Goal: Transaction & Acquisition: Purchase product/service

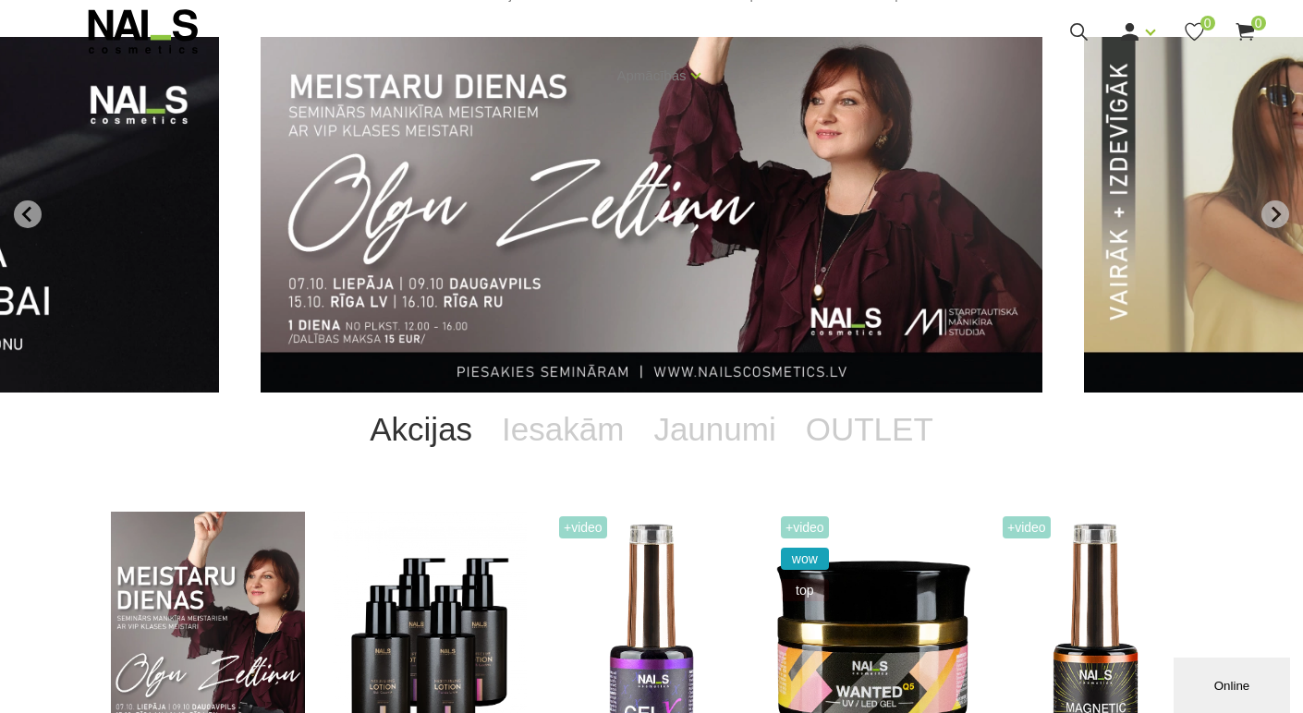
scroll to position [277, 0]
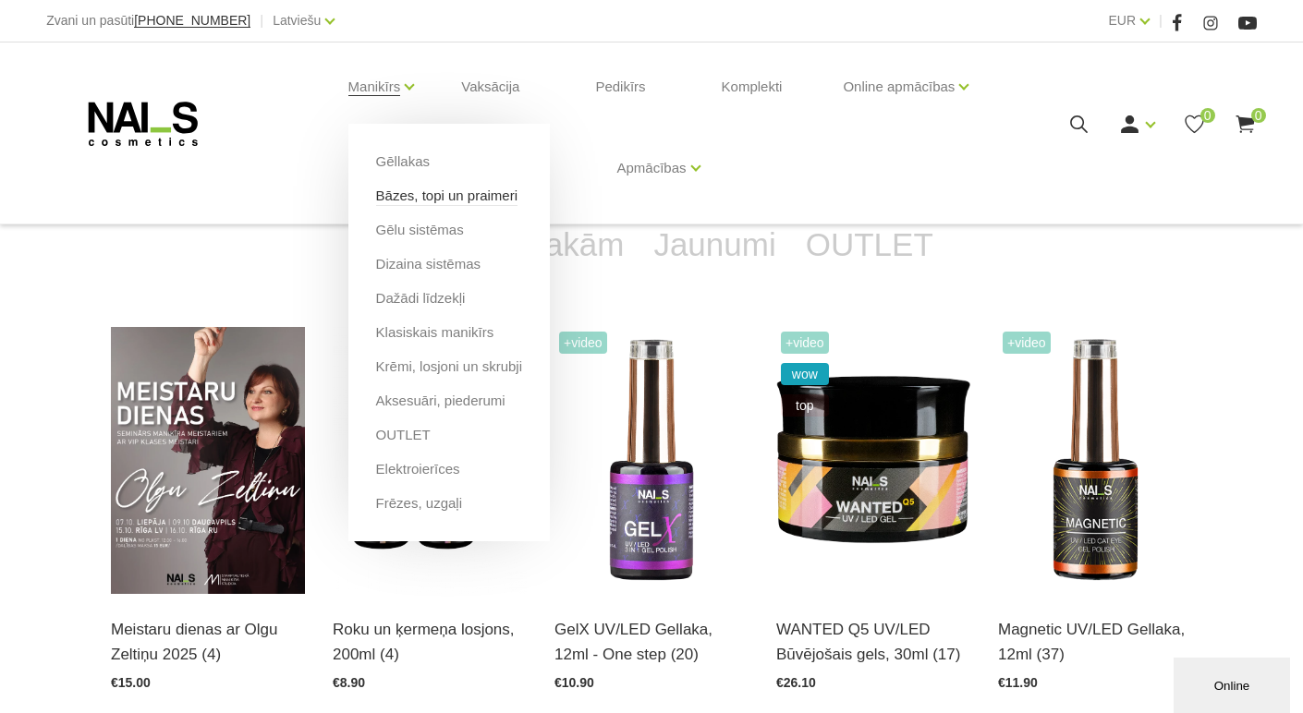
click at [414, 198] on link "Bāzes, topi un praimeri" at bounding box center [446, 196] width 141 height 20
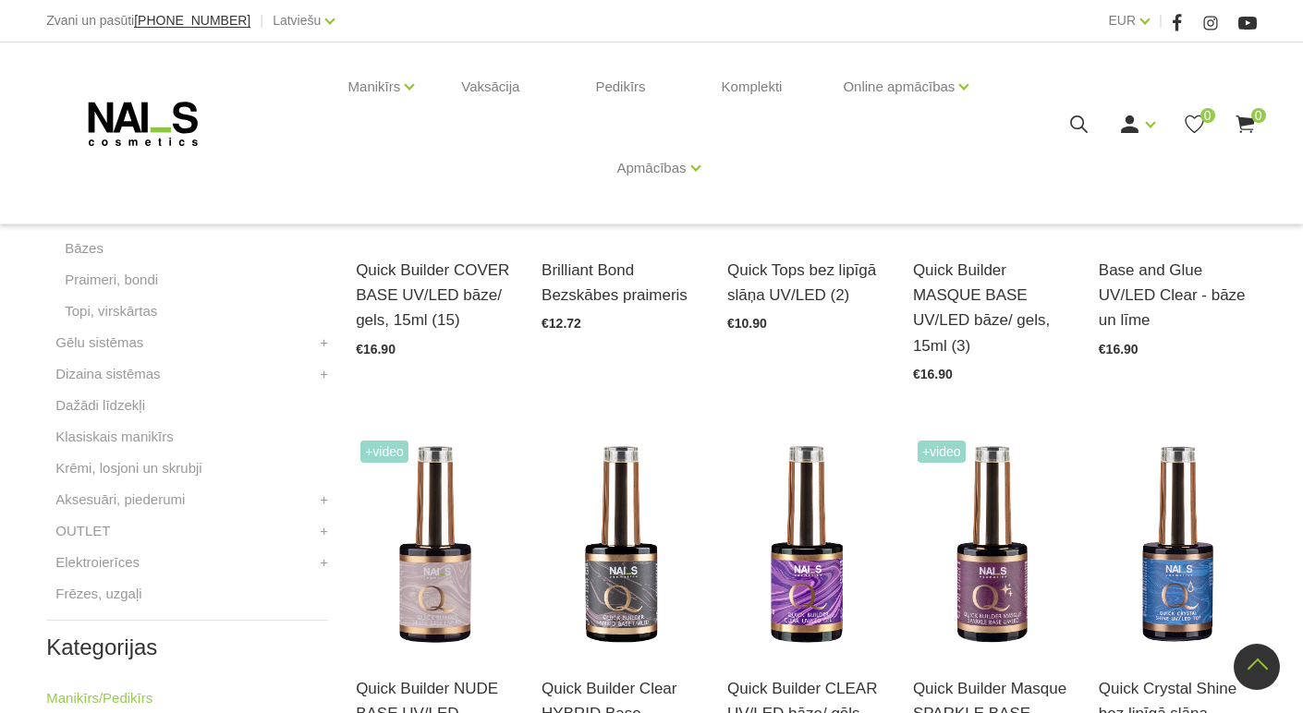
scroll to position [739, 0]
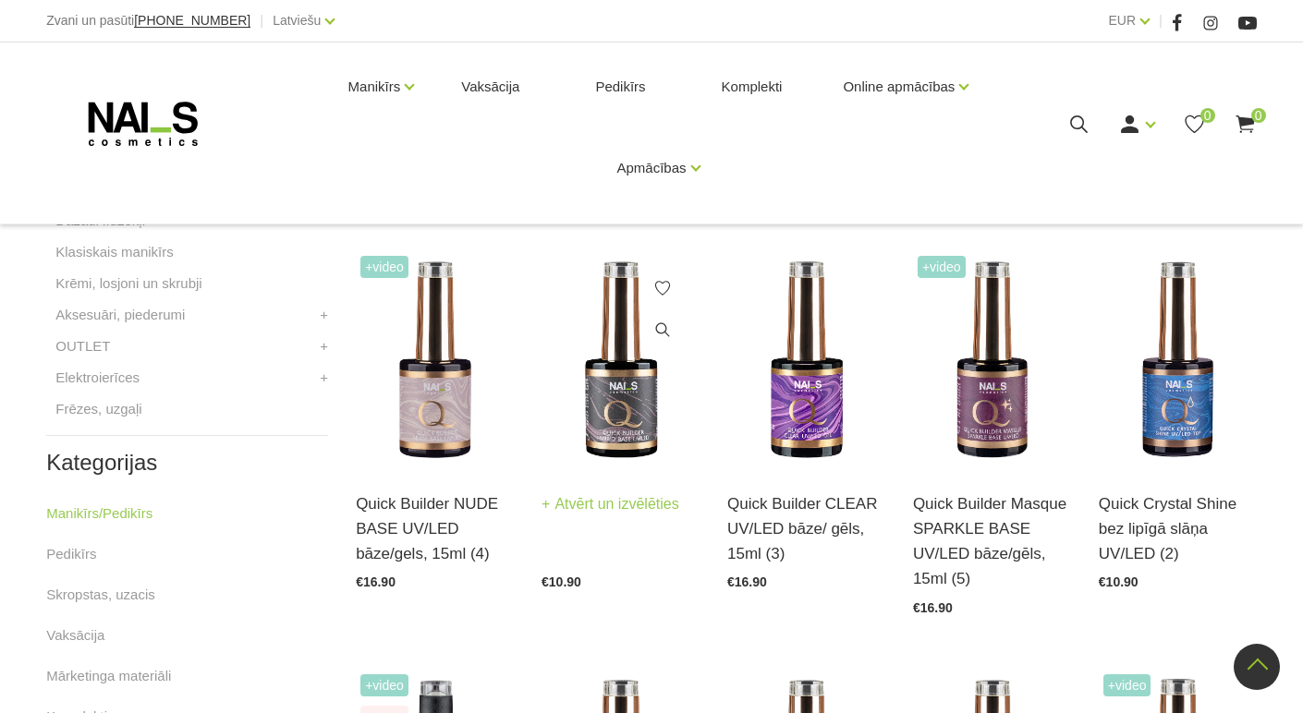
click at [625, 395] on img at bounding box center [620, 359] width 158 height 217
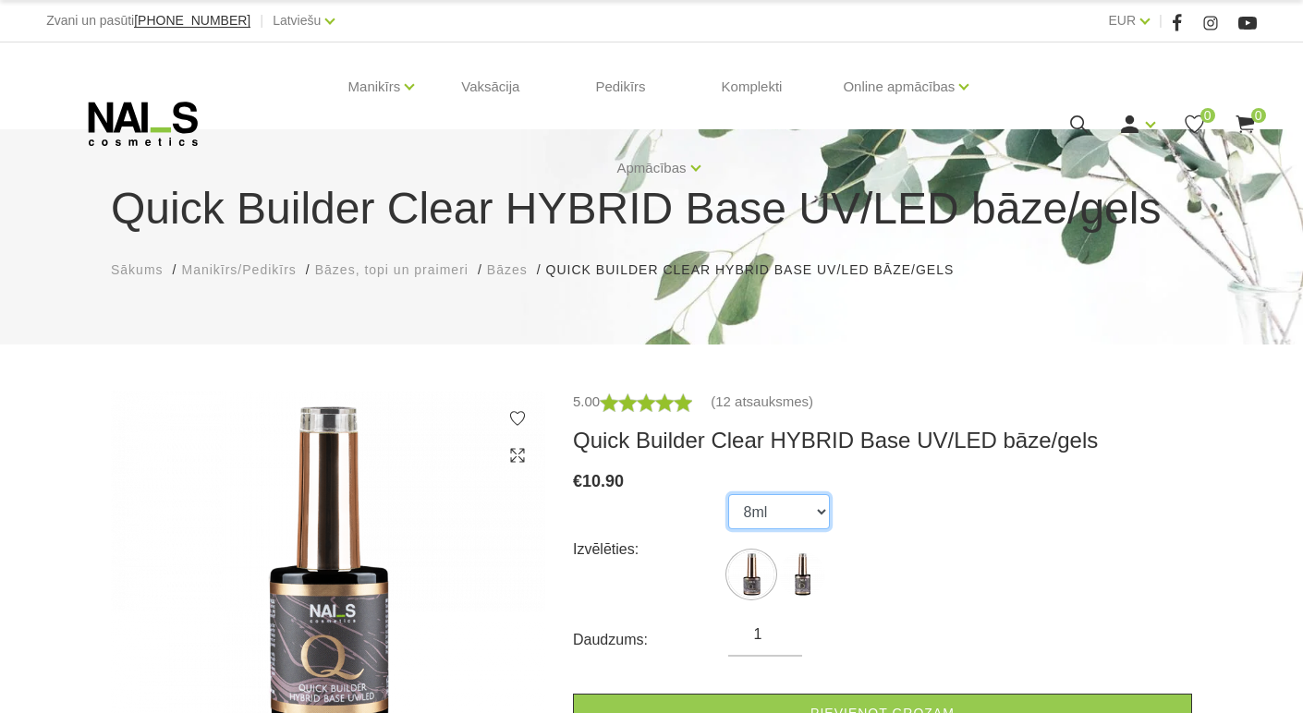
click at [818, 512] on select "8ml 15ml" at bounding box center [779, 511] width 102 height 35
select select "5598"
click at [728, 494] on select "8ml 15ml" at bounding box center [779, 511] width 102 height 35
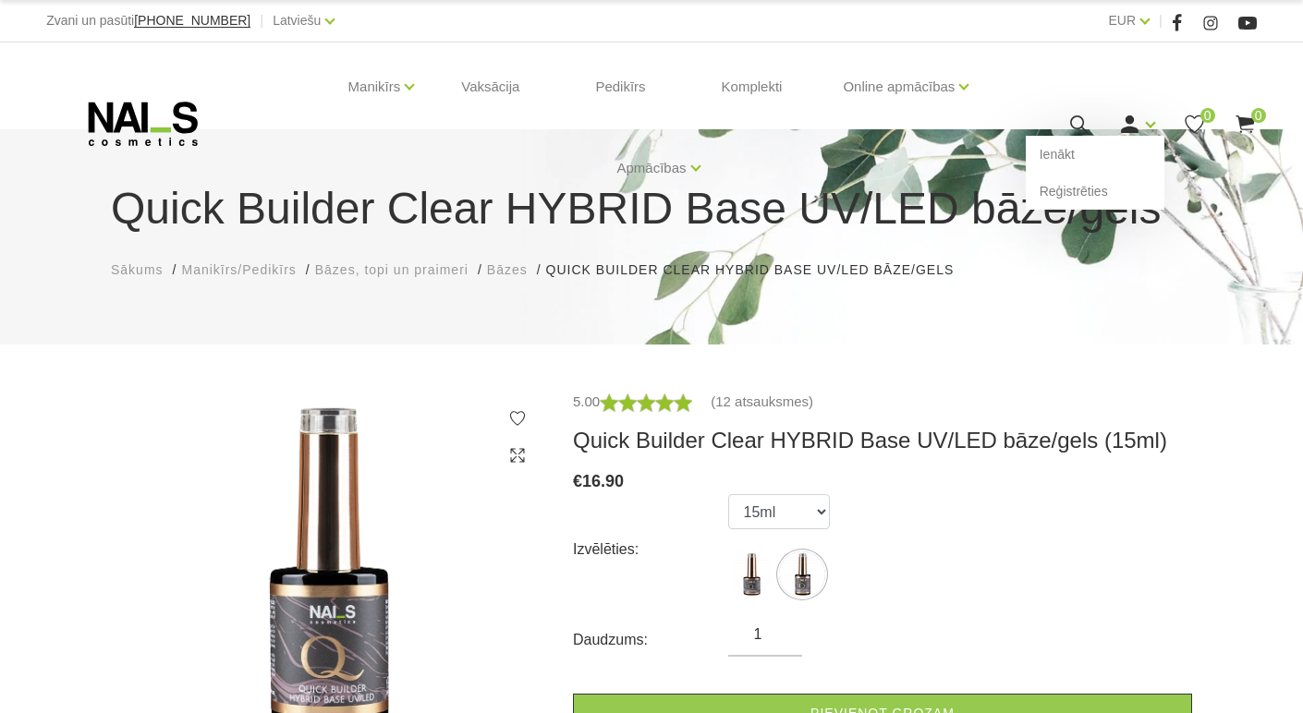
click at [1135, 119] on icon at bounding box center [1129, 124] width 23 height 23
click at [1063, 151] on link "Ienākt" at bounding box center [1094, 154] width 139 height 37
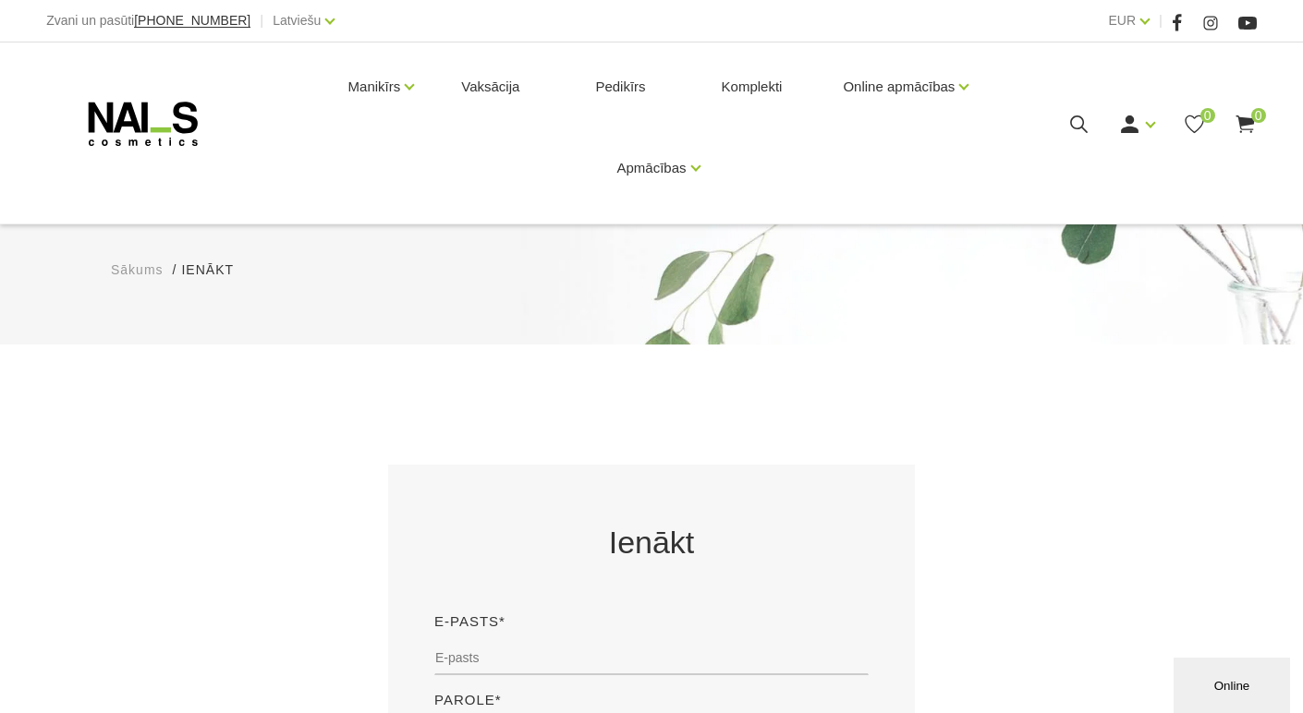
scroll to position [277, 0]
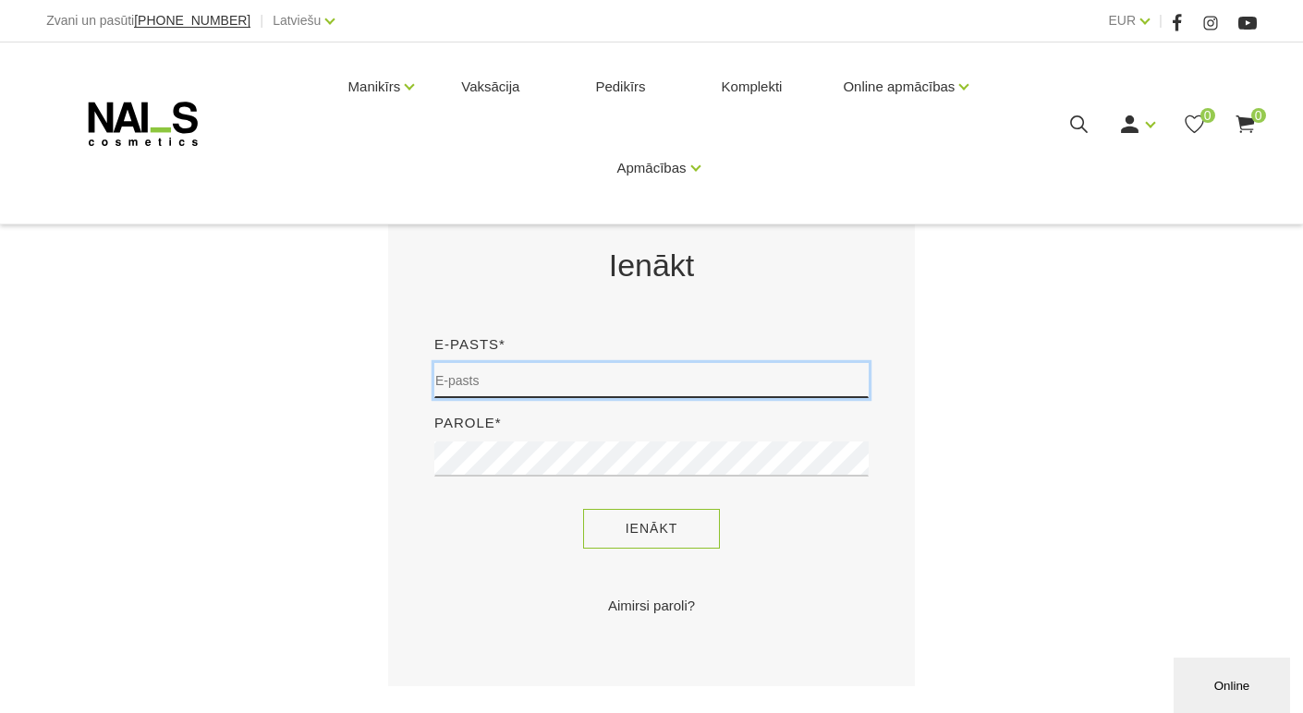
type input "pieaivas@inbox.lv"
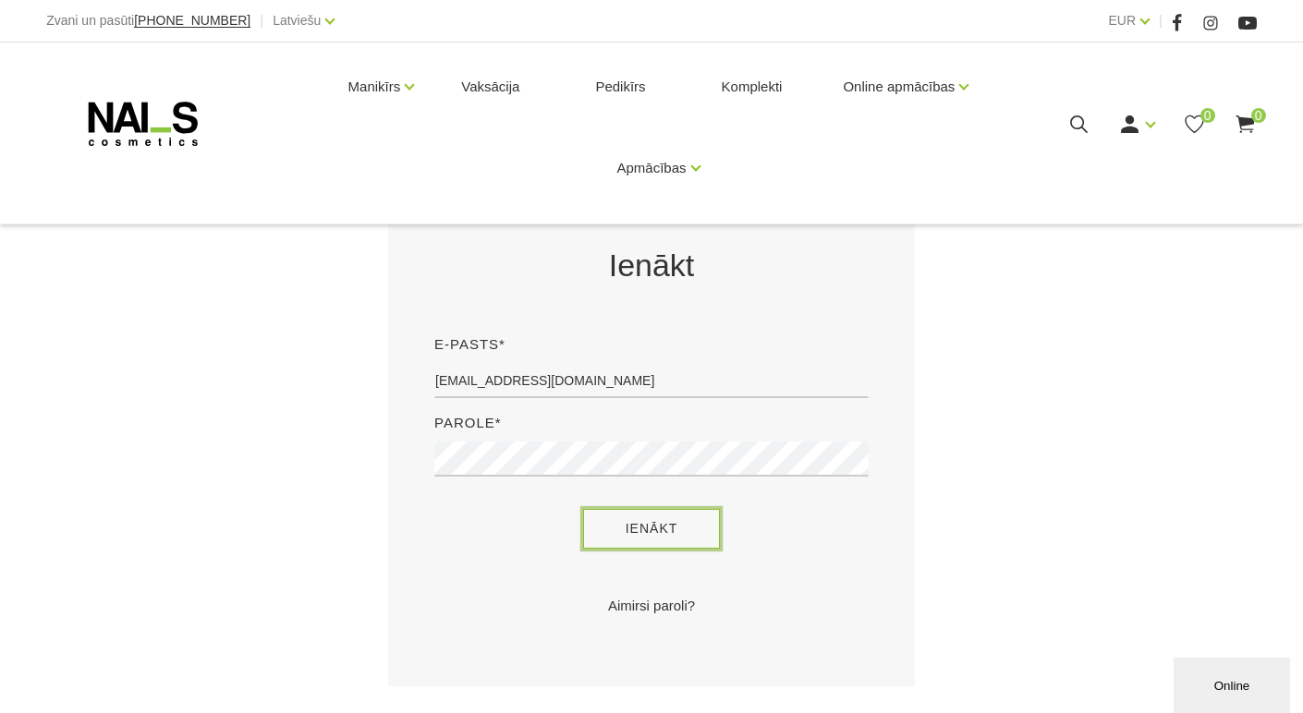
click at [664, 526] on button "Ienākt" at bounding box center [652, 529] width 138 height 40
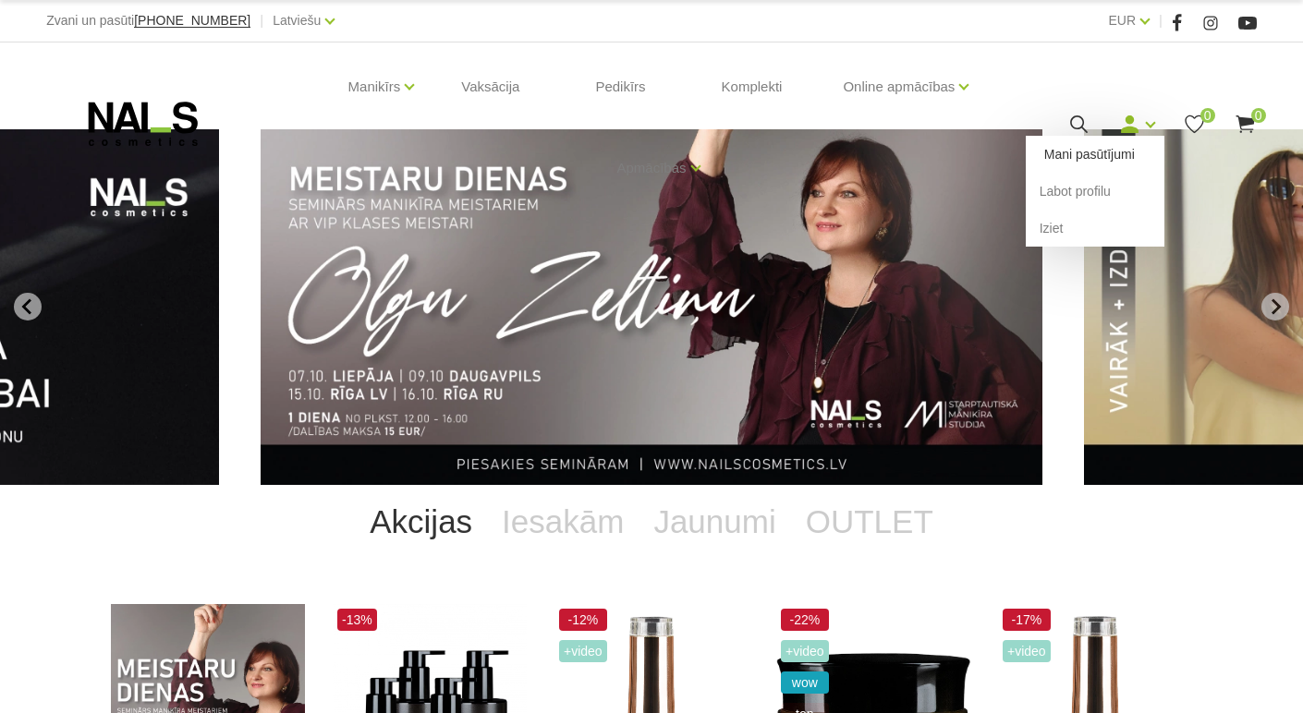
click at [1113, 155] on link "Mani pasūtījumi" at bounding box center [1094, 154] width 139 height 37
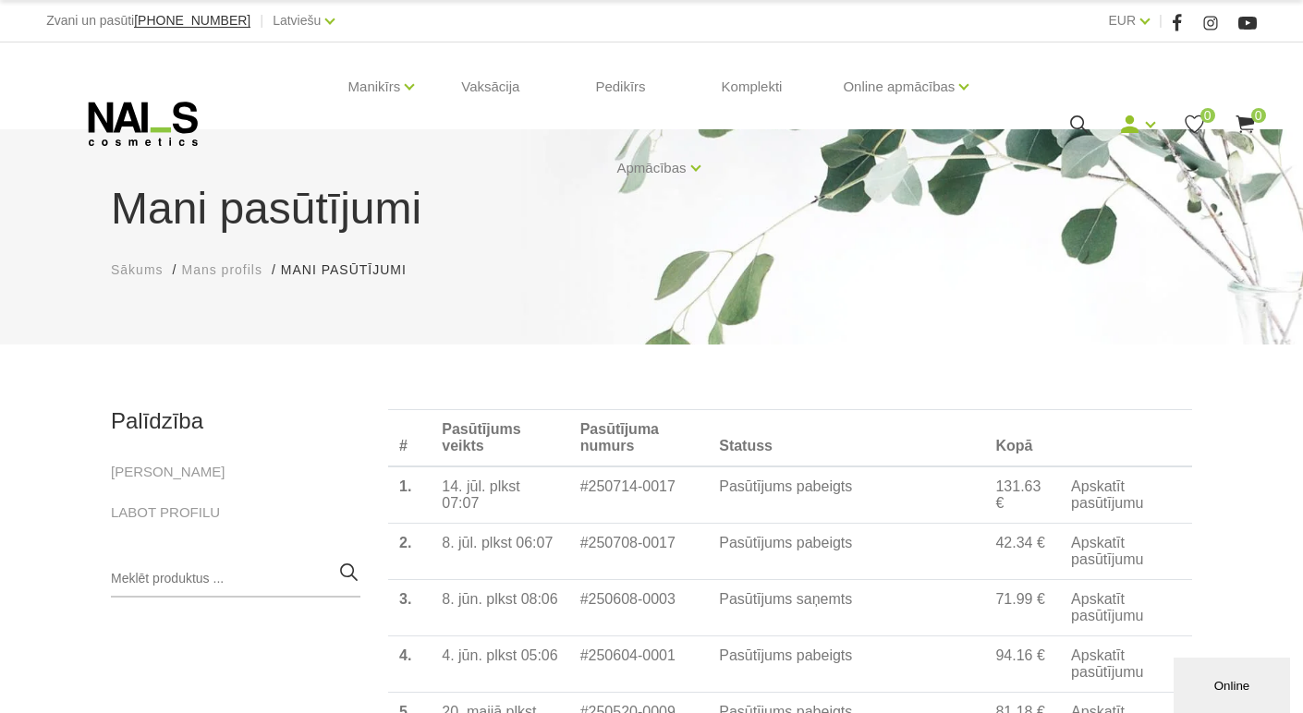
scroll to position [185, 0]
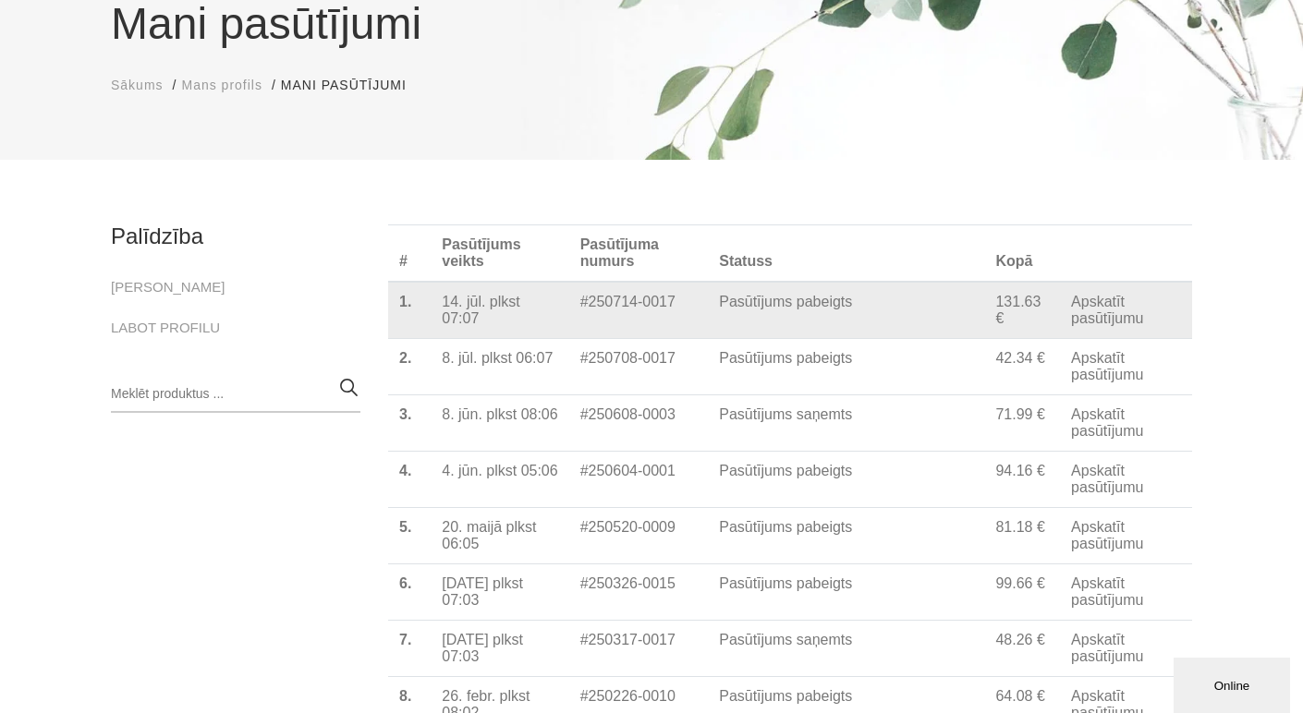
click at [1086, 319] on link "Apskatīt pasūtījumu" at bounding box center [1126, 310] width 110 height 33
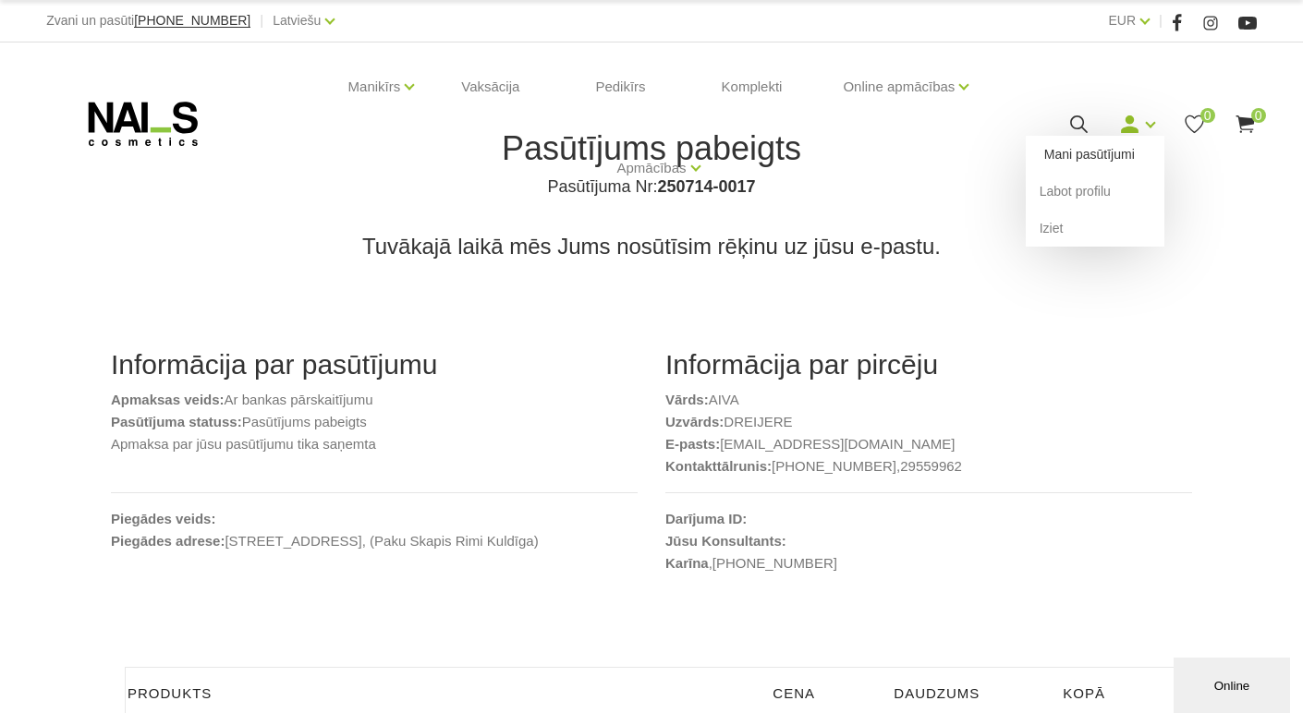
click at [1114, 151] on link "Mani pasūtījumi" at bounding box center [1094, 154] width 139 height 37
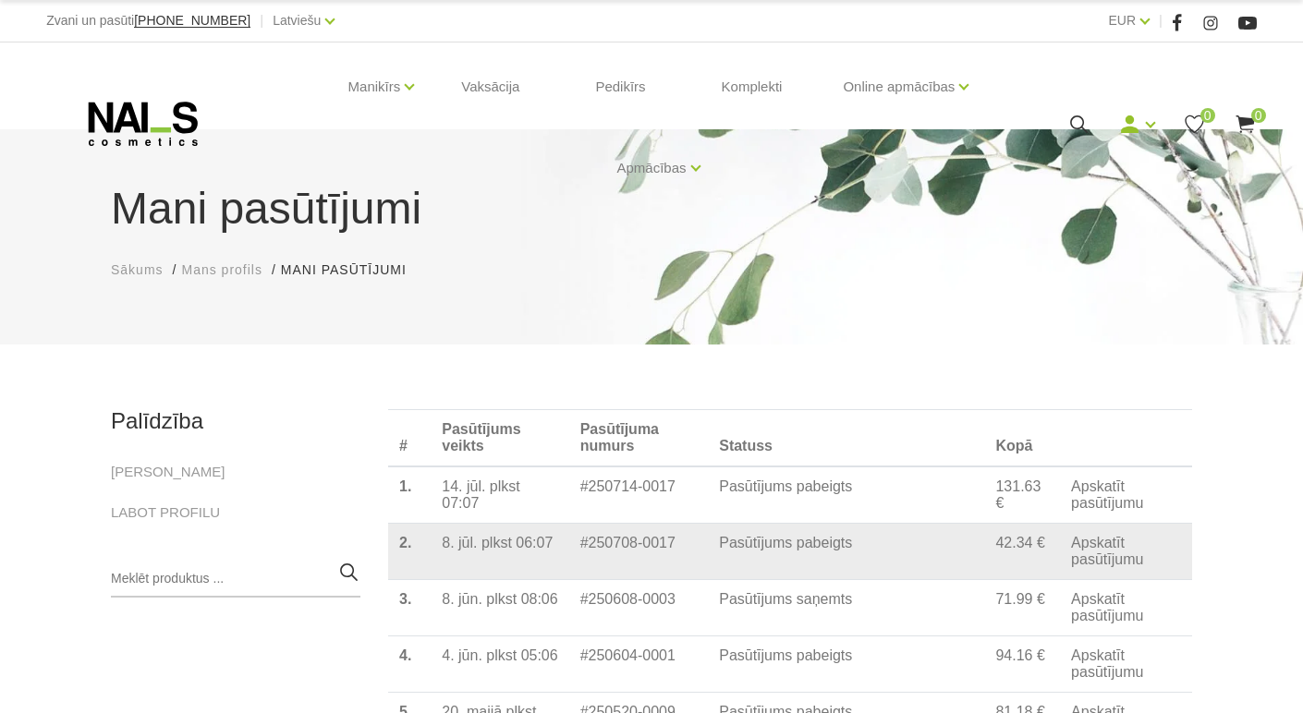
click at [1110, 564] on link "Apskatīt pasūtījumu" at bounding box center [1126, 551] width 110 height 33
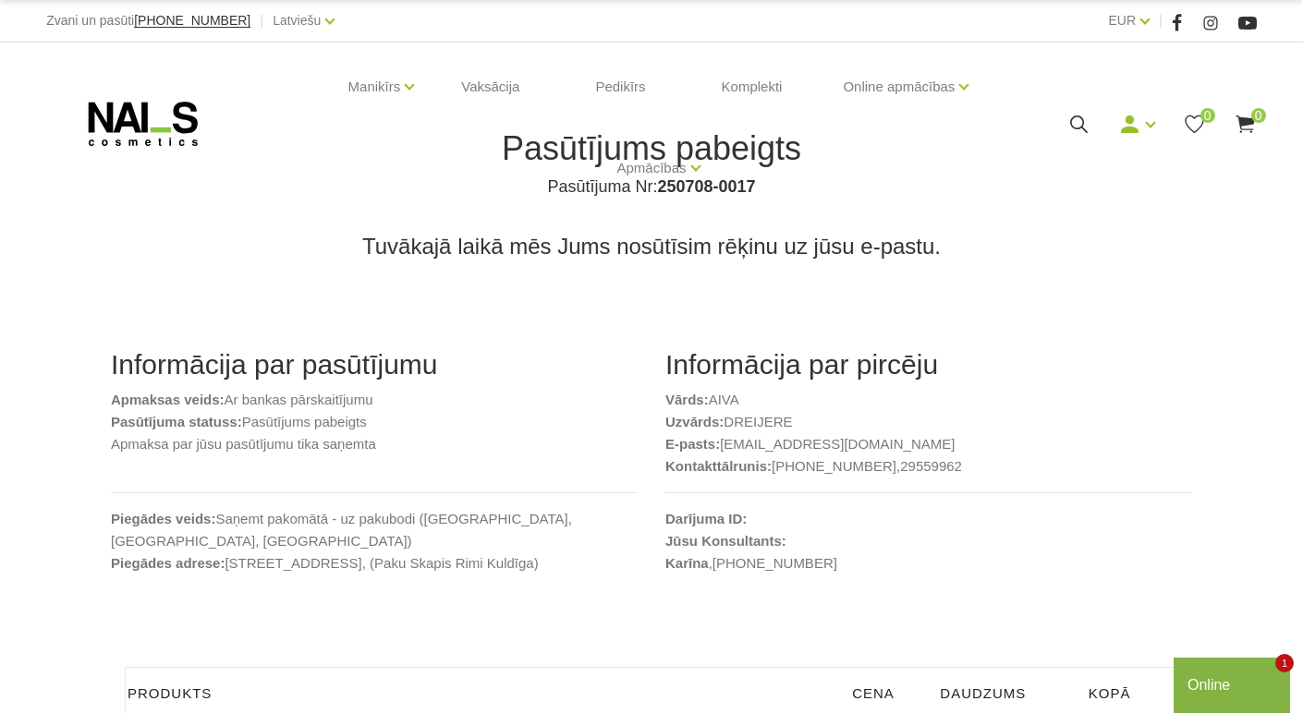
scroll to position [277, 0]
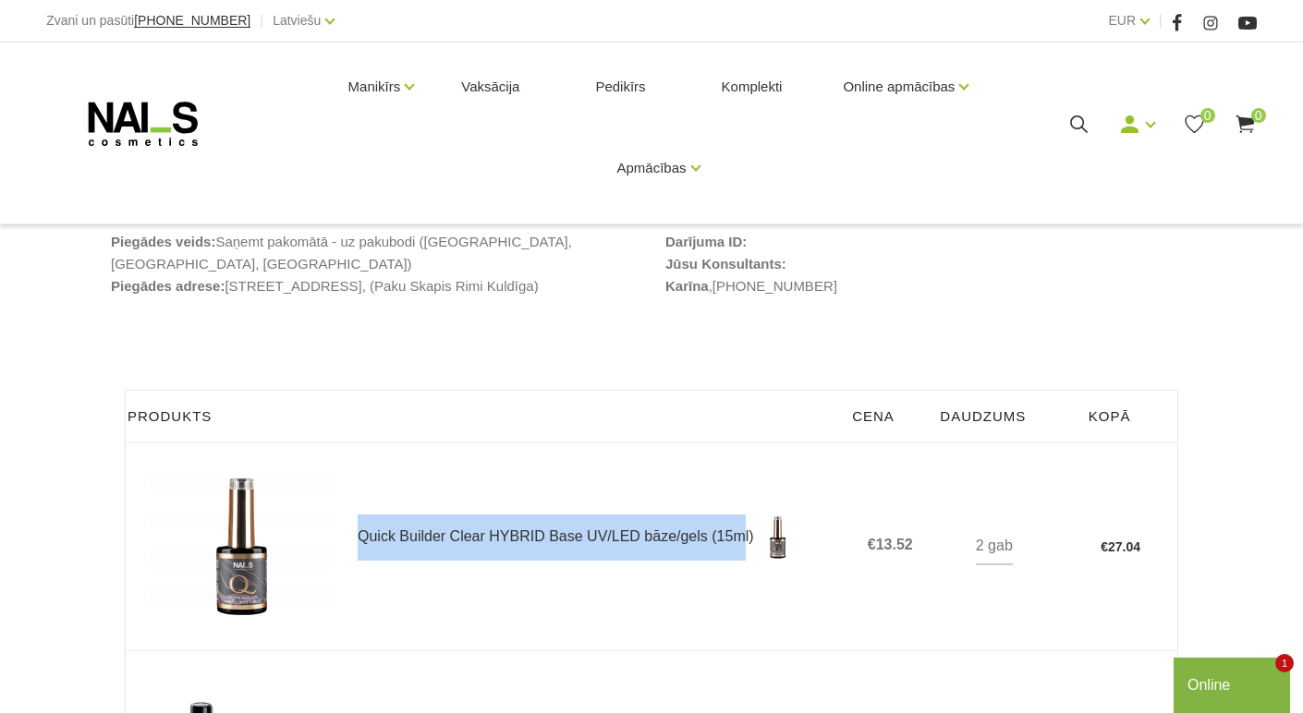
drag, startPoint x: 354, startPoint y: 527, endPoint x: 741, endPoint y: 535, distance: 387.1
click at [741, 535] on td "Quick Builder Clear HYBRID Base UV/LED bāze/gels (15ml)" at bounding box center [587, 547] width 506 height 208
copy link "Quick Builder Clear HYBRID Base UV/LED bāze/gels (15m"
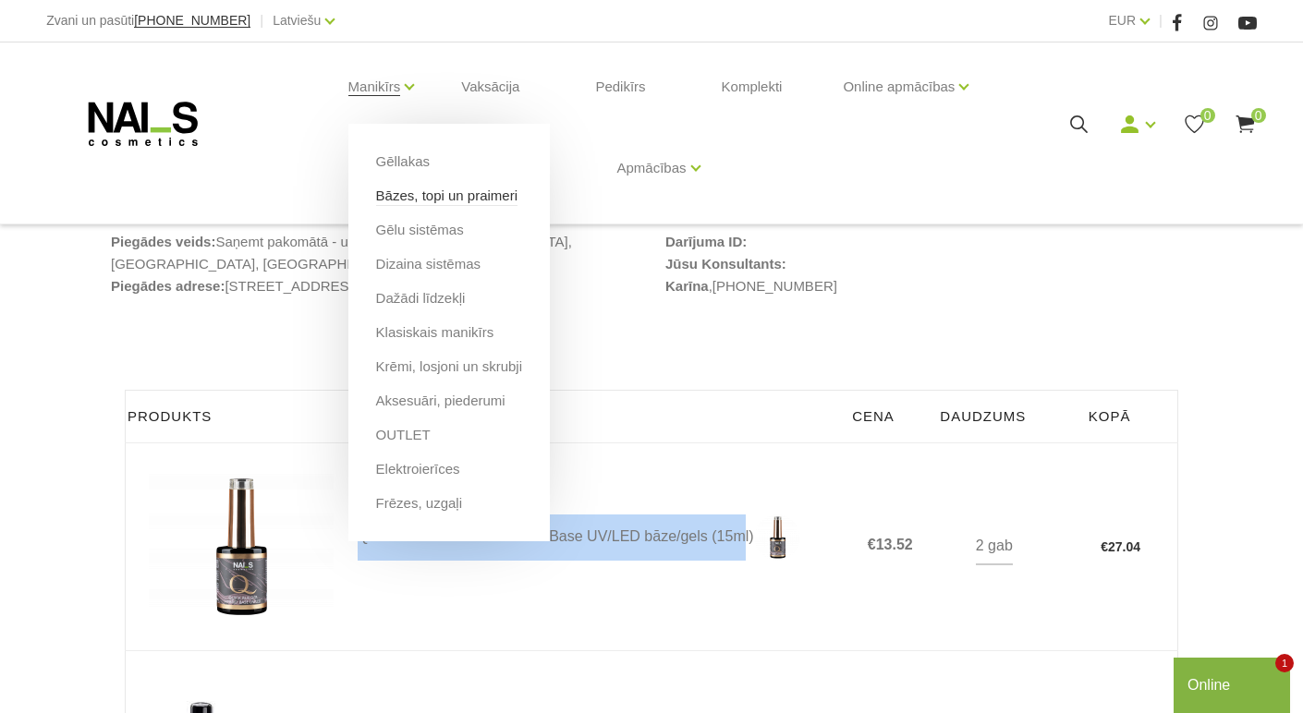
click at [409, 196] on link "Bāzes, topi un praimeri" at bounding box center [446, 196] width 141 height 20
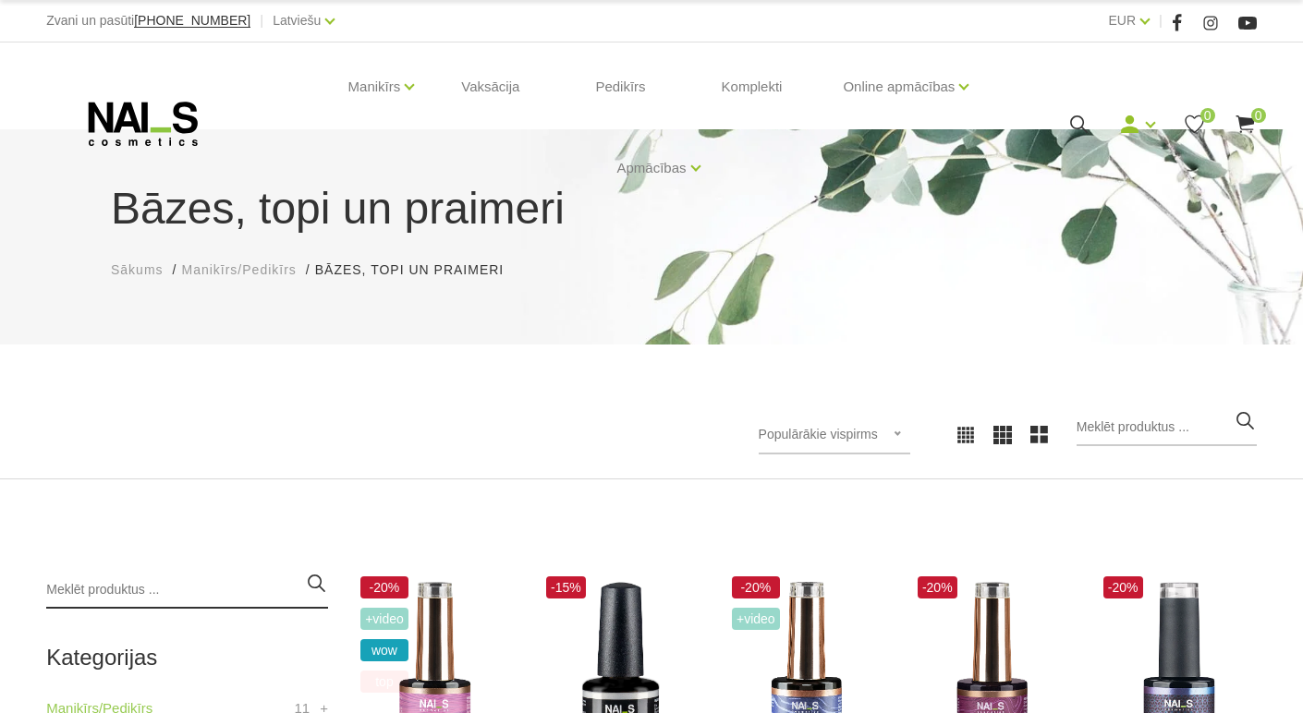
paste input "Quick Builder Clear HYBRID Base UV/LED bāze/gels (15m"
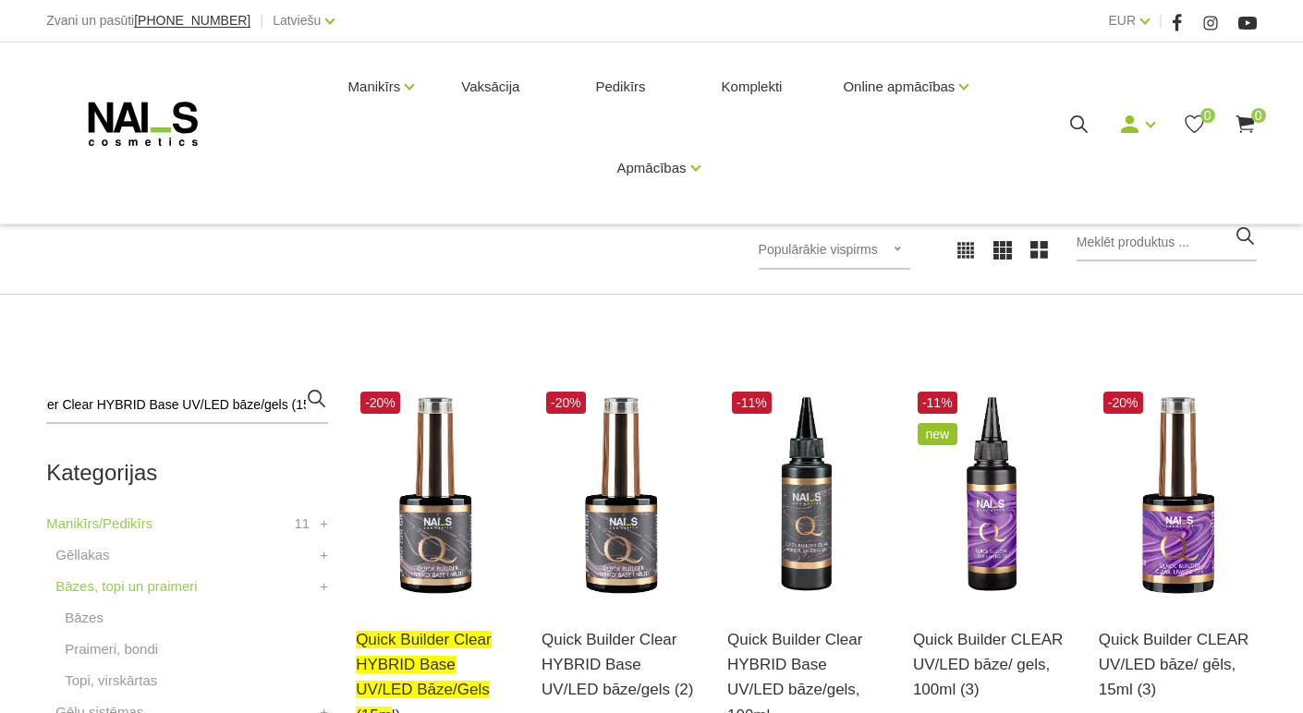
scroll to position [370, 0]
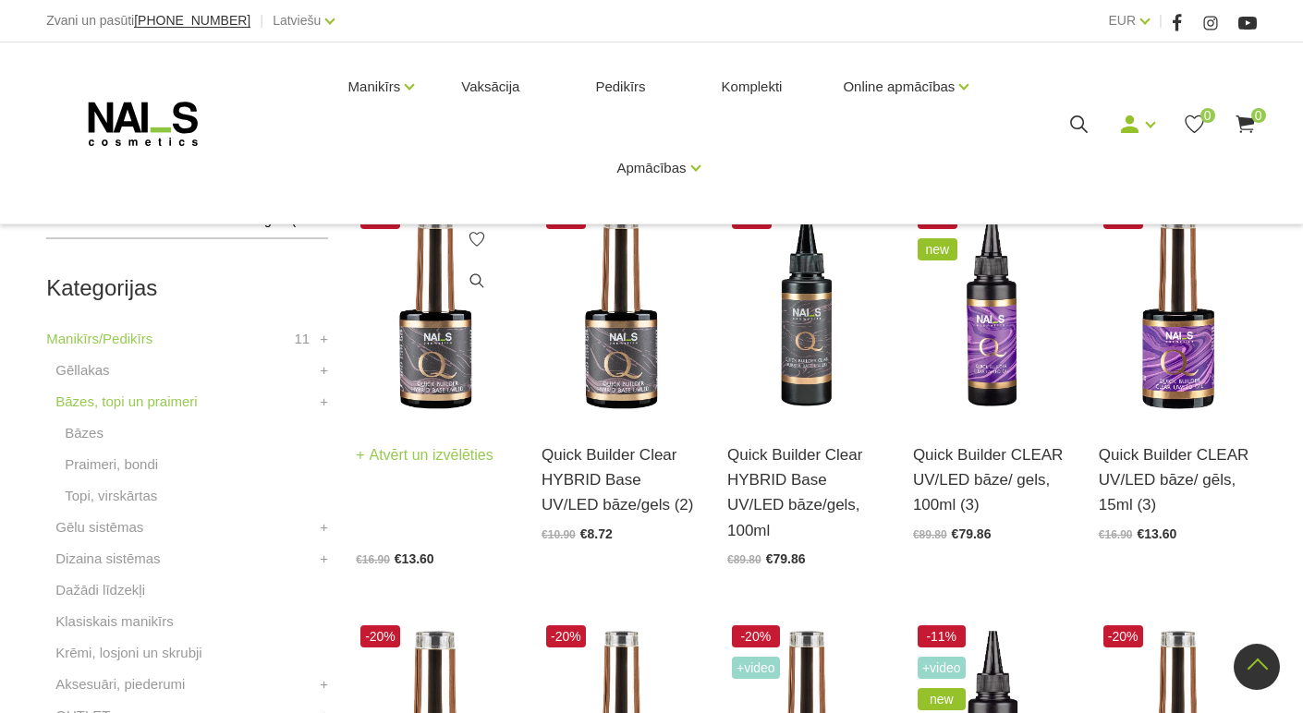
type input "Quick Builder Clear HYBRID Base UV/LED bāze/gels (15m"
click at [426, 397] on img at bounding box center [435, 310] width 158 height 217
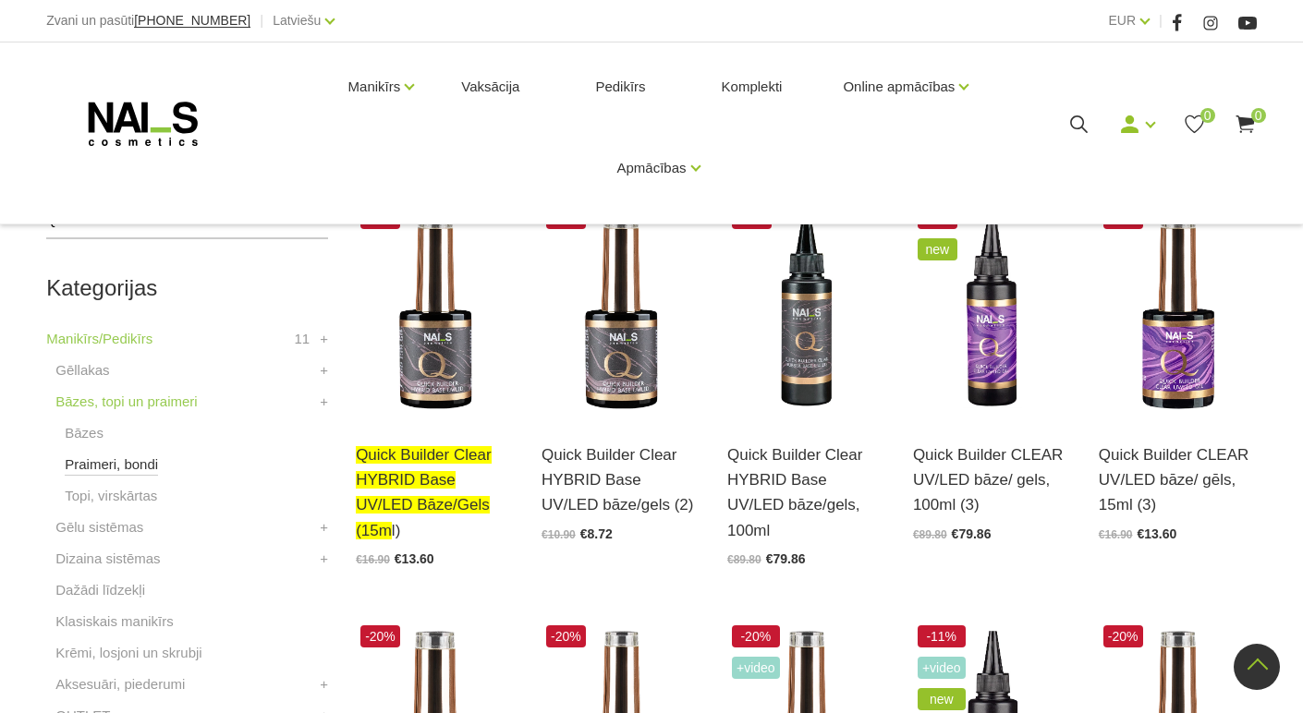
click at [133, 465] on link "Praimeri, bondi" at bounding box center [111, 465] width 93 height 22
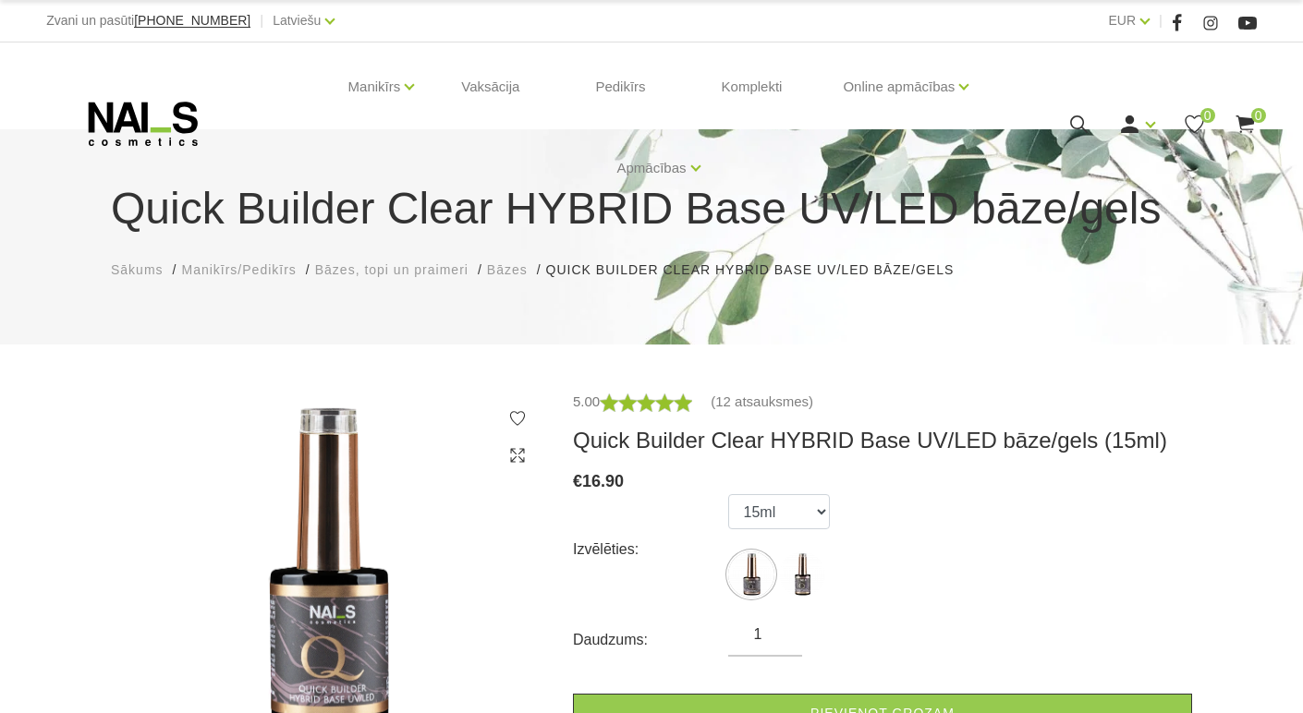
select select "5598"
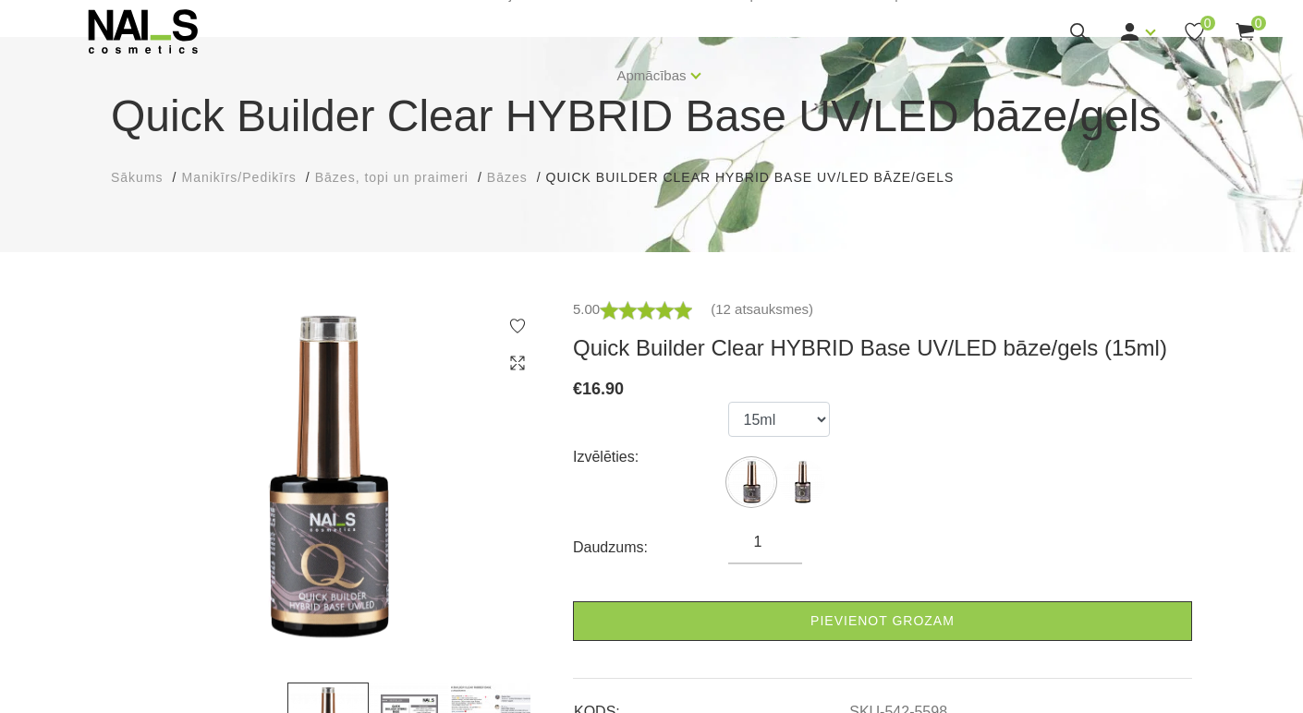
scroll to position [185, 0]
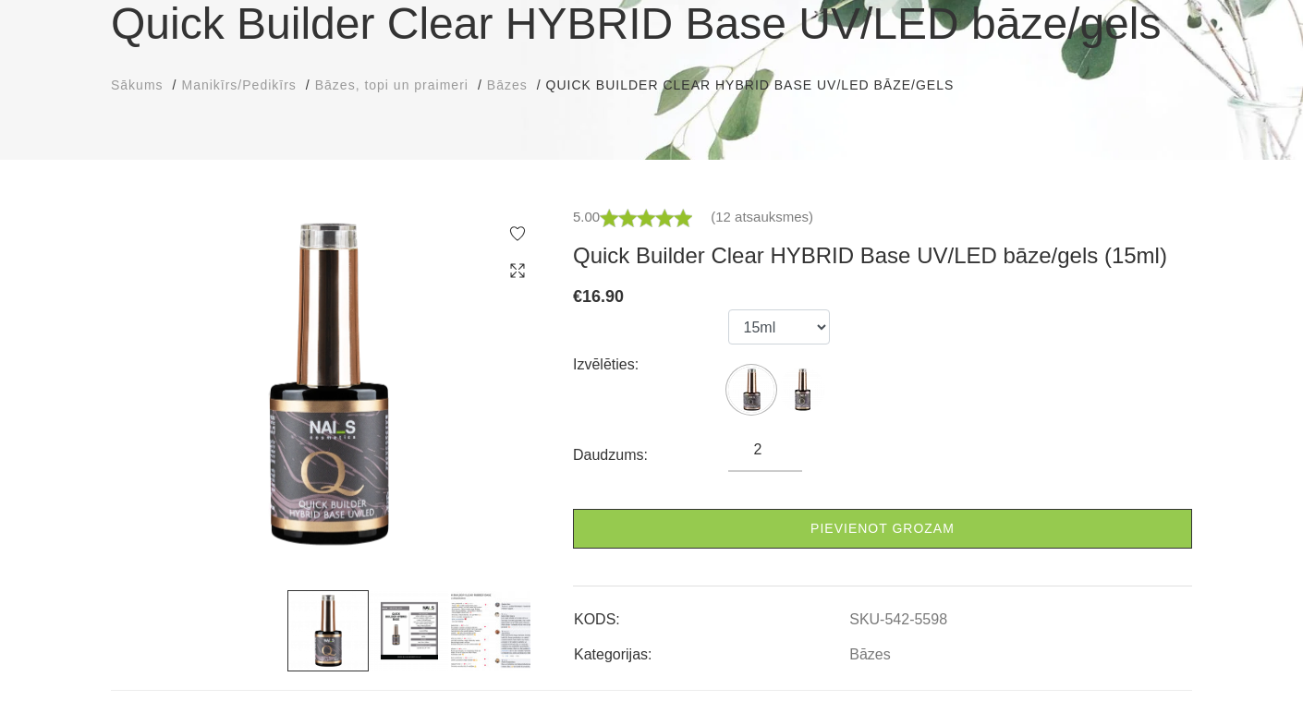
click at [782, 443] on input "2" at bounding box center [765, 450] width 74 height 22
type input "3"
click at [782, 443] on input "3" at bounding box center [765, 450] width 74 height 22
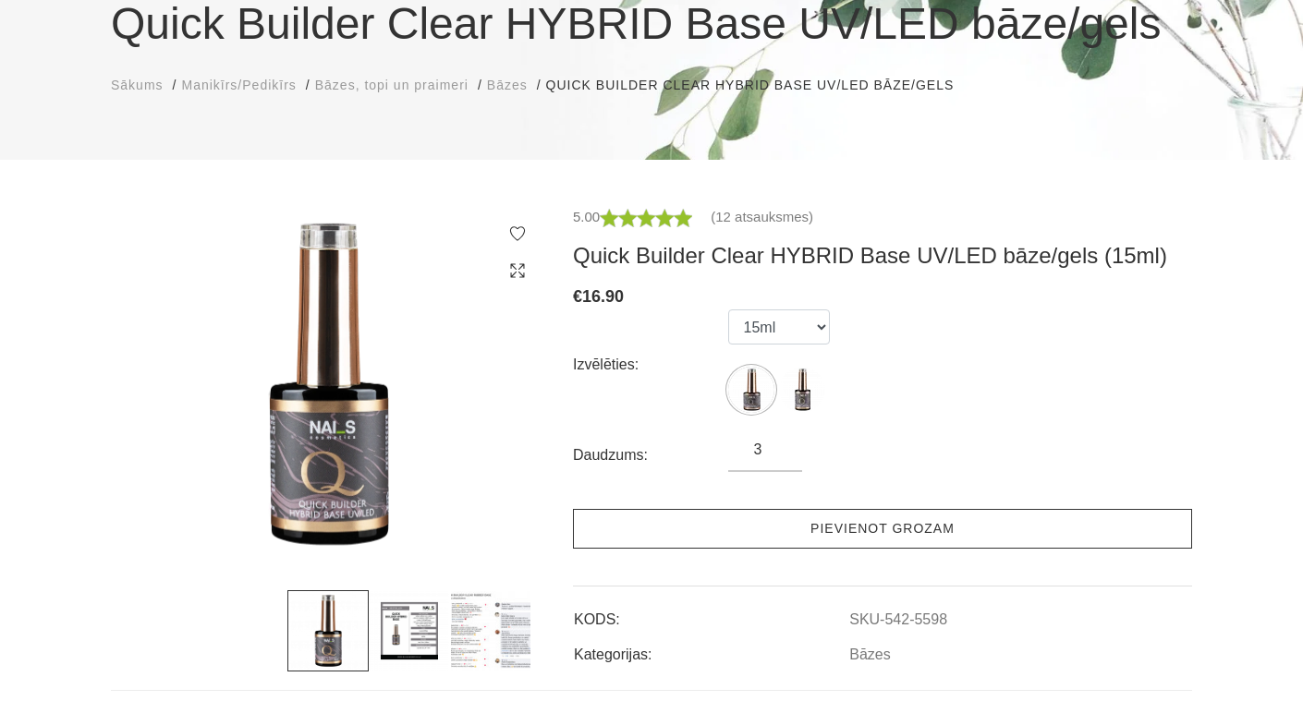
click at [851, 527] on link "Pievienot grozam" at bounding box center [882, 529] width 619 height 40
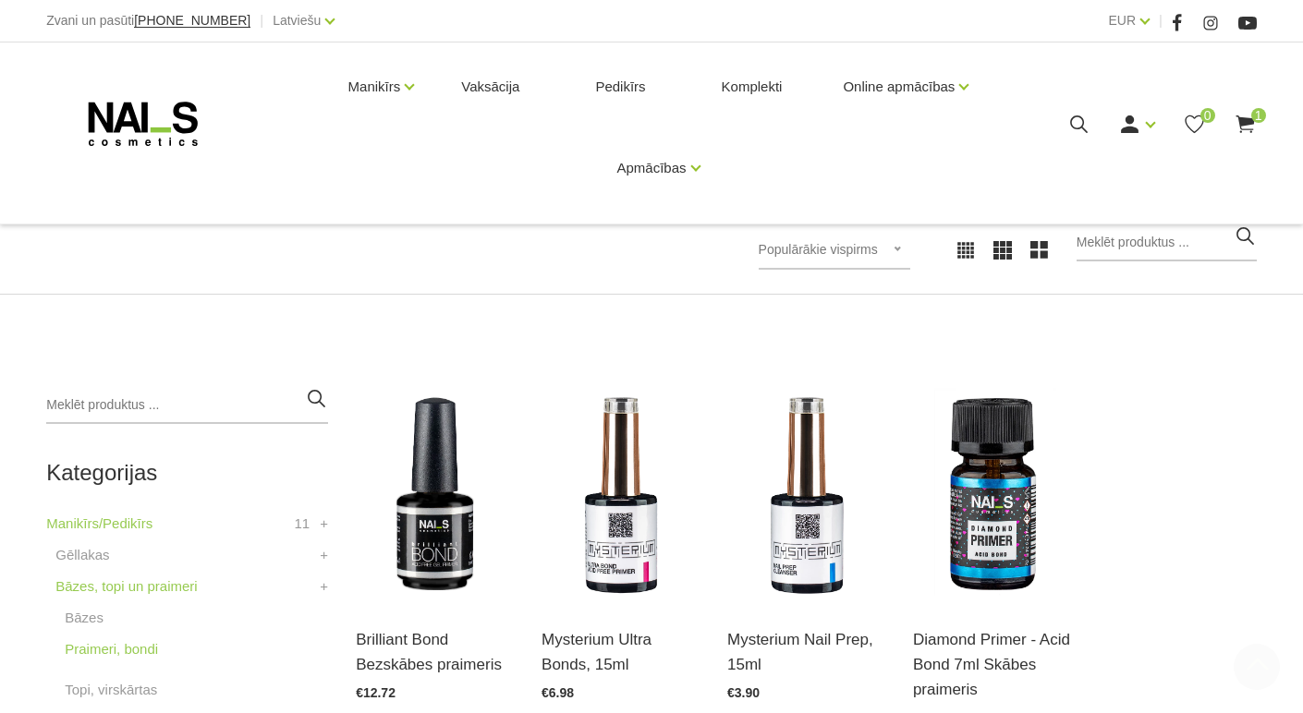
scroll to position [370, 0]
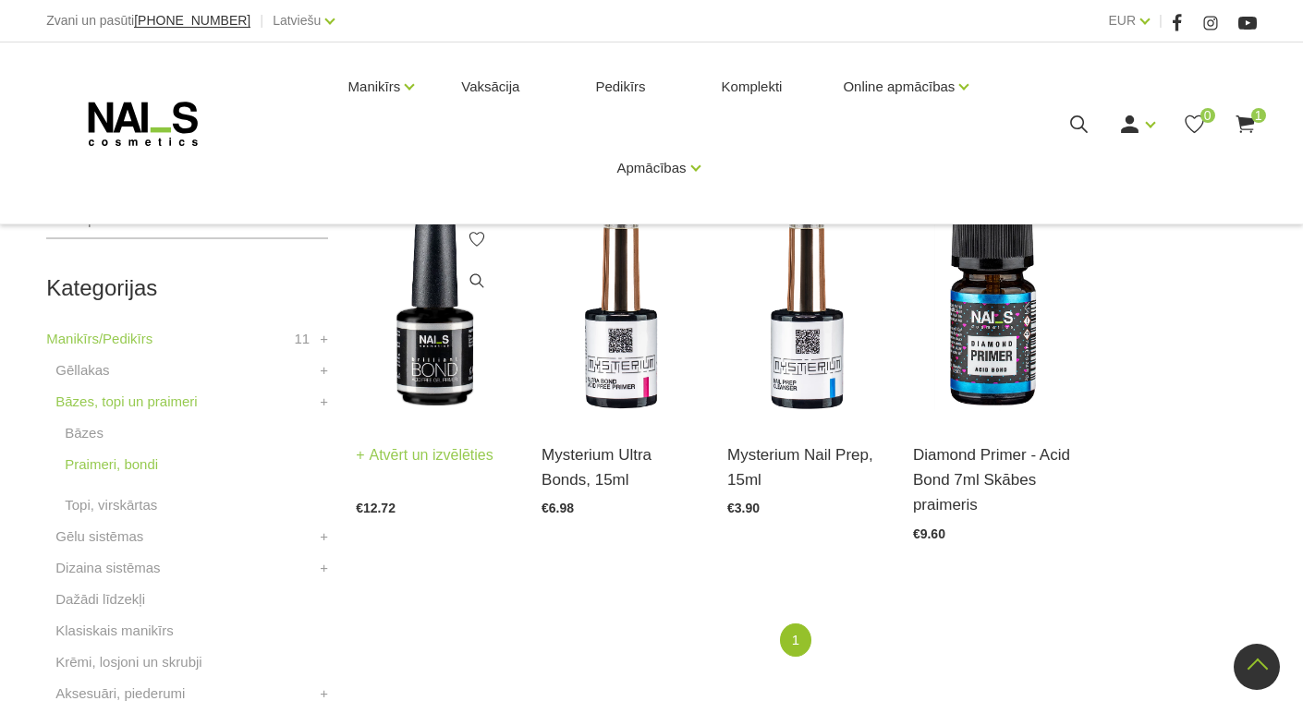
click at [414, 358] on img at bounding box center [435, 310] width 158 height 217
click at [115, 405] on link "Bāzes, topi un praimeri" at bounding box center [125, 402] width 141 height 22
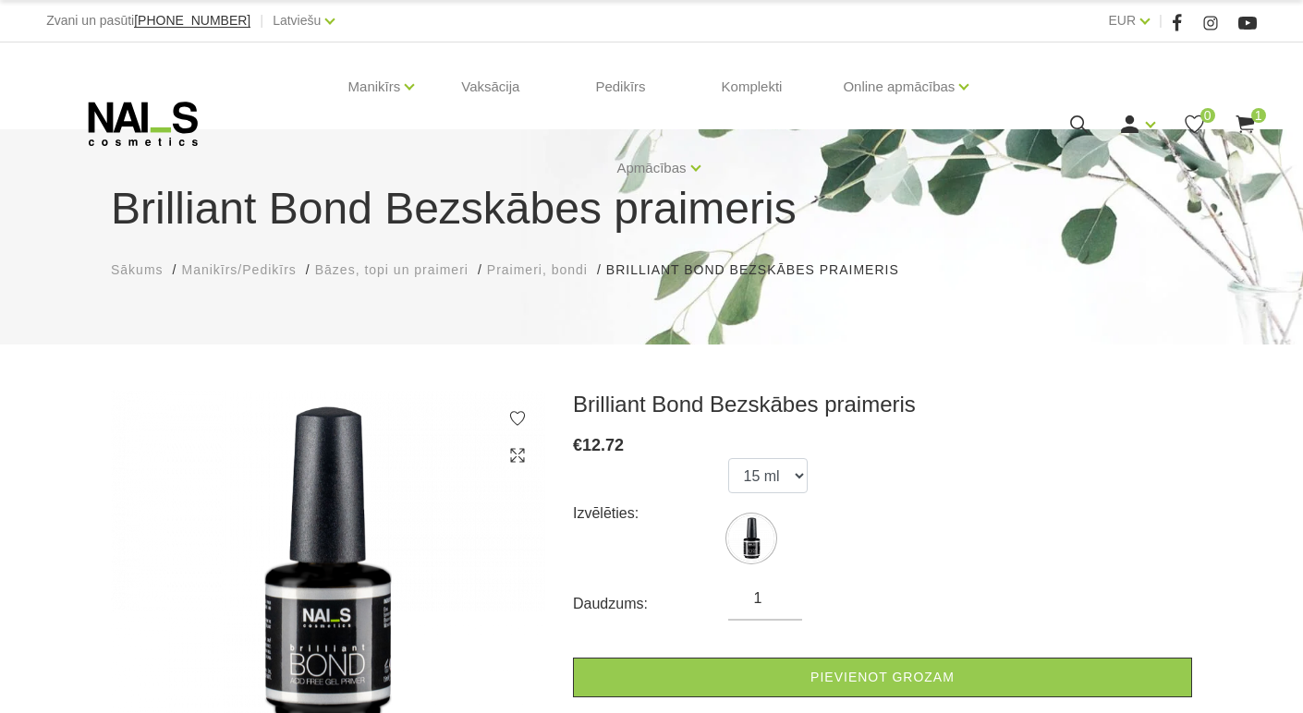
scroll to position [185, 0]
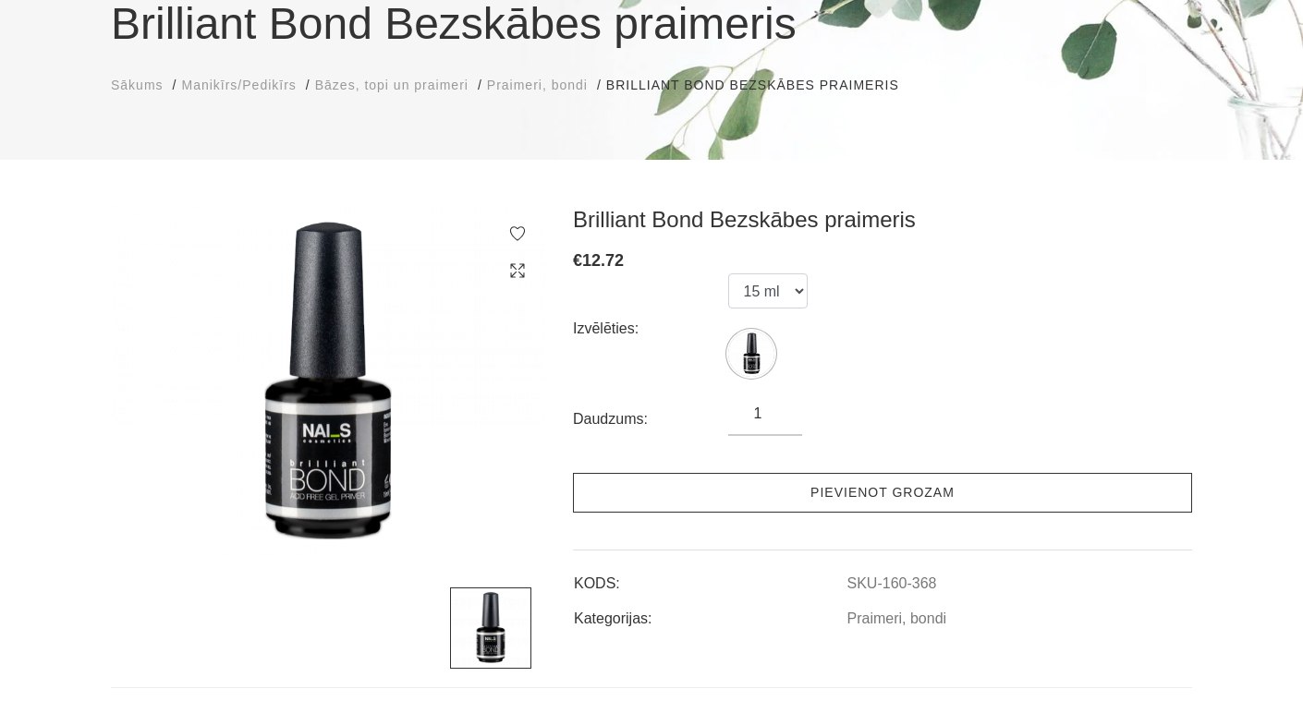
click at [832, 490] on link "Pievienot grozam" at bounding box center [882, 493] width 619 height 40
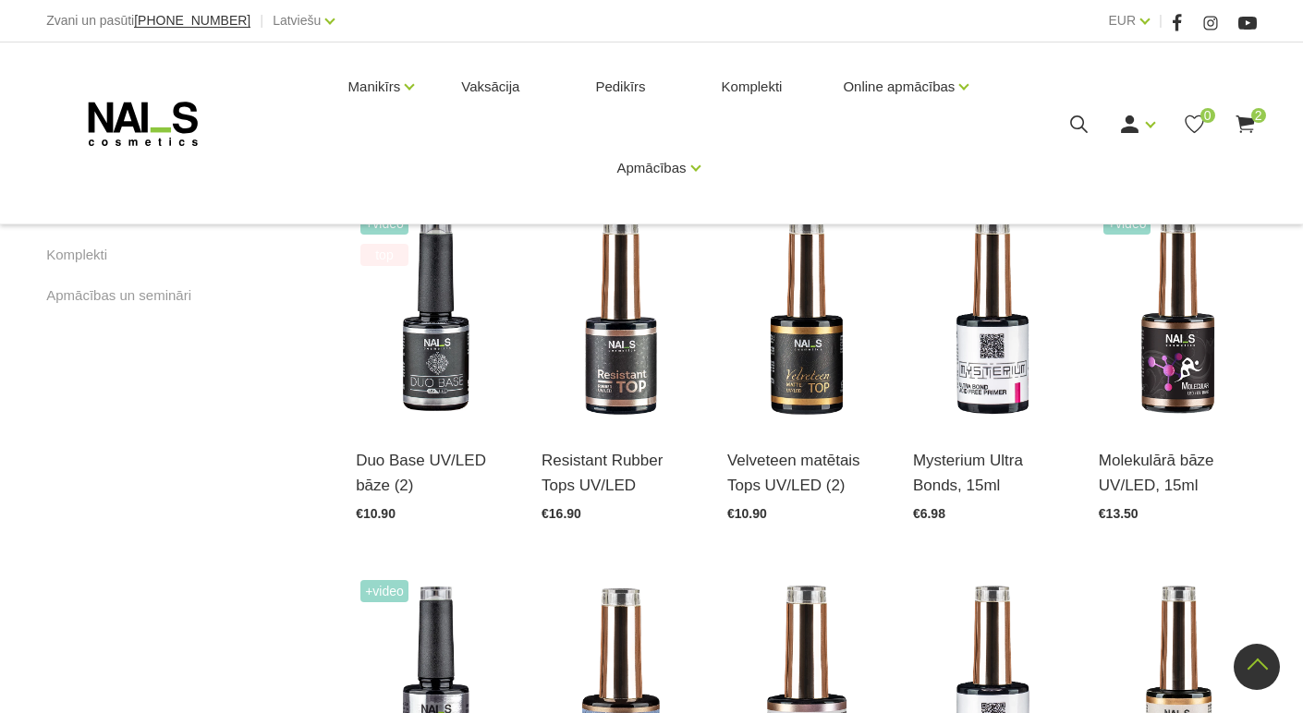
scroll to position [1386, 0]
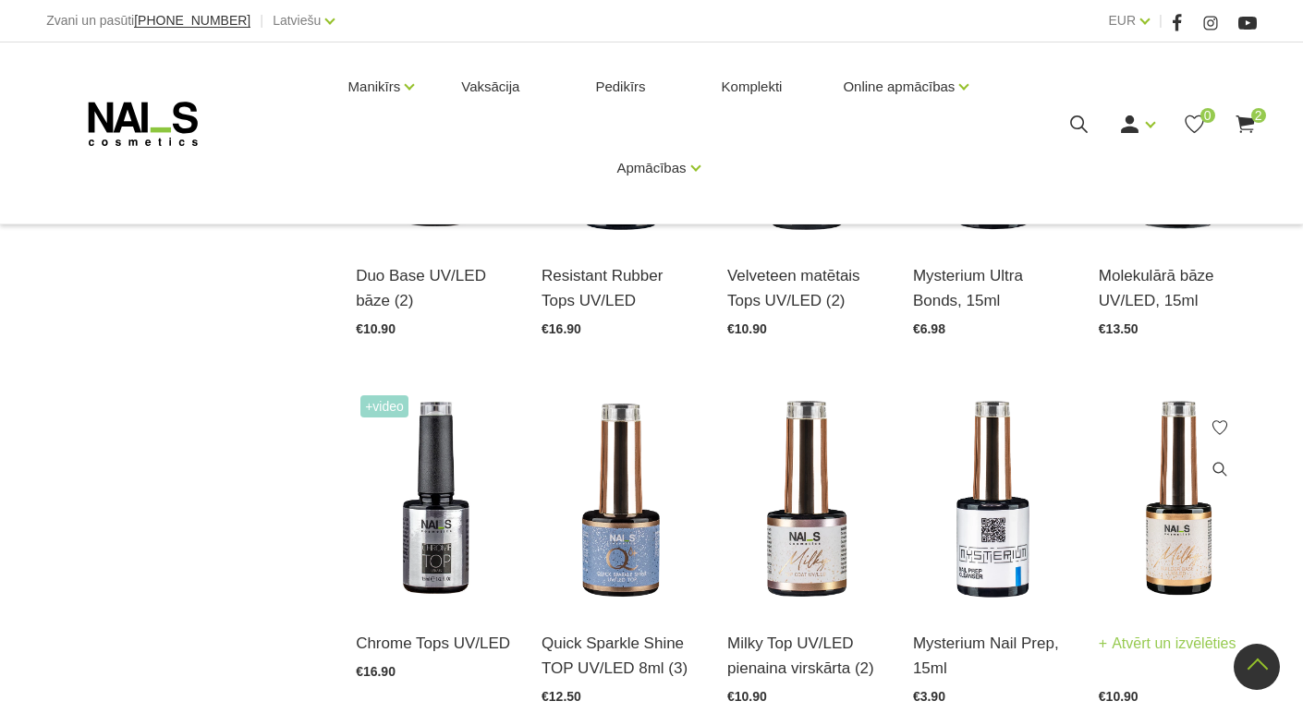
click at [1187, 515] on img at bounding box center [1177, 499] width 158 height 217
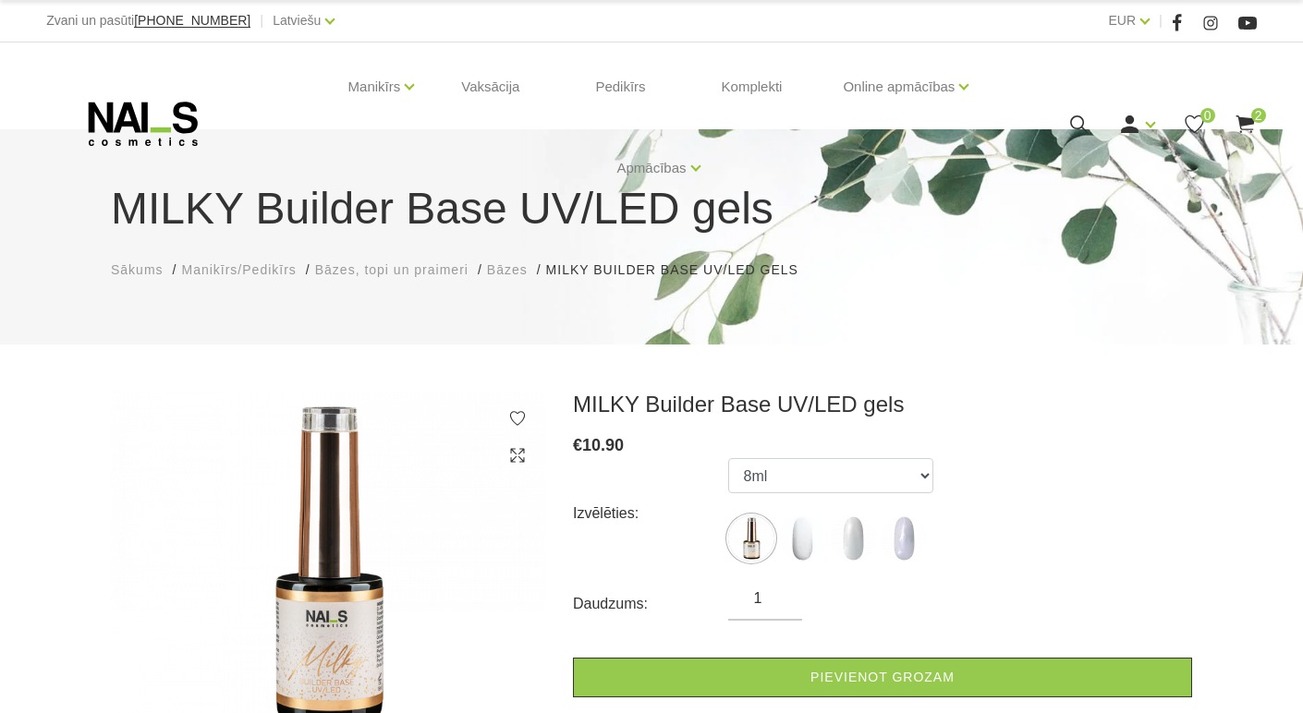
scroll to position [185, 0]
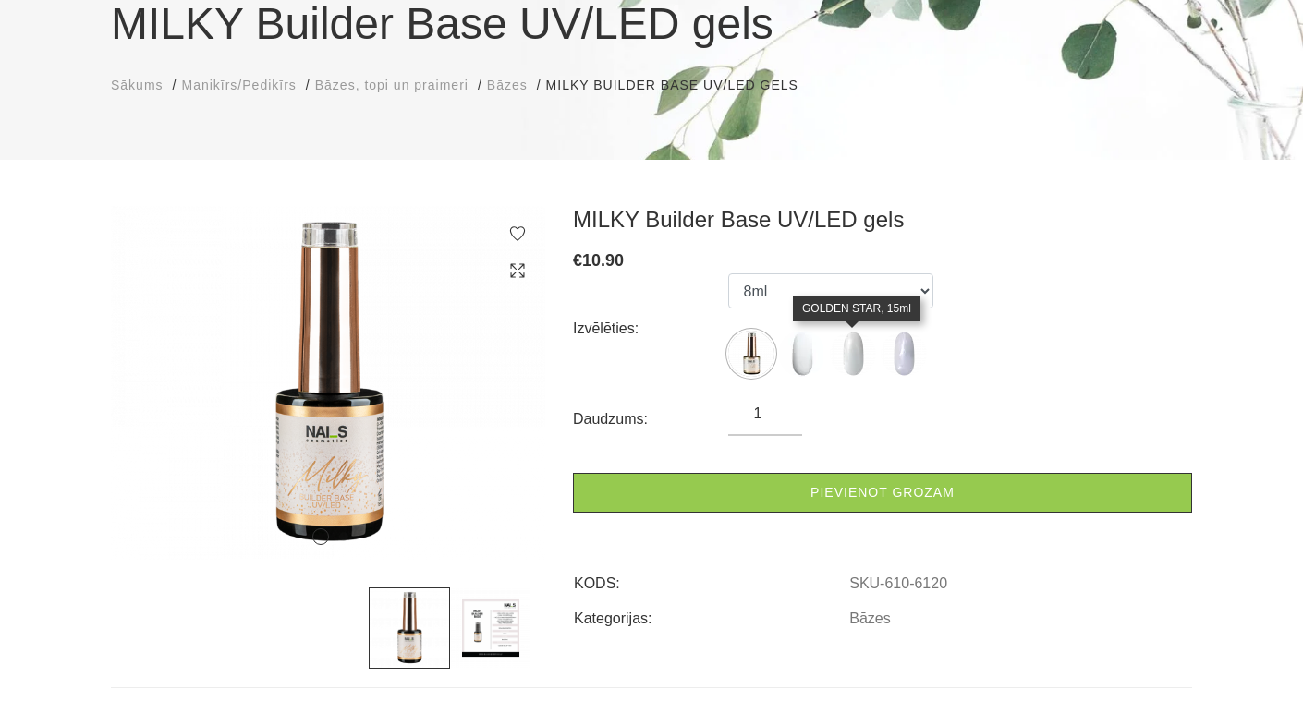
click at [864, 366] on img at bounding box center [853, 354] width 46 height 46
select select "6302"
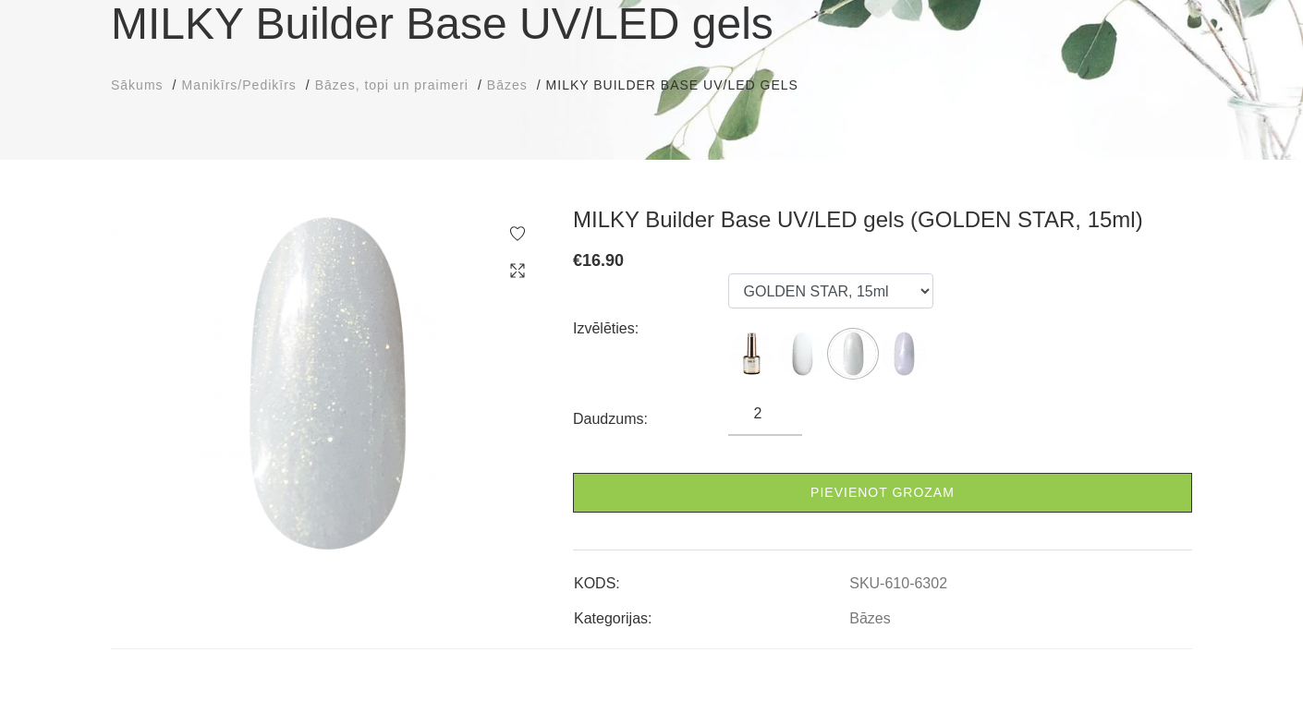
type input "2"
click at [783, 405] on input "2" at bounding box center [765, 414] width 74 height 22
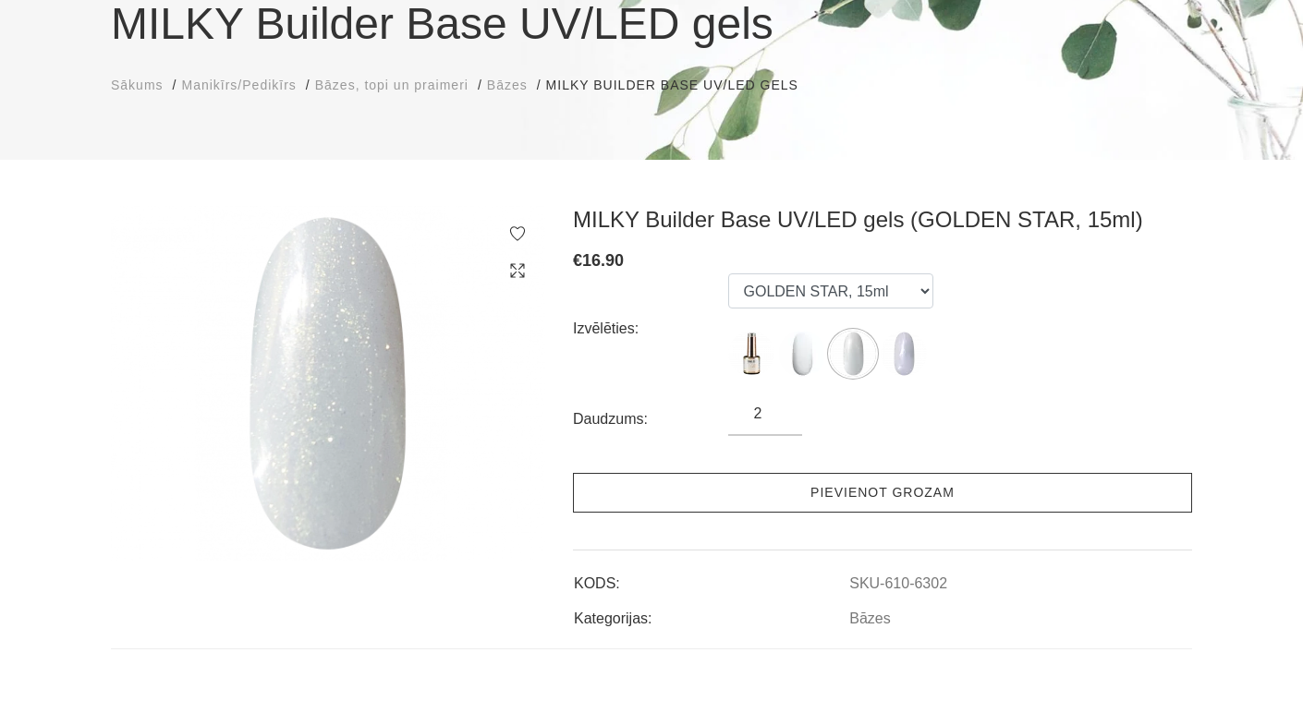
click at [854, 490] on link "Pievienot grozam" at bounding box center [882, 493] width 619 height 40
click at [884, 494] on link "Pievienot grozam" at bounding box center [882, 493] width 619 height 40
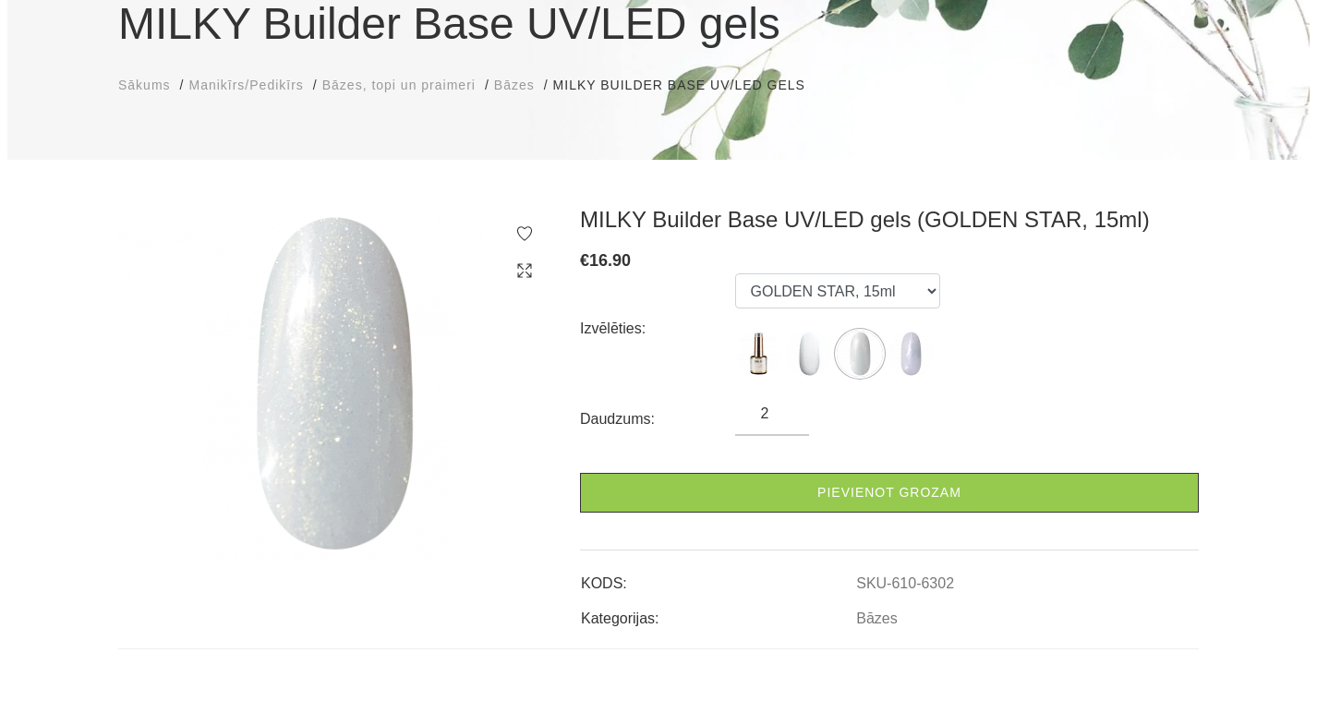
scroll to position [0, 0]
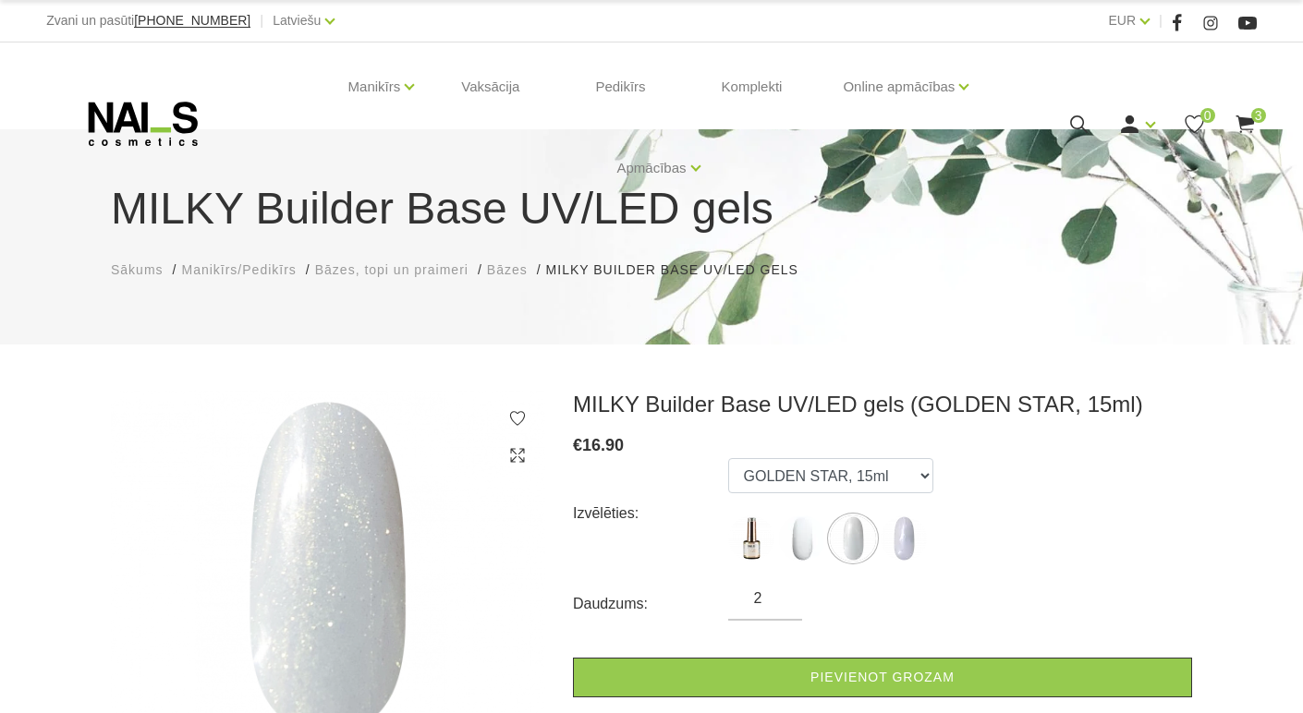
click at [1255, 119] on span "3" at bounding box center [1258, 115] width 15 height 15
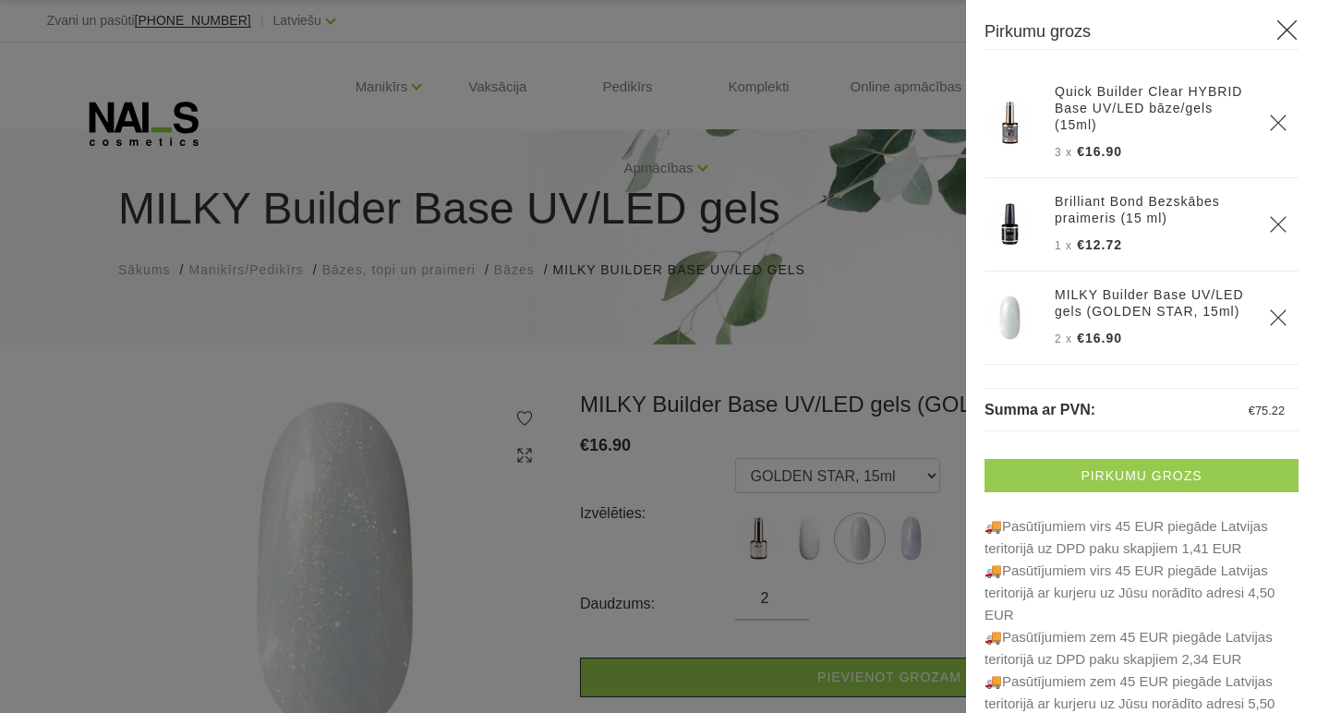
click at [1136, 488] on link "Pirkumu grozs" at bounding box center [1142, 475] width 314 height 33
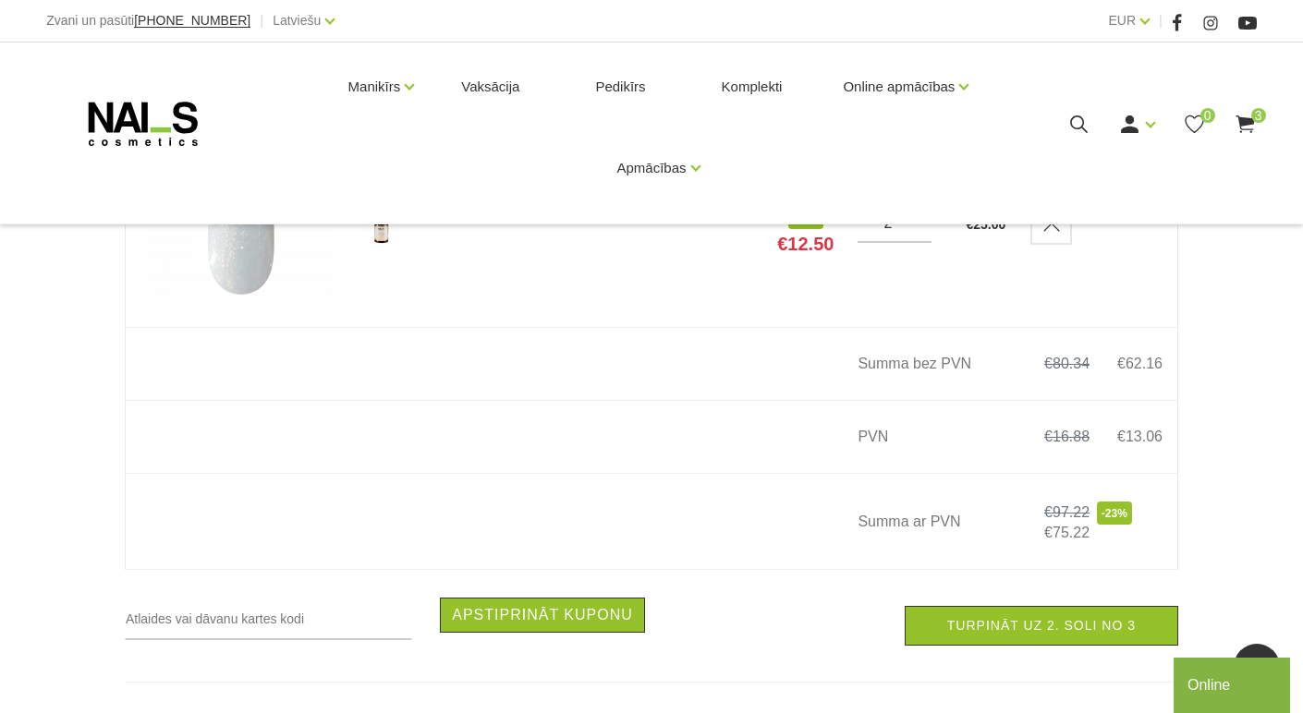
scroll to position [924, 0]
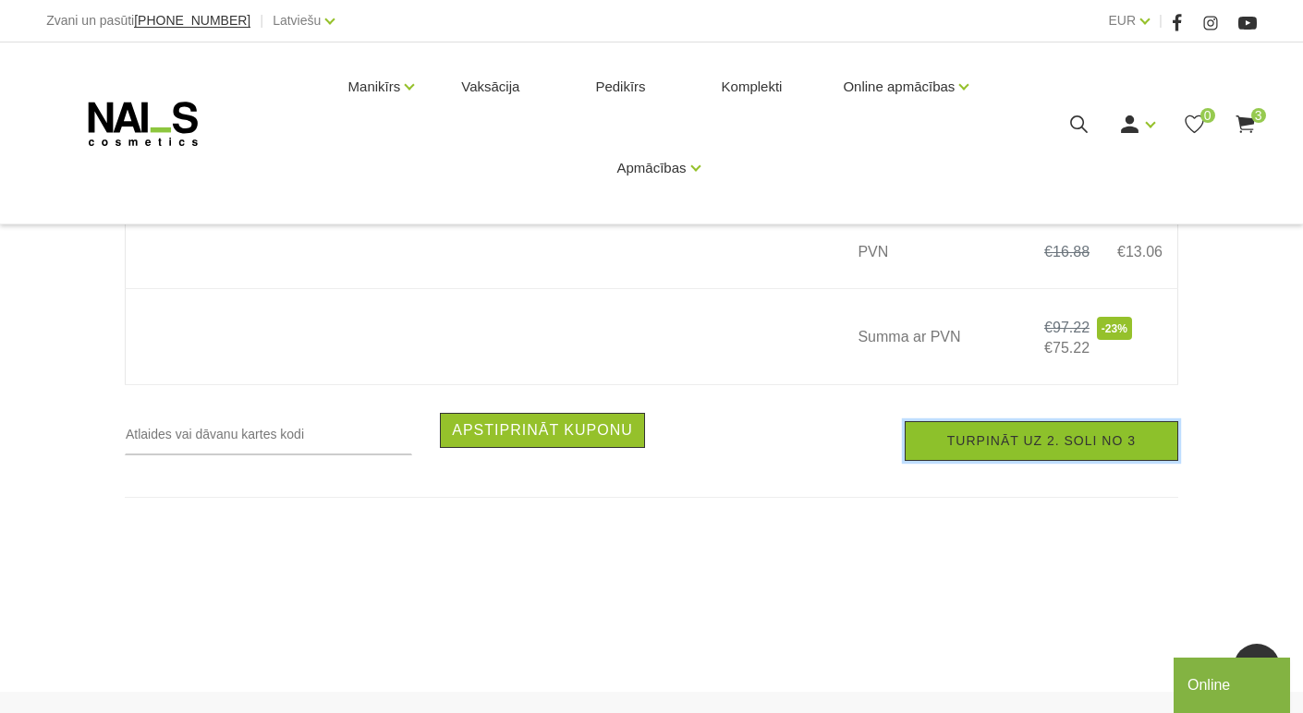
click at [1013, 450] on link "Turpināt uz 2. soli no 3" at bounding box center [1040, 441] width 273 height 40
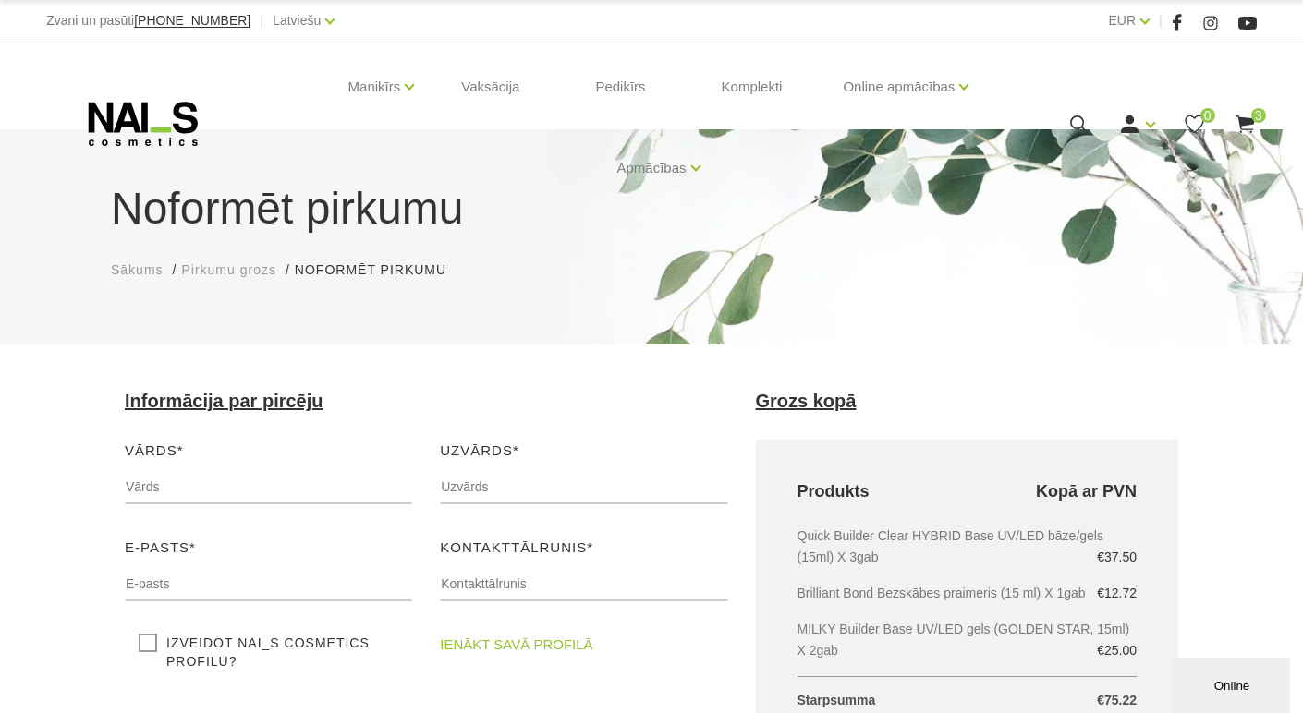
click at [321, 466] on div "Vārds* Lūdzu, ievadiet savu vārdu" at bounding box center [268, 479] width 315 height 79
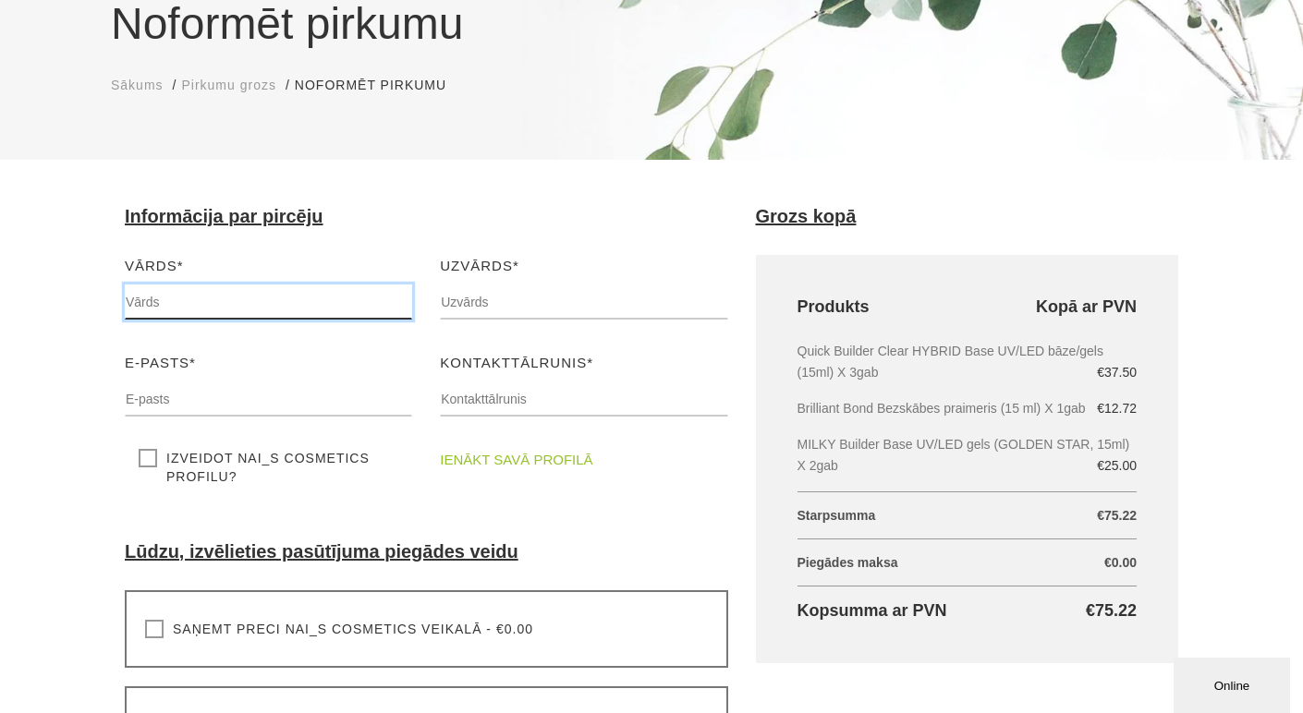
click at [169, 301] on input "text" at bounding box center [268, 302] width 287 height 35
type input "aiva"
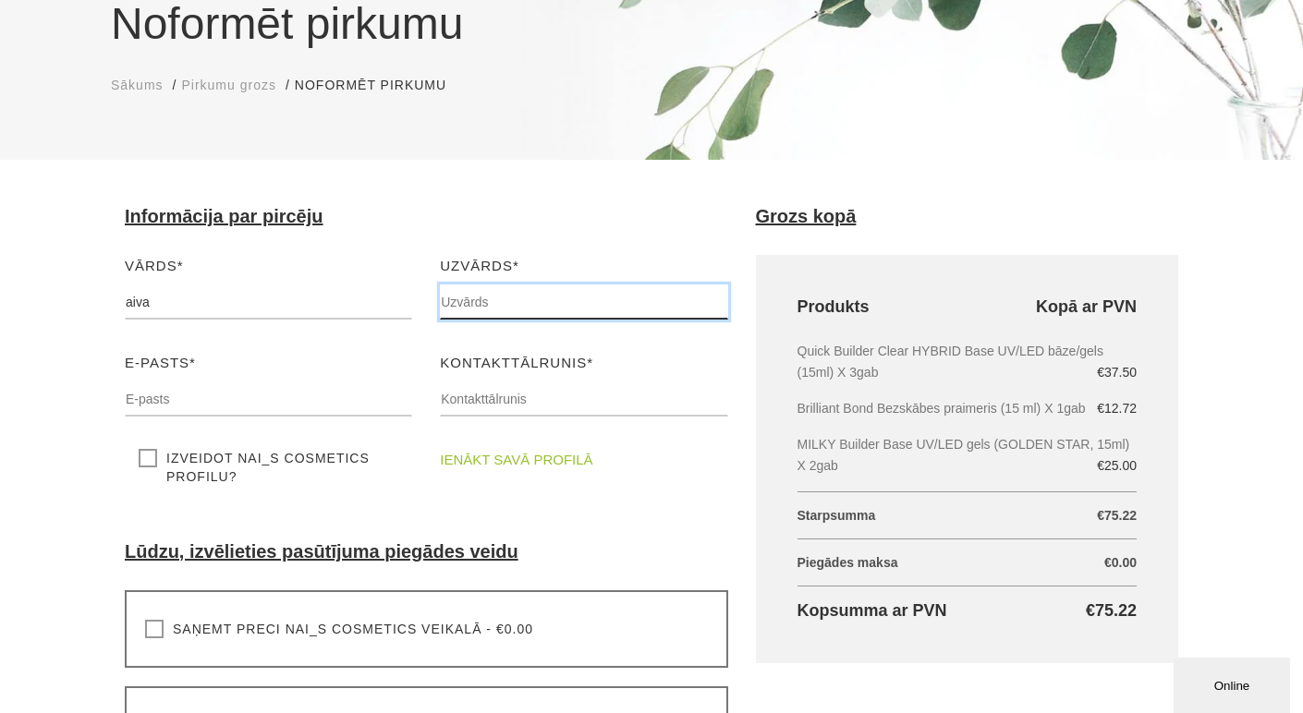
type input "dreijere"
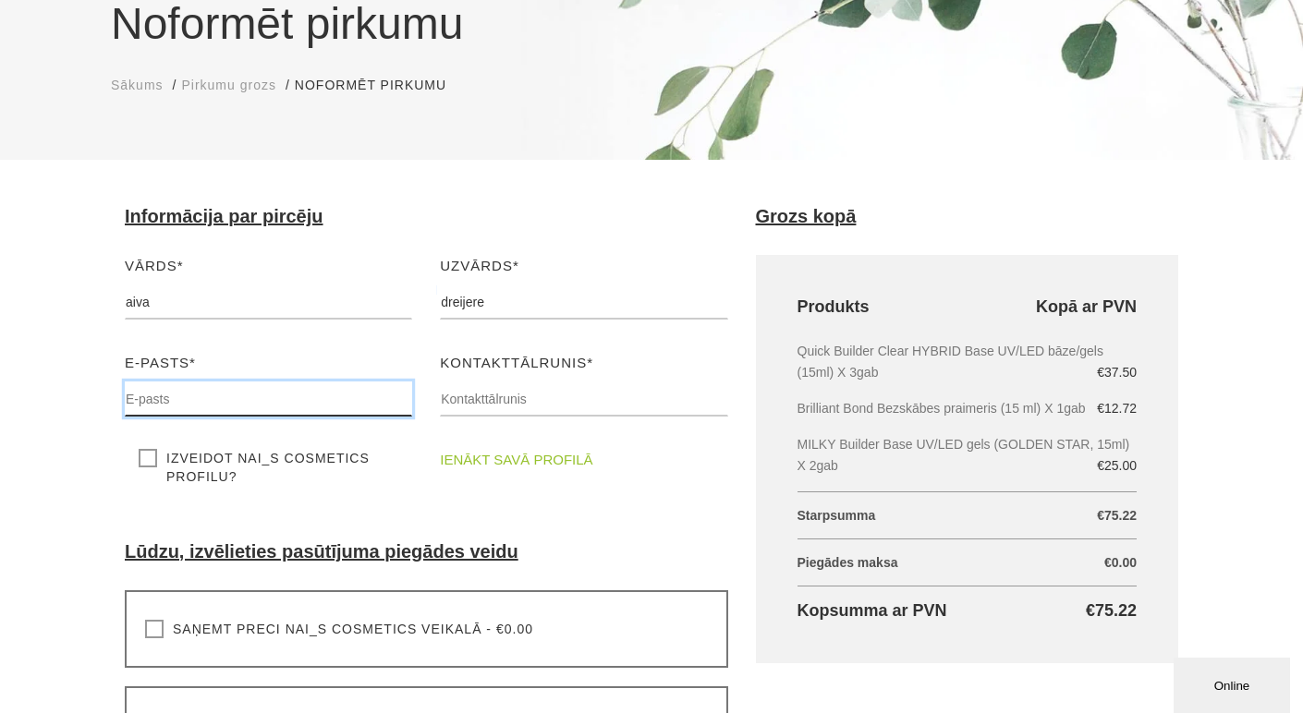
type input "[EMAIL_ADDRESS][DOMAIN_NAME]"
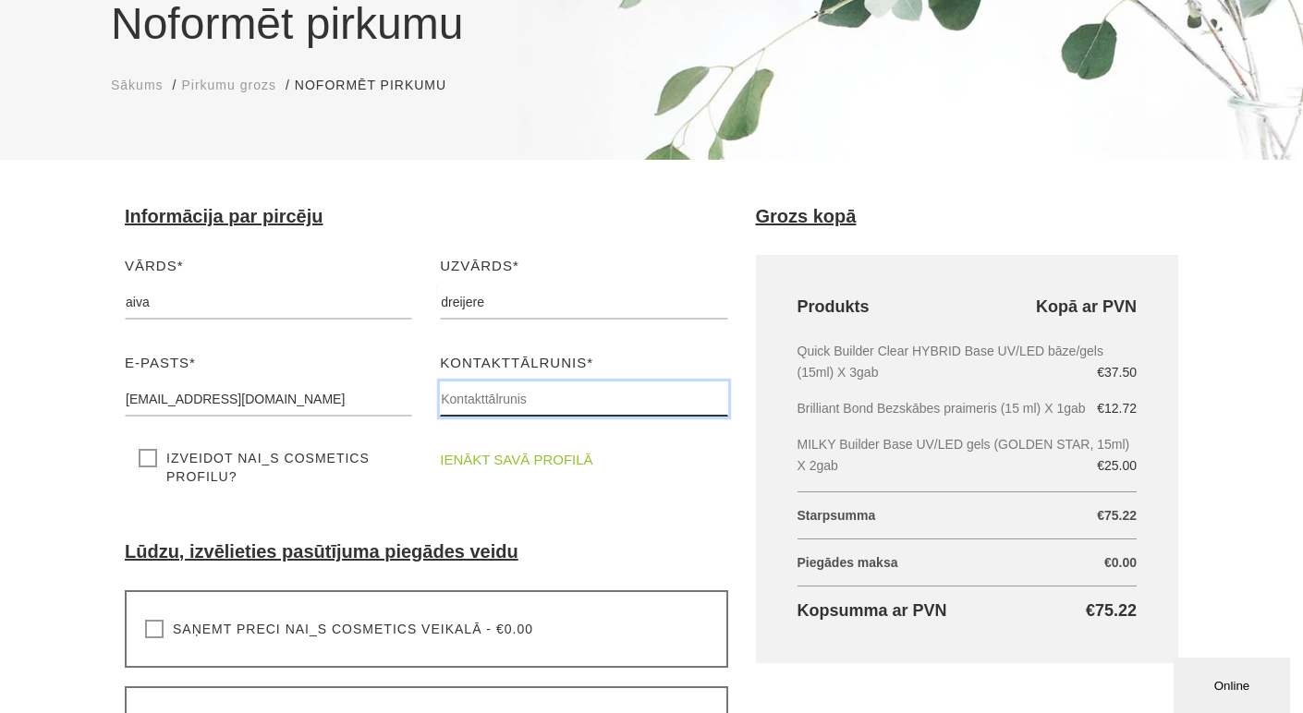
type input "29559962"
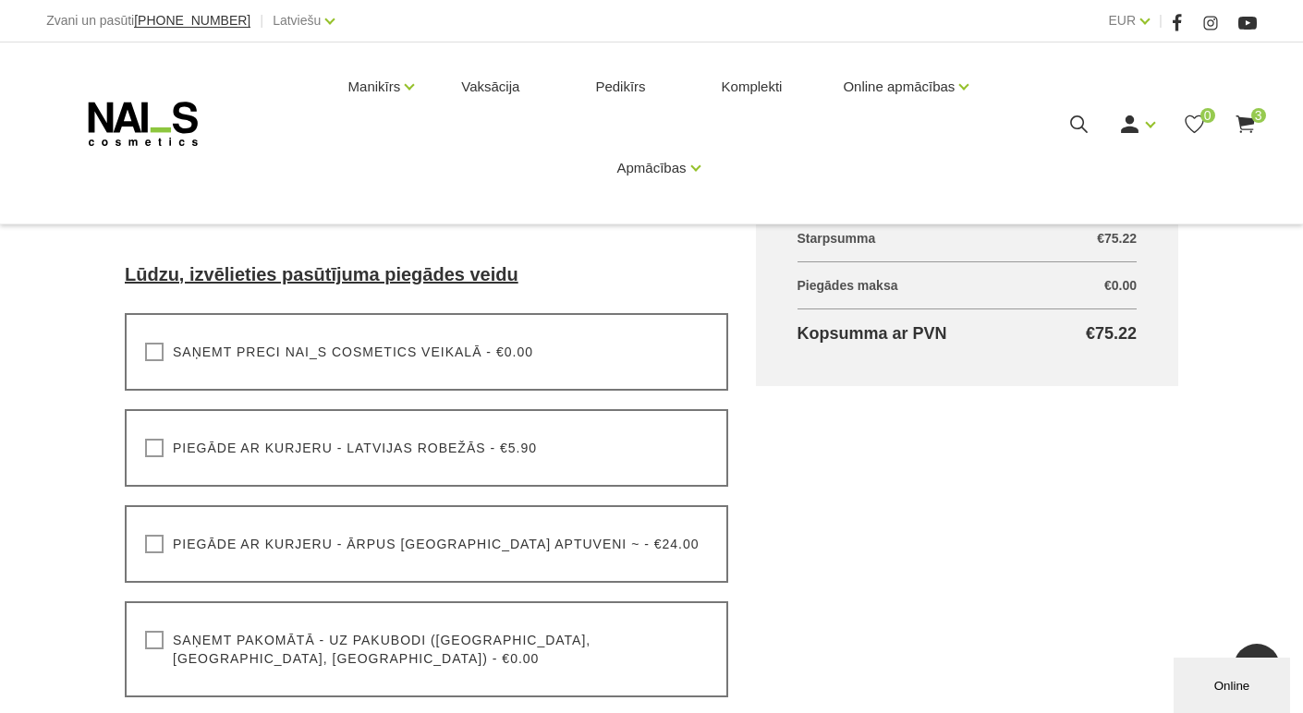
scroll to position [554, 0]
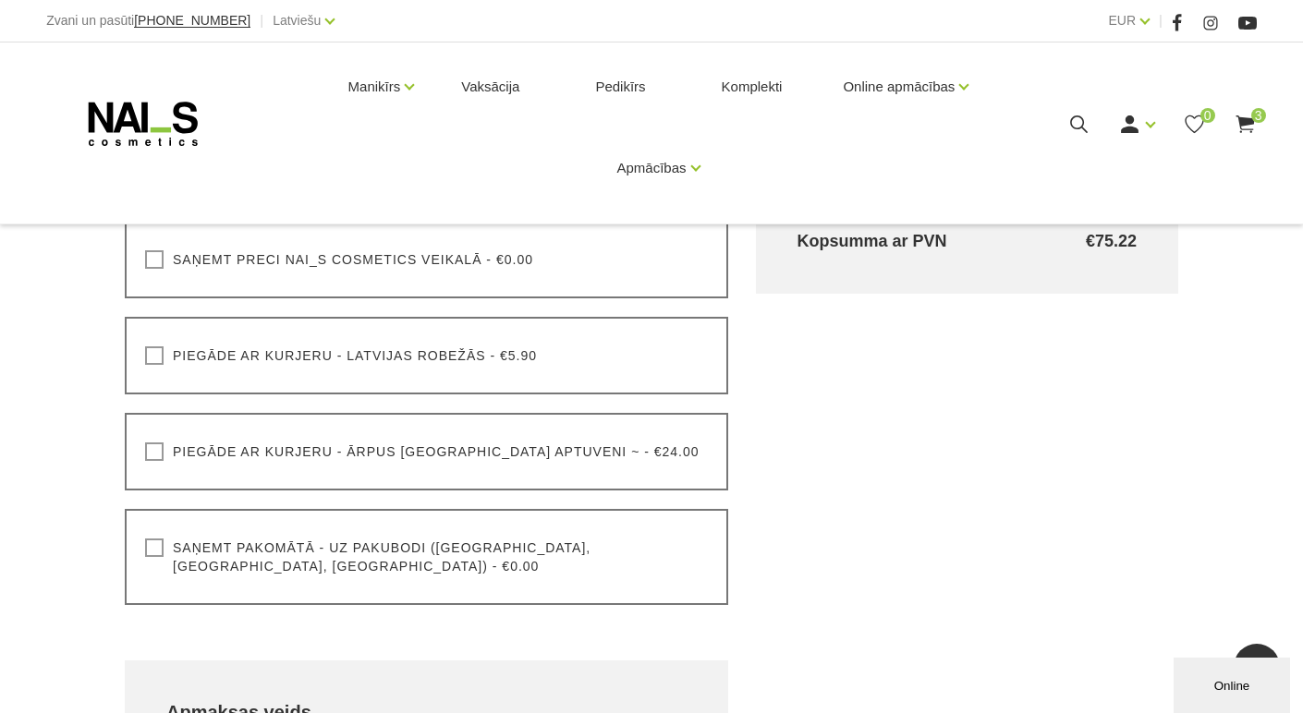
click at [150, 549] on label "Saņemt pakomātā - uz pakubodi (Latvija, Lietuva, Igaunija) - €0.00" at bounding box center [426, 557] width 563 height 37
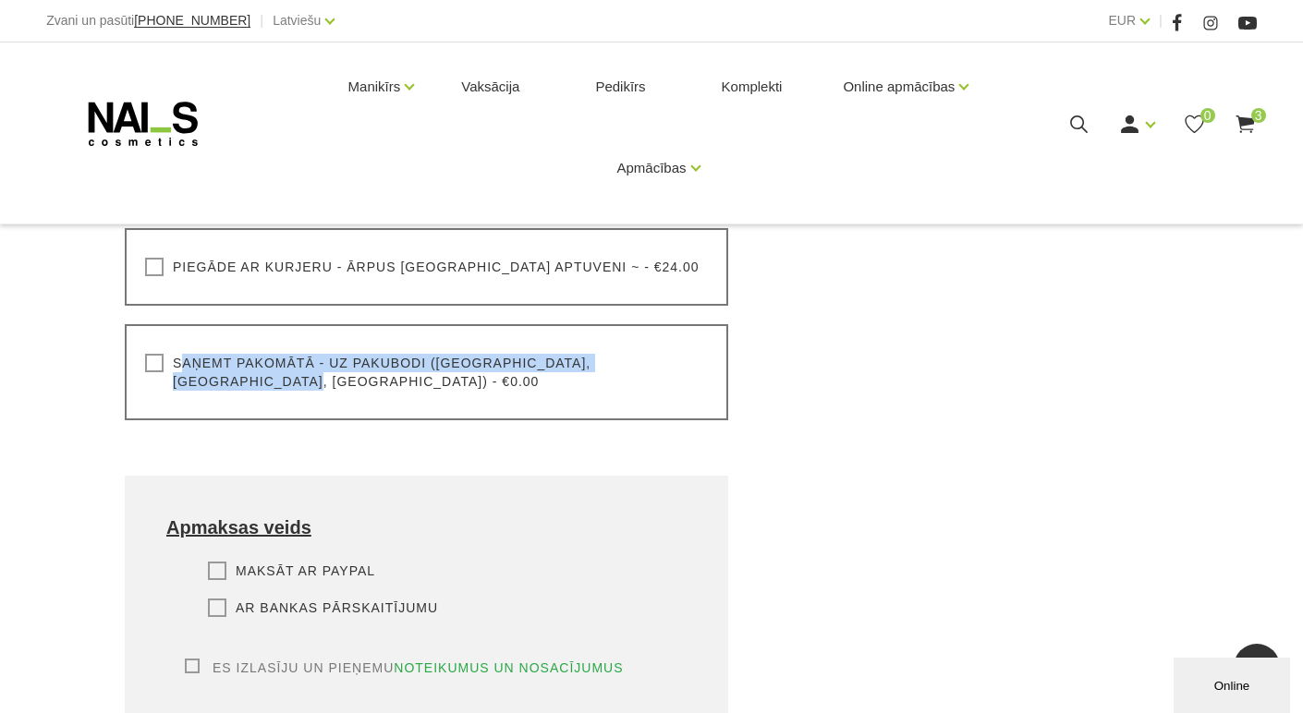
scroll to position [831, 0]
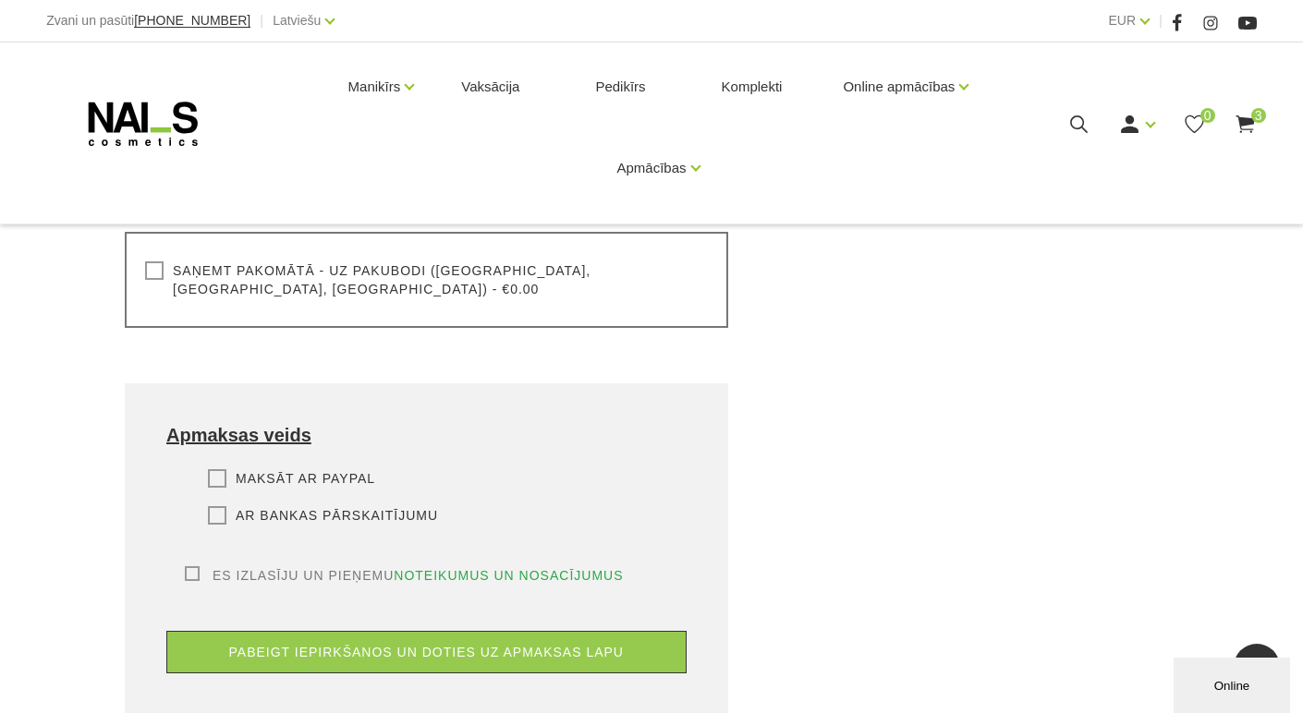
click at [220, 506] on label "Ar bankas pārskaitījumu" at bounding box center [323, 515] width 230 height 18
click at [0, 0] on input "Ar bankas pārskaitījumu" at bounding box center [0, 0] width 0 height 0
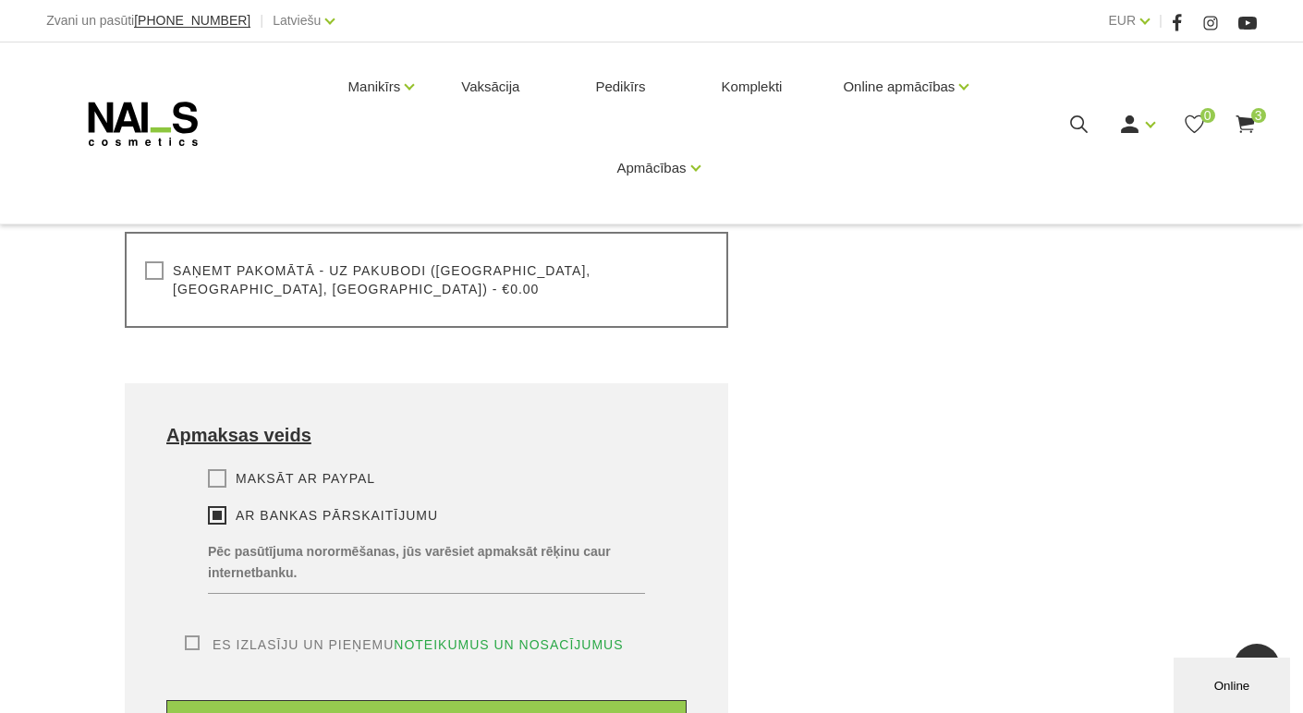
scroll to position [924, 0]
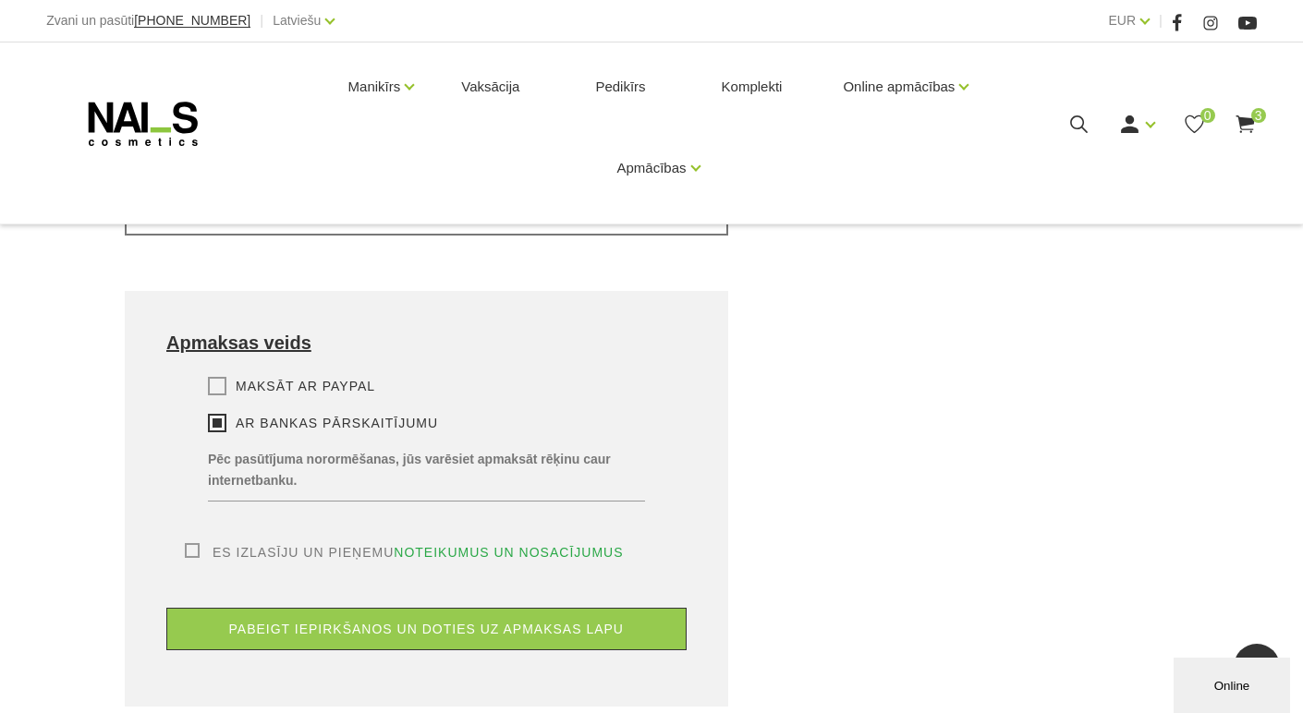
click at [188, 543] on label "Es izlasīju un pieņemu noteikumus un nosacījumus" at bounding box center [404, 552] width 439 height 18
click at [0, 0] on input "Es izlasīju un pieņemu noteikumus un nosacījumus" at bounding box center [0, 0] width 0 height 0
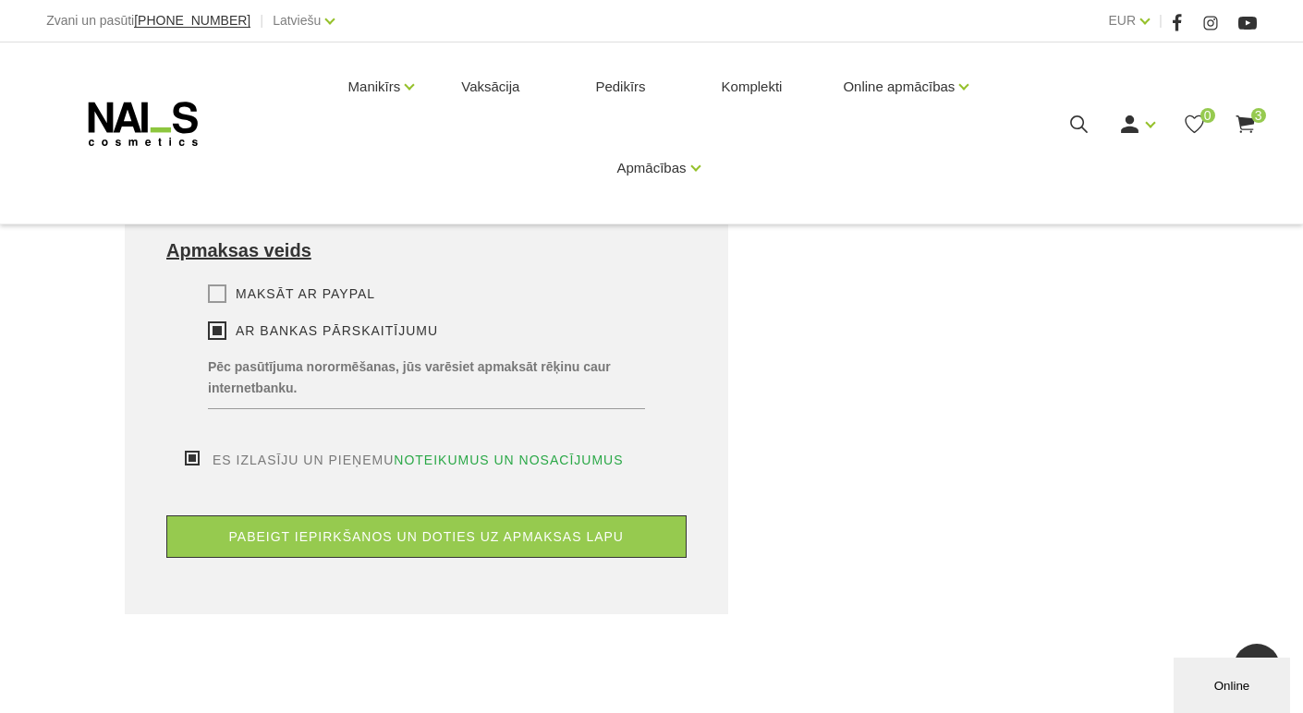
scroll to position [1109, 0]
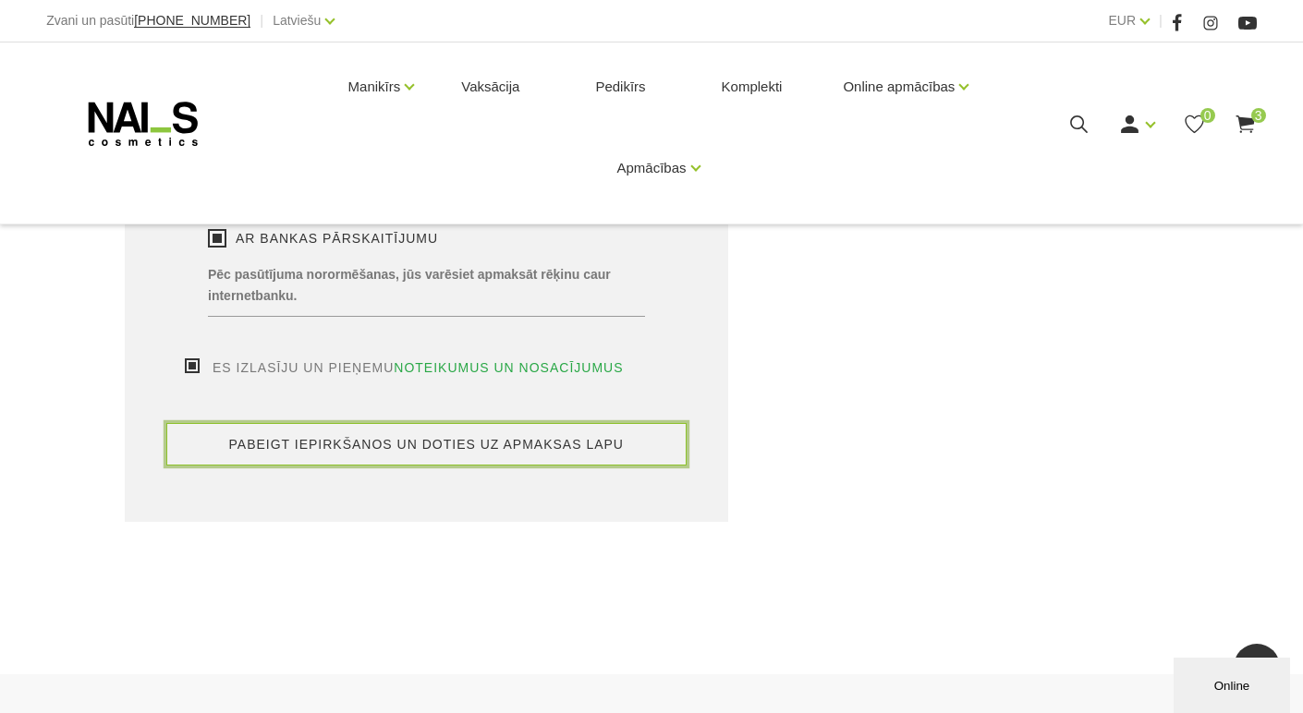
click at [430, 428] on button "pabeigt iepirkšanos un doties uz apmaksas lapu" at bounding box center [426, 444] width 520 height 42
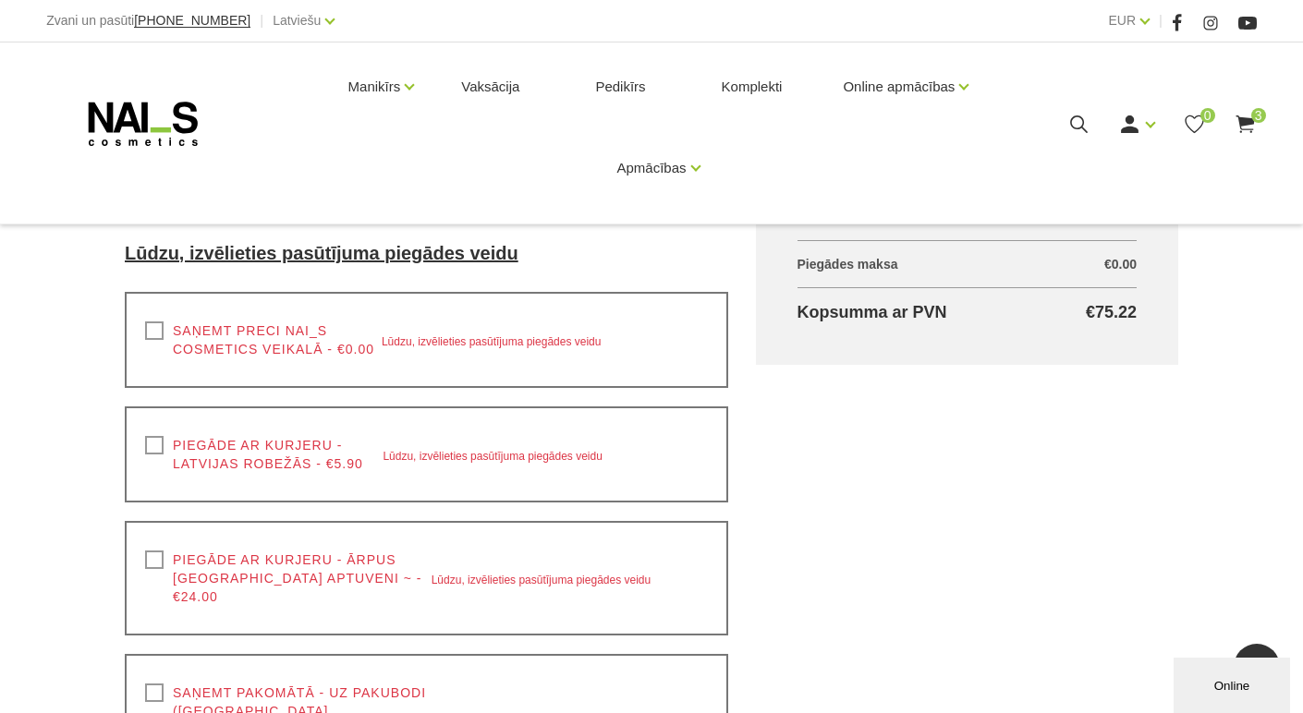
scroll to position [576, 0]
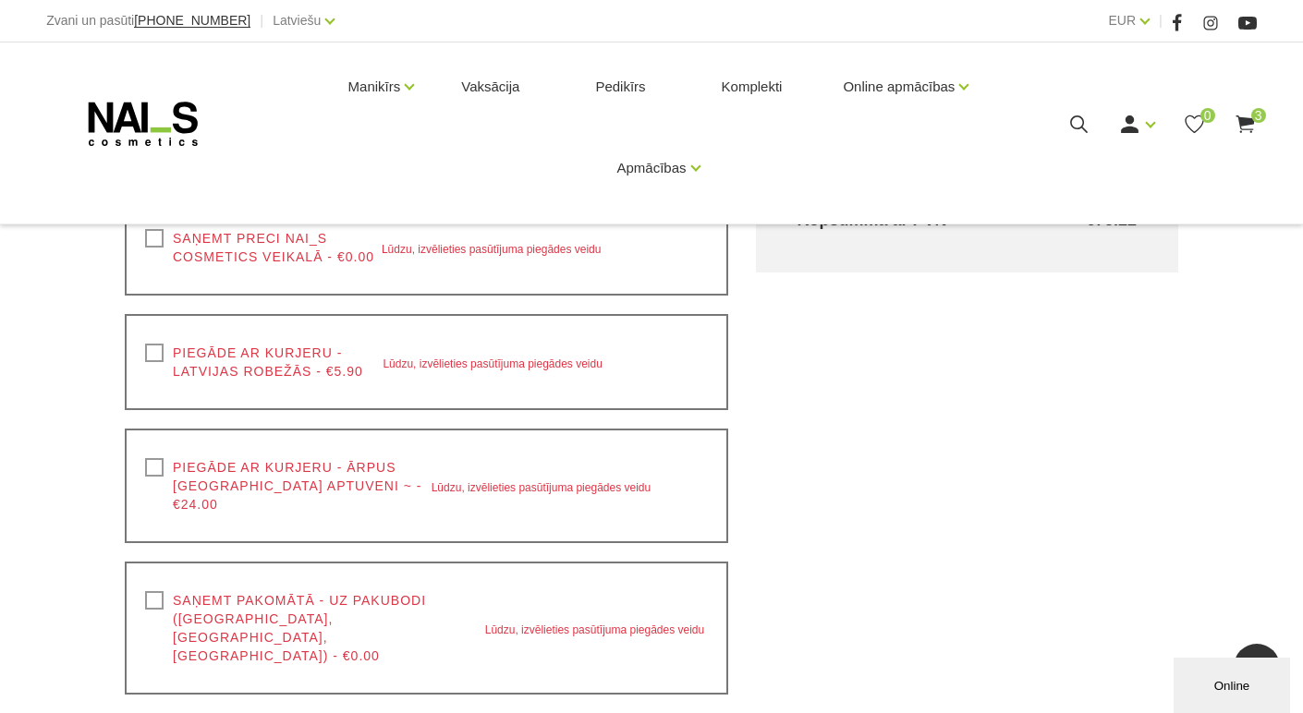
click at [155, 591] on label "Saņemt pakomātā - uz pakubodi (Latvija, Lietuva, Igaunija) - €0.00" at bounding box center [315, 628] width 340 height 74
click at [0, 0] on input "Saņemt pakomātā - uz pakubodi (Latvija, Lietuva, Igaunija) - €0.00" at bounding box center [0, 0] width 0 height 0
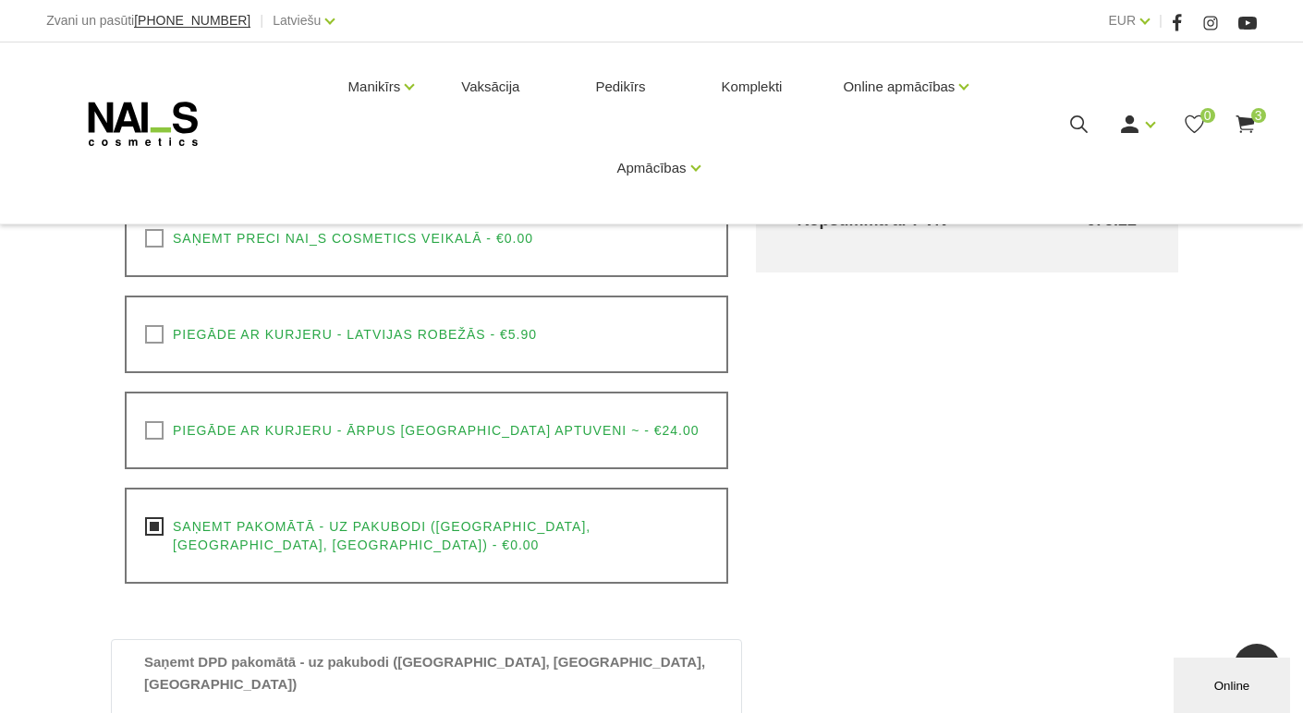
scroll to position [760, 0]
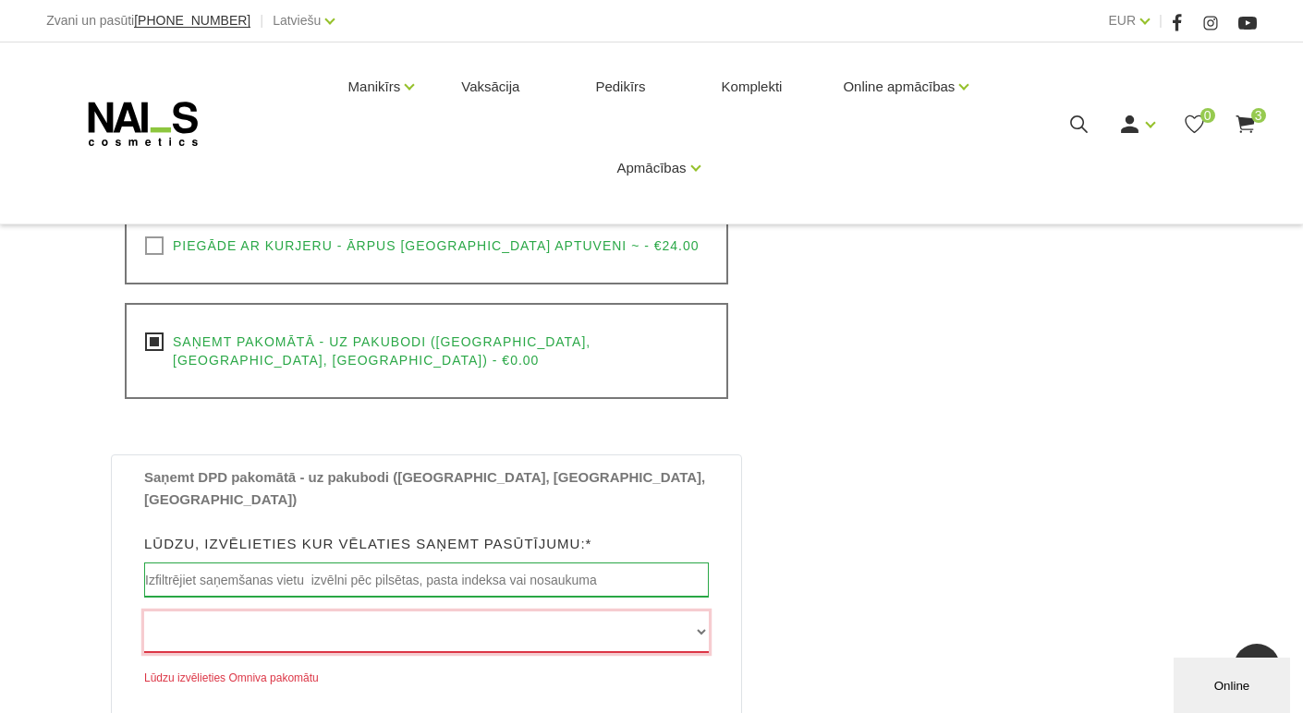
click at [701, 612] on select "Edvarta Virzas iela 2 , IECAVA, LV3913, (Paku Skapis TOP Iecava) Rīgas iela 27 …" at bounding box center [426, 633] width 564 height 42
select select "Sūru iela 2 , KULDĪGA, LV3301, (Paku Skapis Rimi Kuldīga)"
click at [144, 612] on select "Edvarta Virzas iela 2 , IECAVA, LV3913, (Paku Skapis TOP Iecava) Rīgas iela 27 …" at bounding box center [426, 633] width 564 height 42
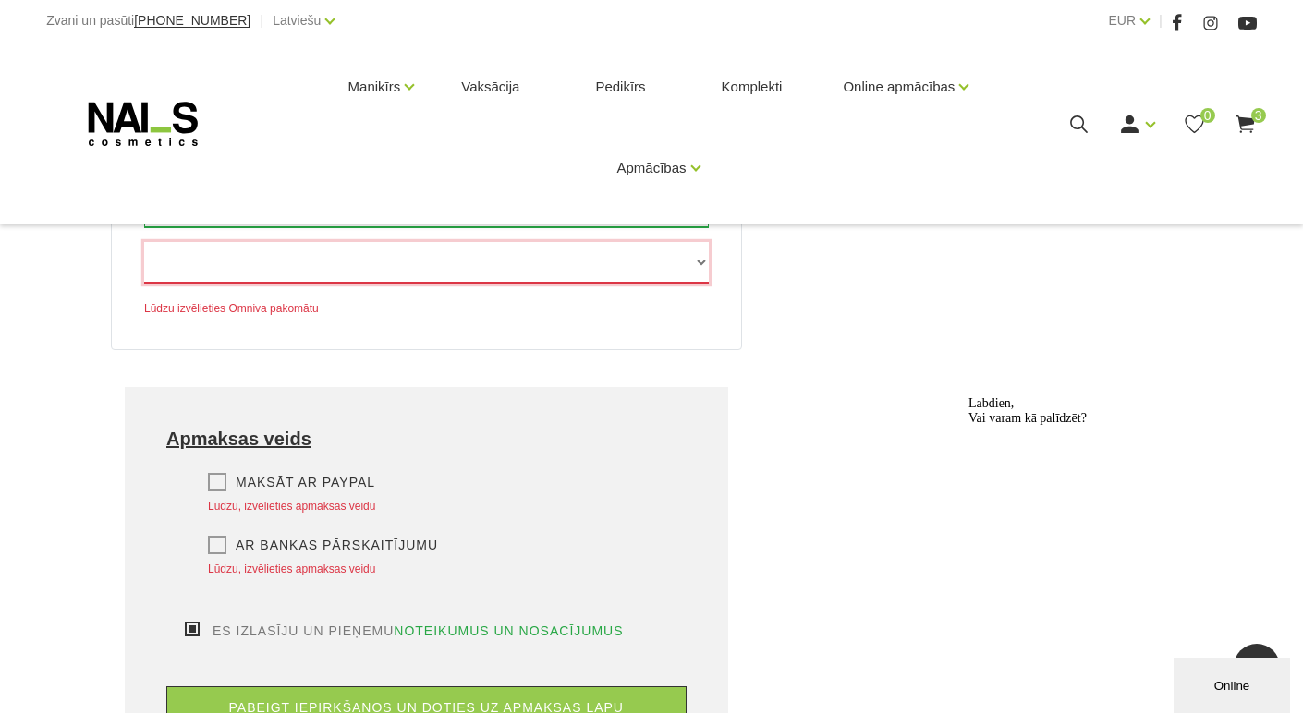
scroll to position [1222, 0]
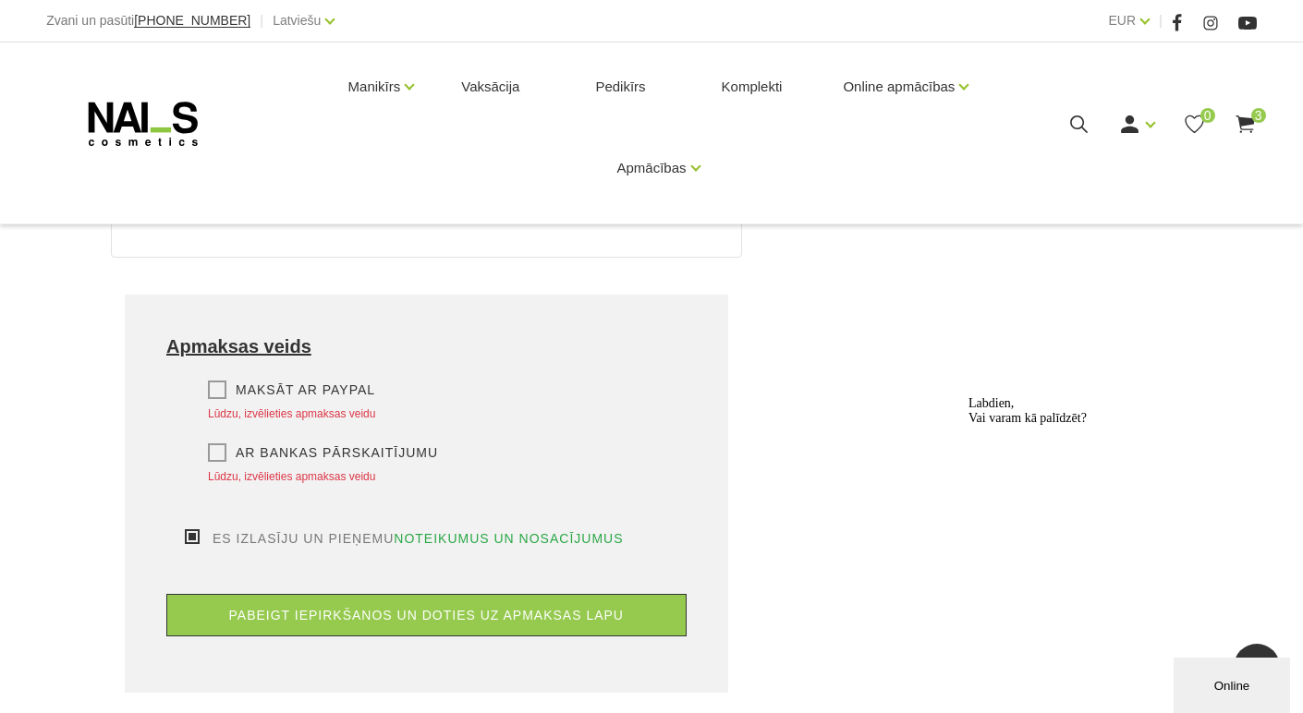
click at [222, 443] on label "Ar bankas pārskaitījumu" at bounding box center [323, 452] width 230 height 18
click at [0, 0] on input "Ar bankas pārskaitījumu" at bounding box center [0, 0] width 0 height 0
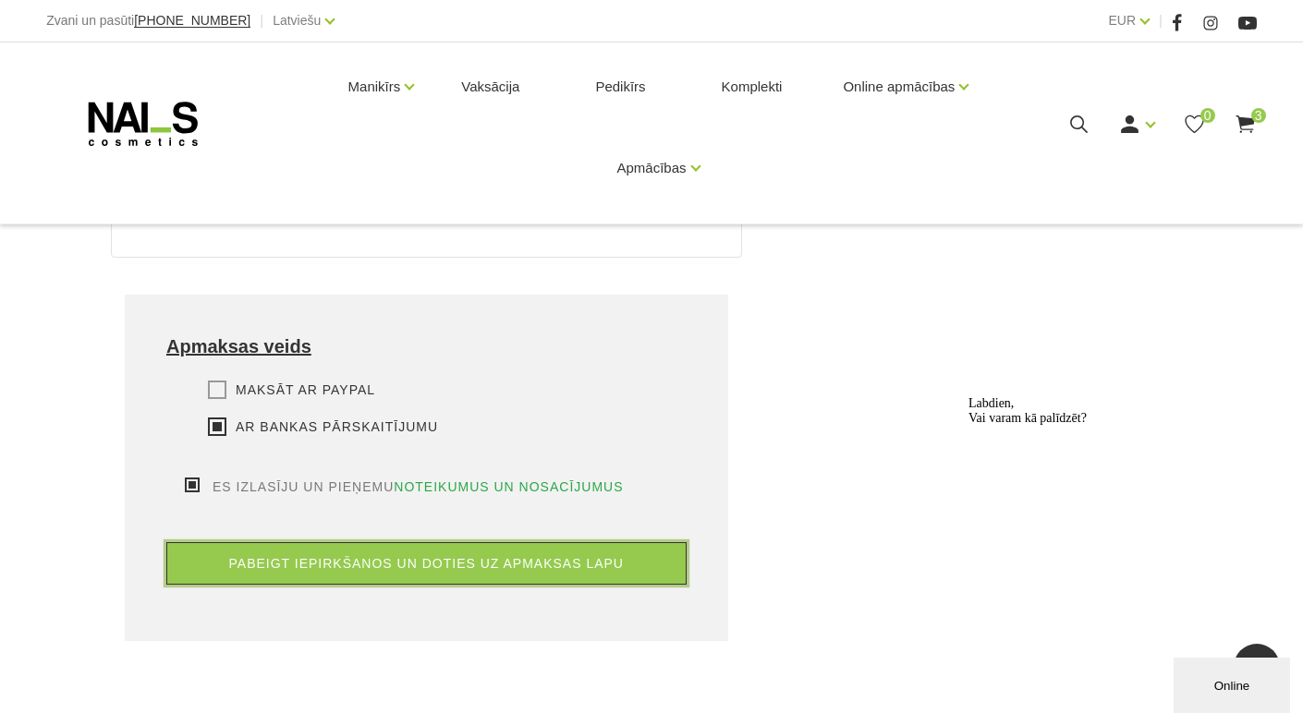
click at [406, 542] on button "pabeigt iepirkšanos un doties uz apmaksas lapu" at bounding box center [426, 563] width 520 height 42
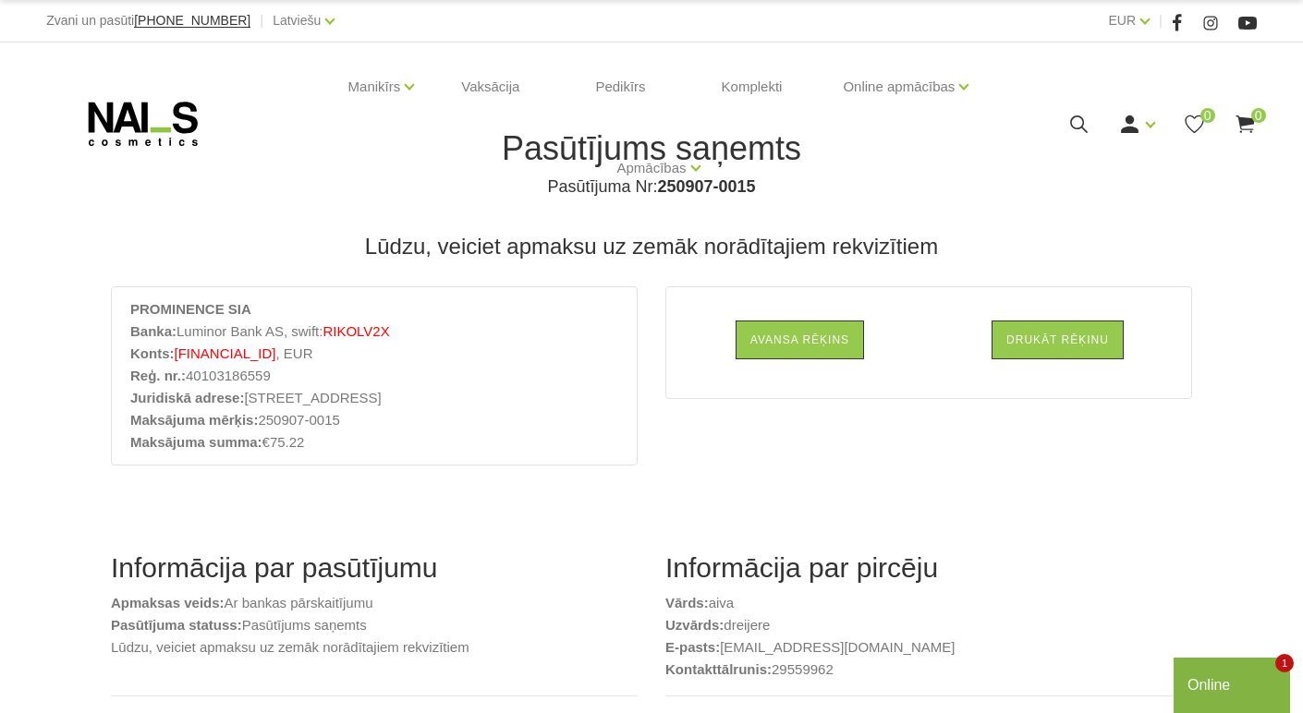
click at [1207, 677] on div "Online" at bounding box center [1231, 685] width 89 height 22
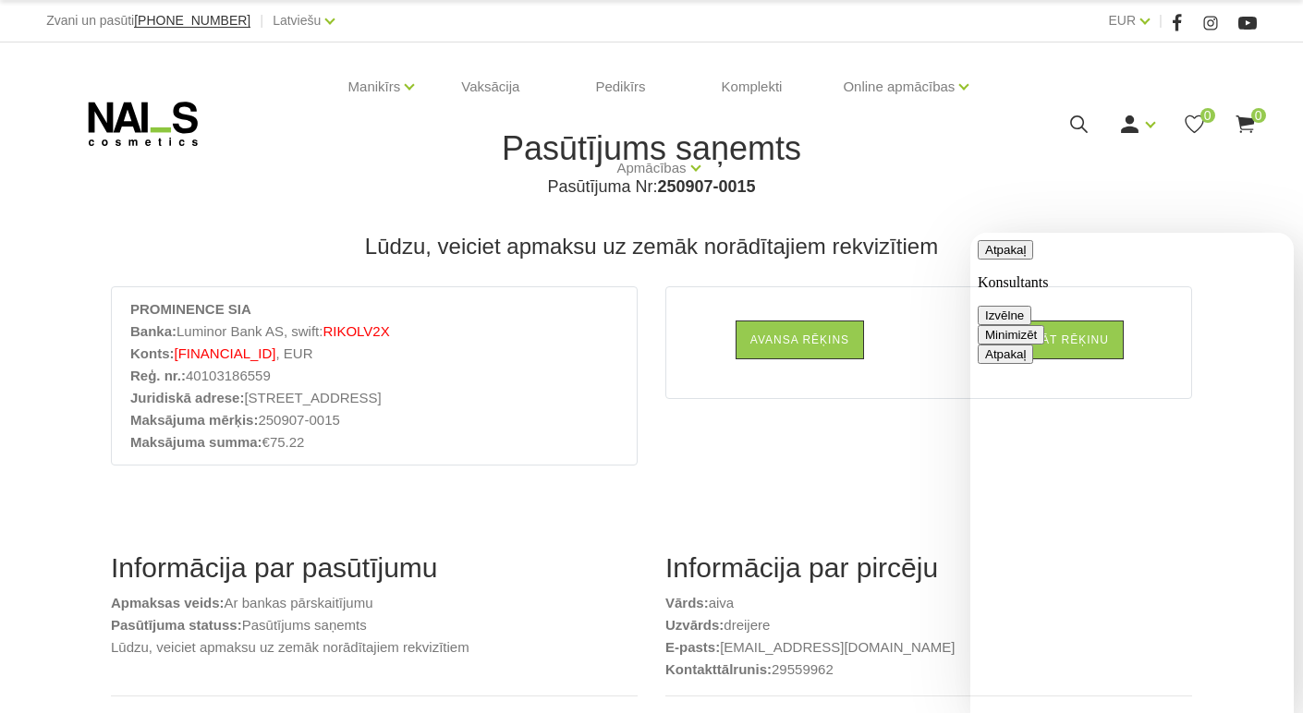
click at [1044, 325] on button "Minimizēt" at bounding box center [1010, 334] width 67 height 19
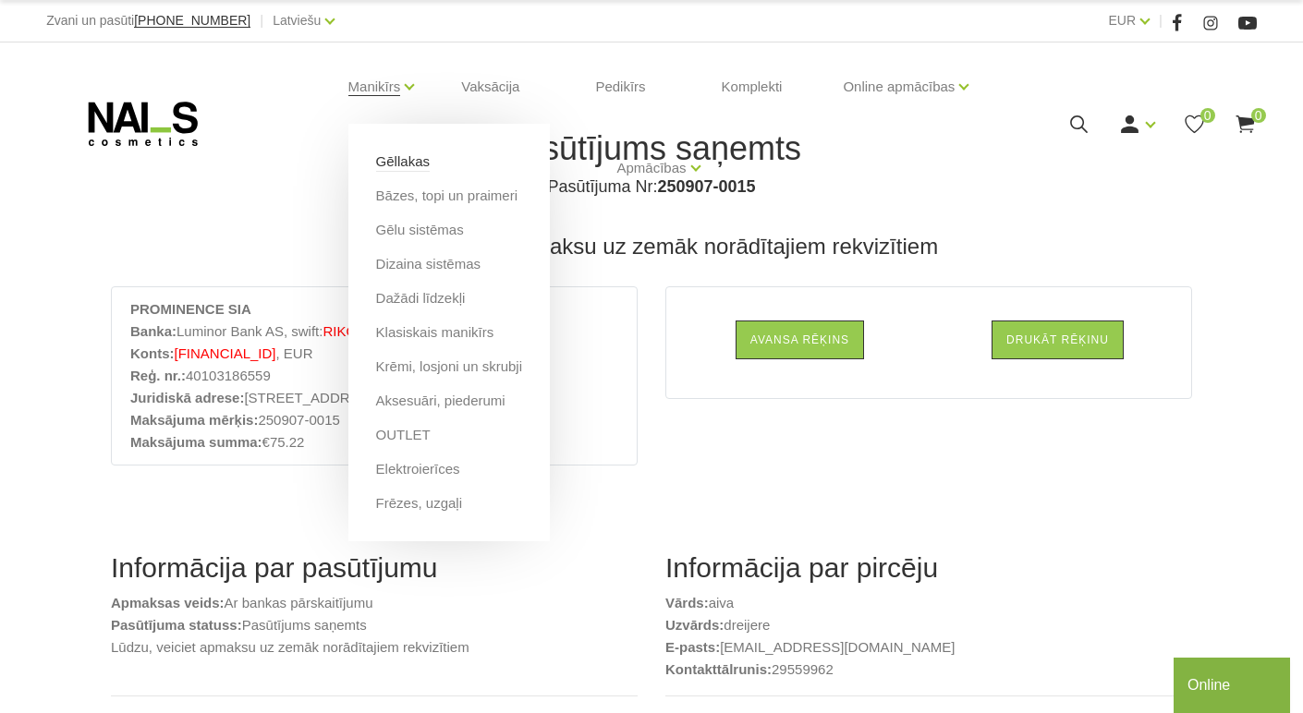
click at [394, 162] on link "Gēllakas" at bounding box center [403, 161] width 54 height 20
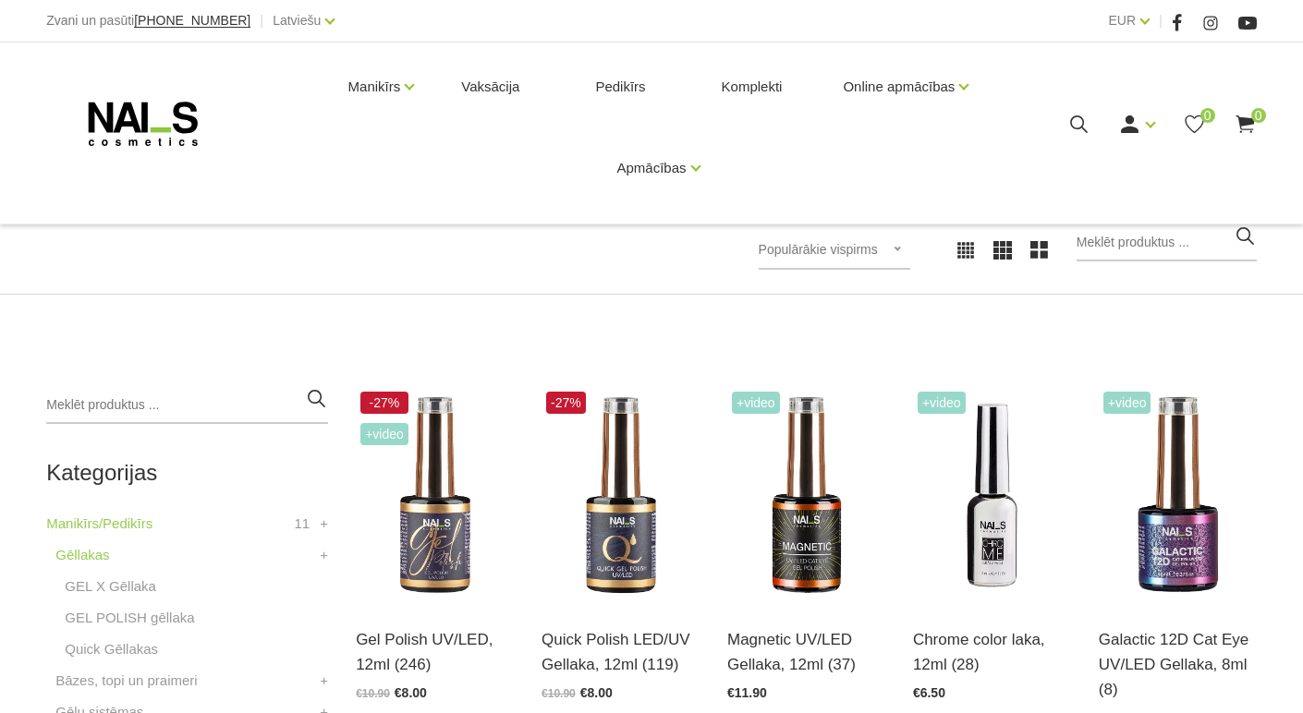
scroll to position [277, 0]
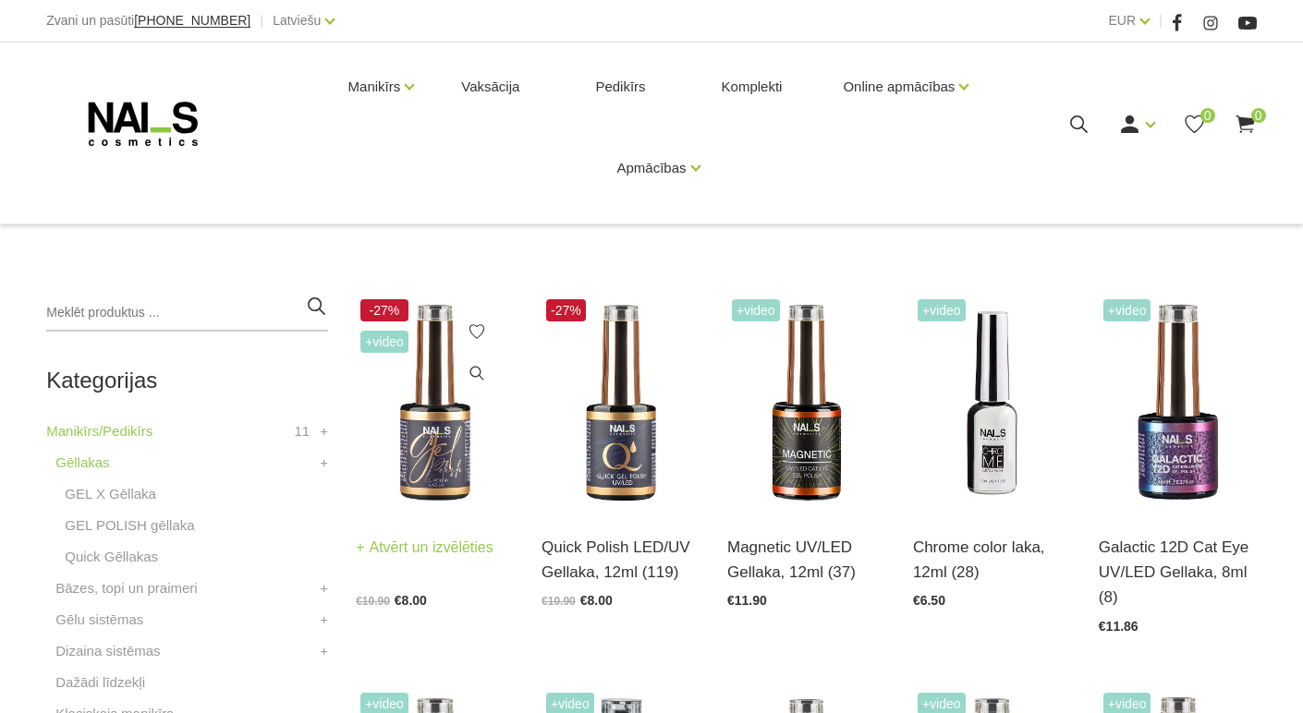
click at [437, 478] on img at bounding box center [435, 403] width 158 height 217
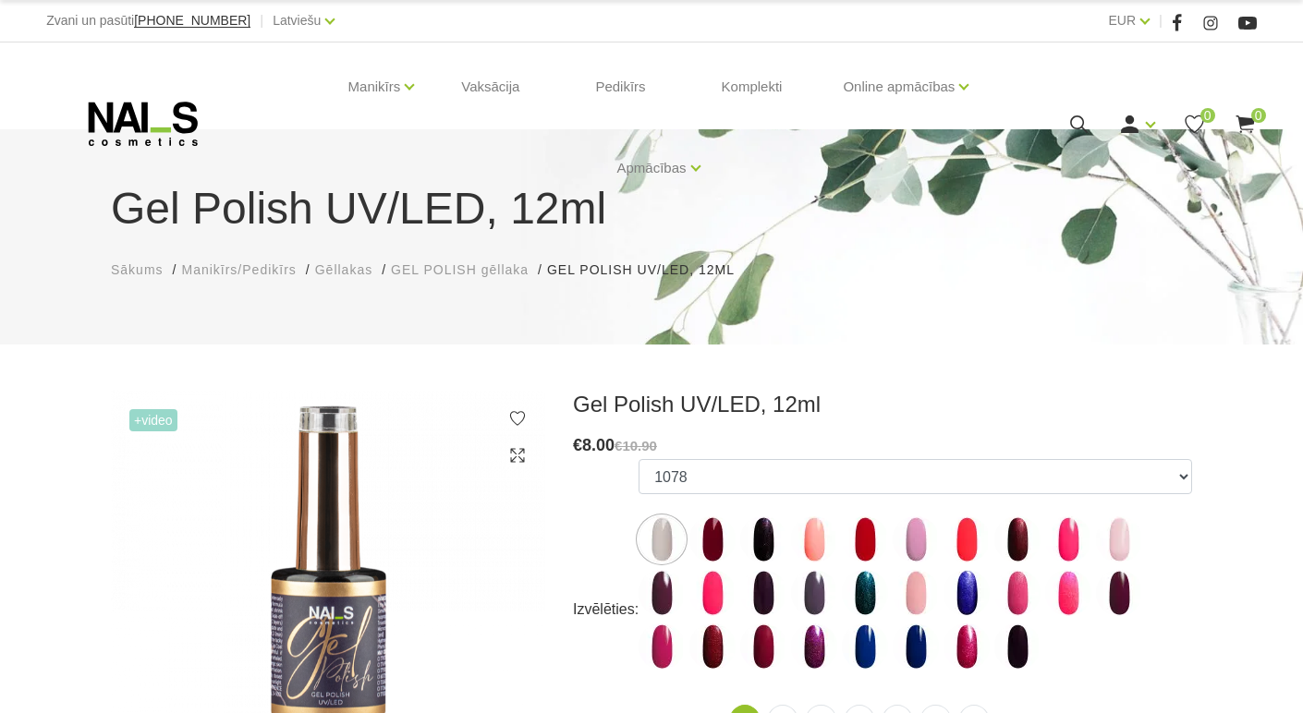
scroll to position [185, 0]
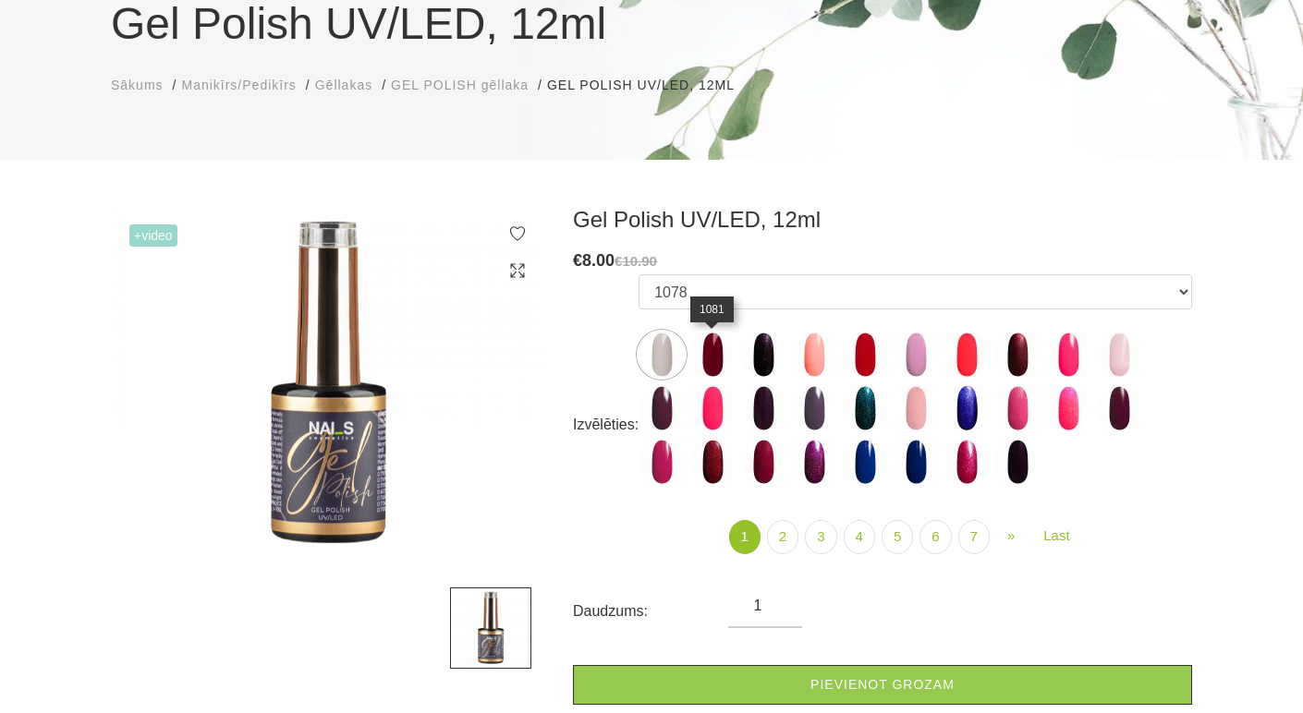
click at [712, 363] on img at bounding box center [712, 355] width 46 height 46
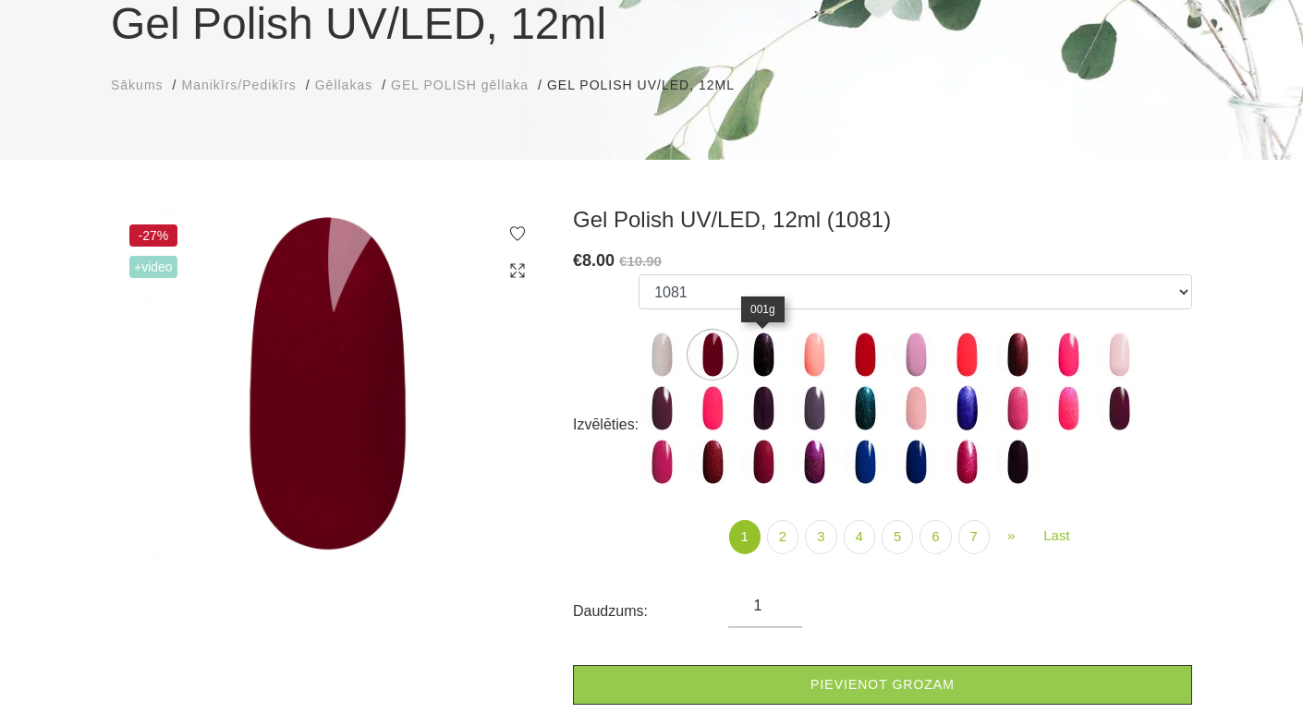
click at [767, 356] on img at bounding box center [763, 355] width 46 height 46
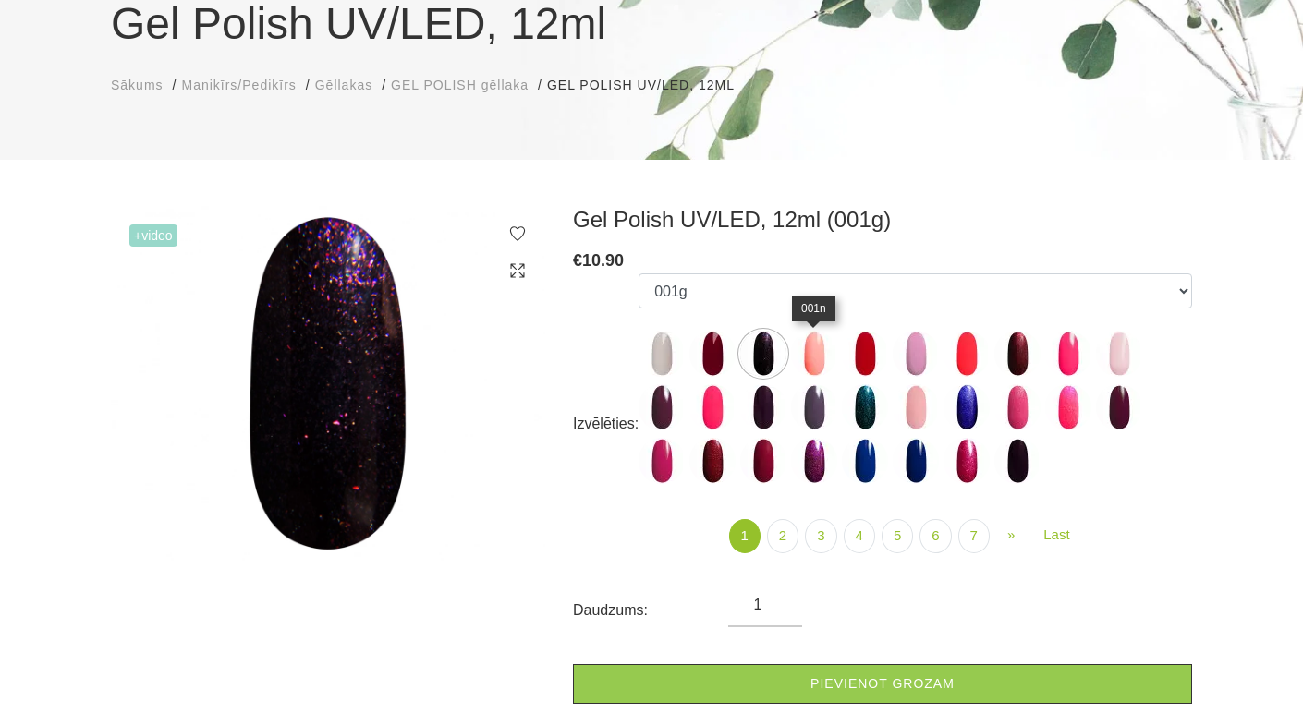
click at [816, 362] on img at bounding box center [814, 354] width 46 height 46
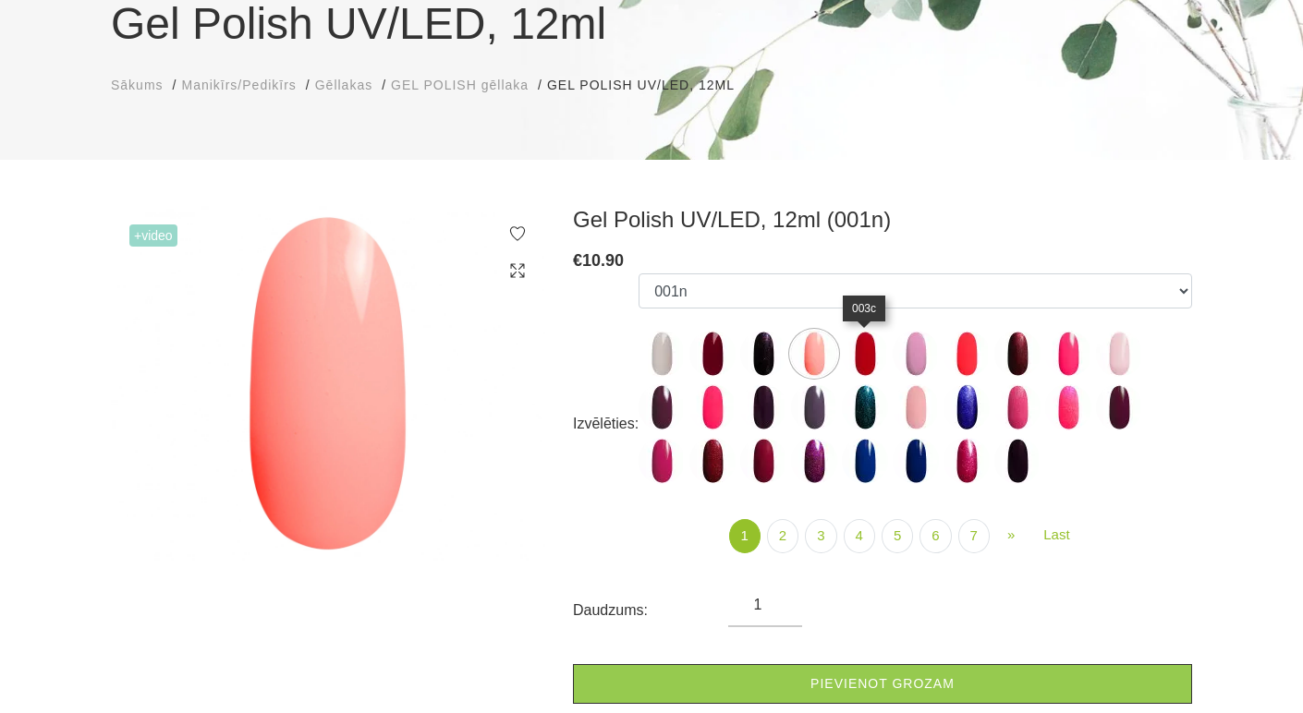
click at [856, 364] on img at bounding box center [865, 354] width 46 height 46
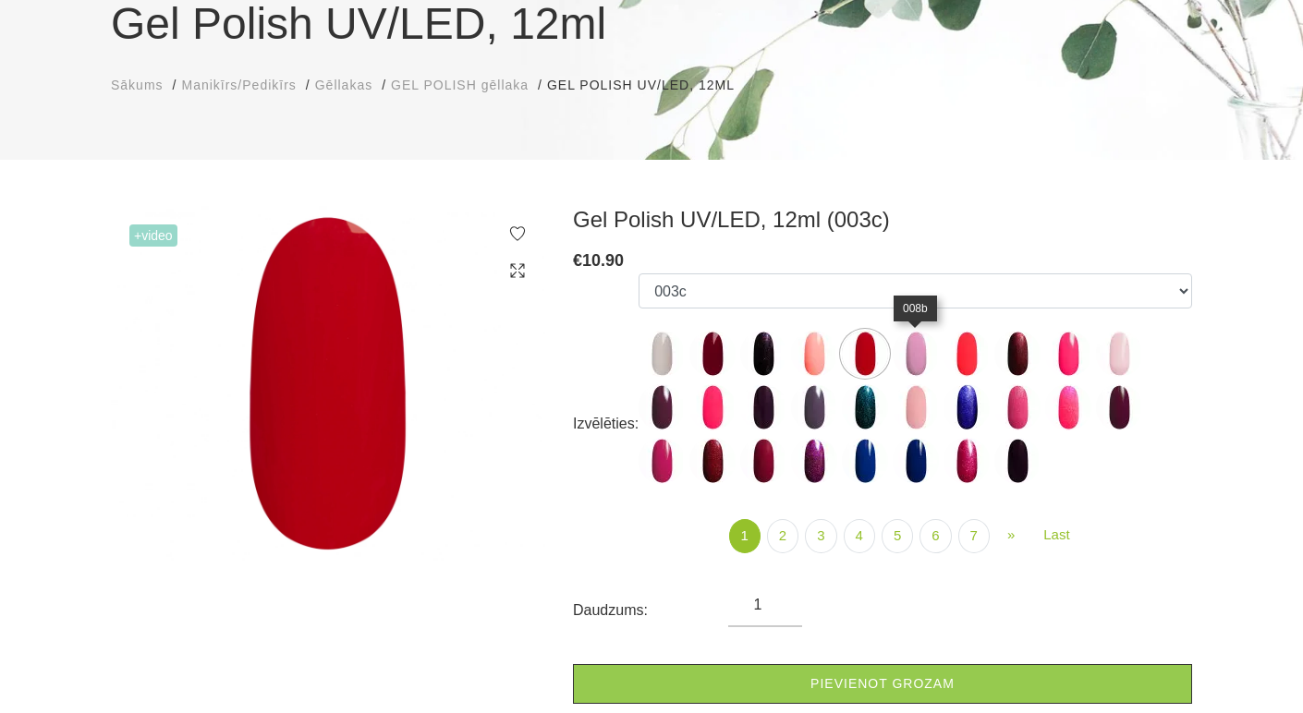
click at [918, 362] on img at bounding box center [915, 354] width 46 height 46
select select "3958"
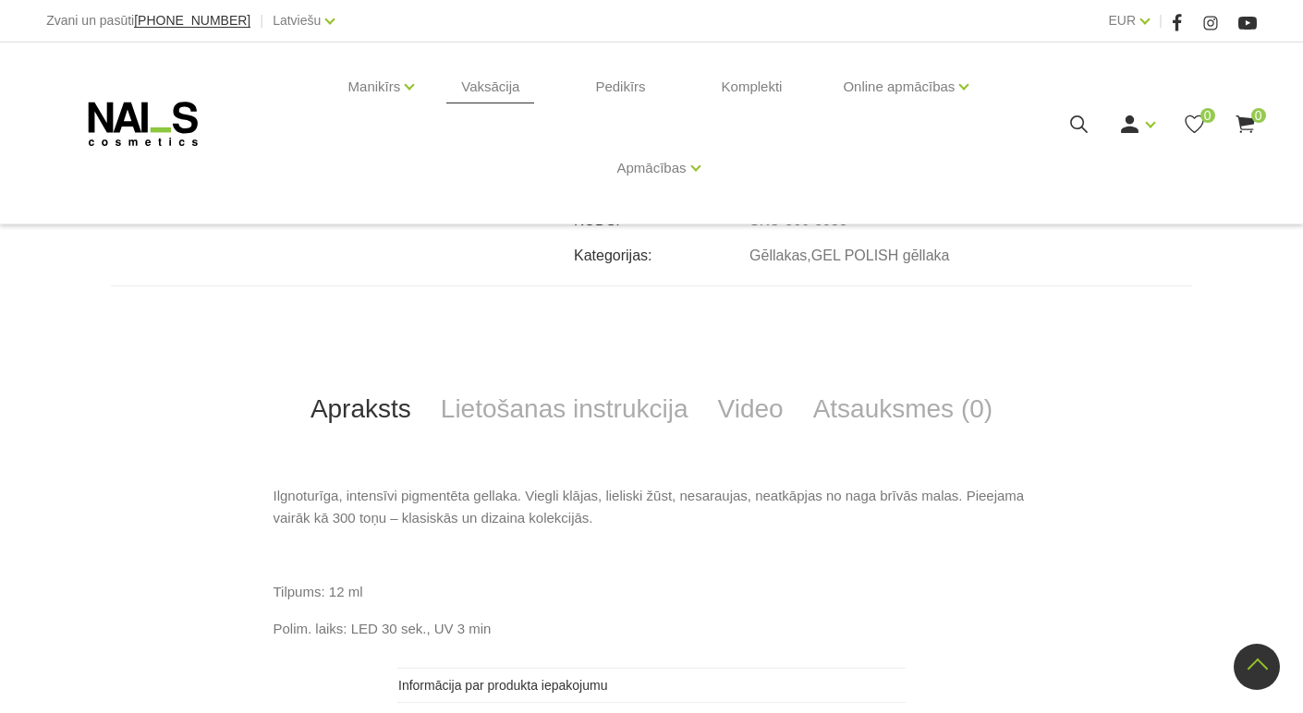
scroll to position [554, 0]
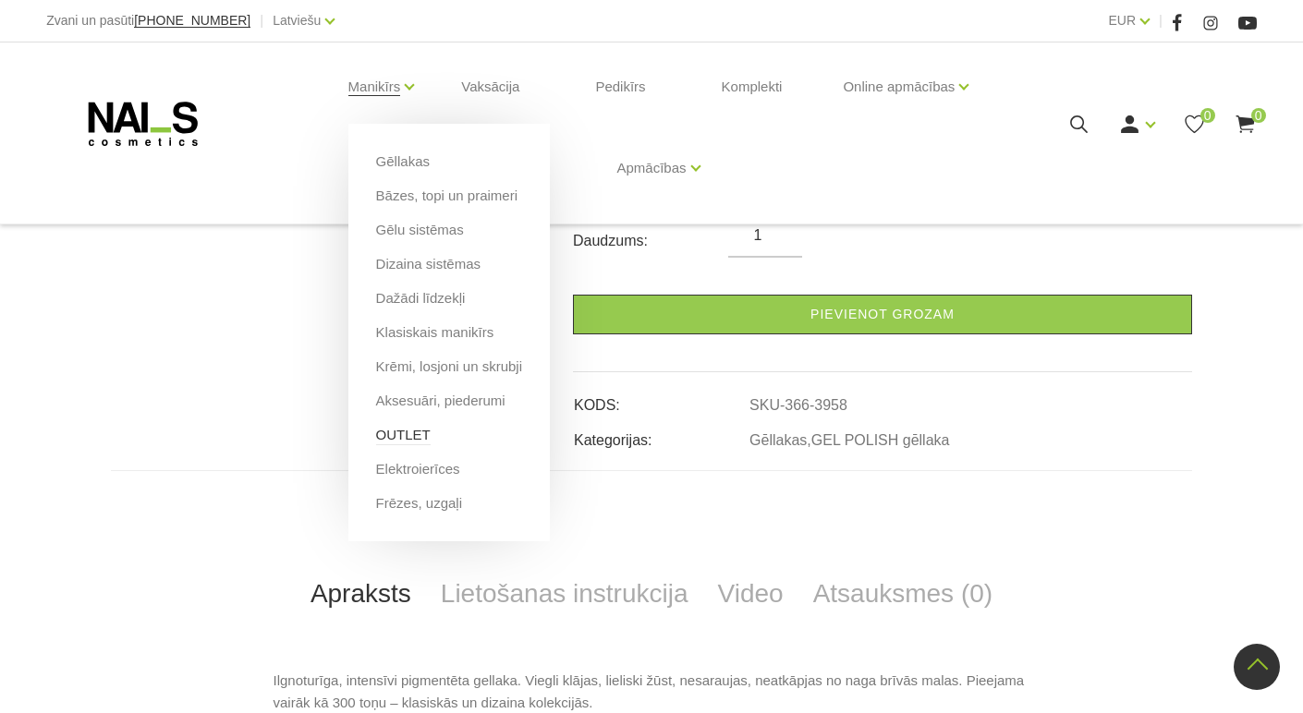
click at [417, 432] on link "OUTLET" at bounding box center [403, 435] width 55 height 20
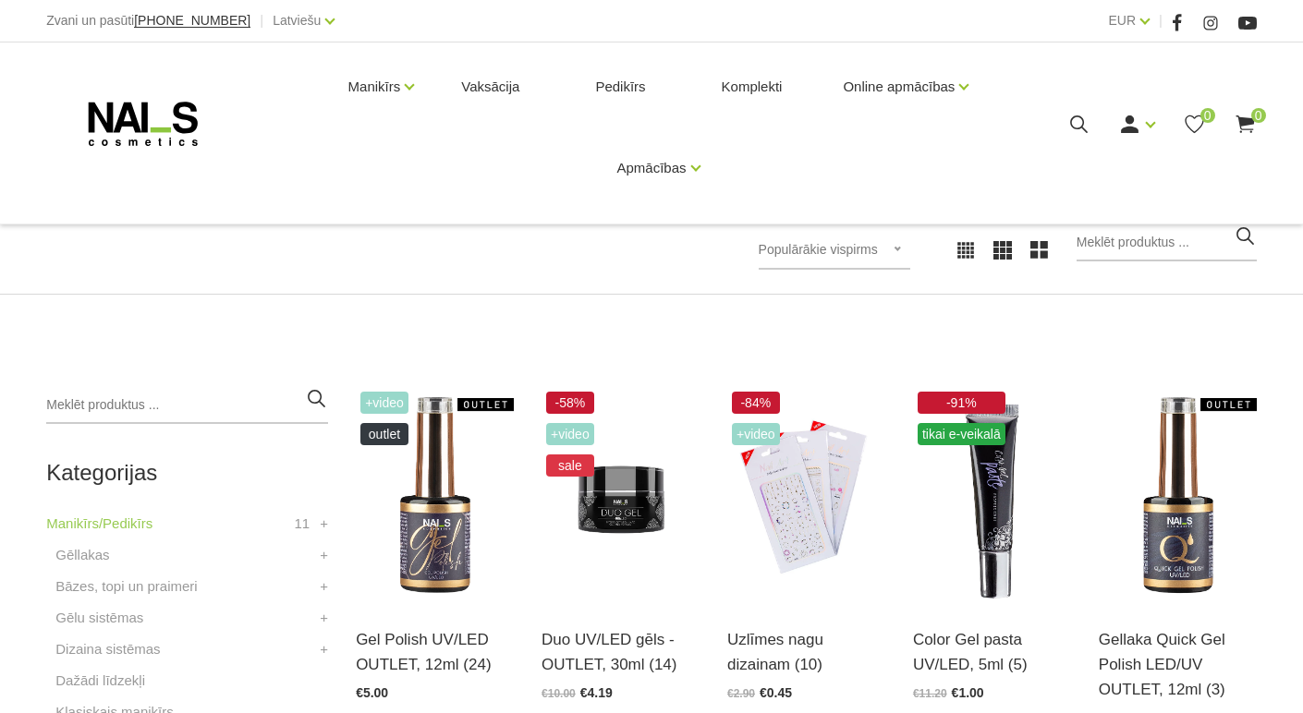
scroll to position [370, 0]
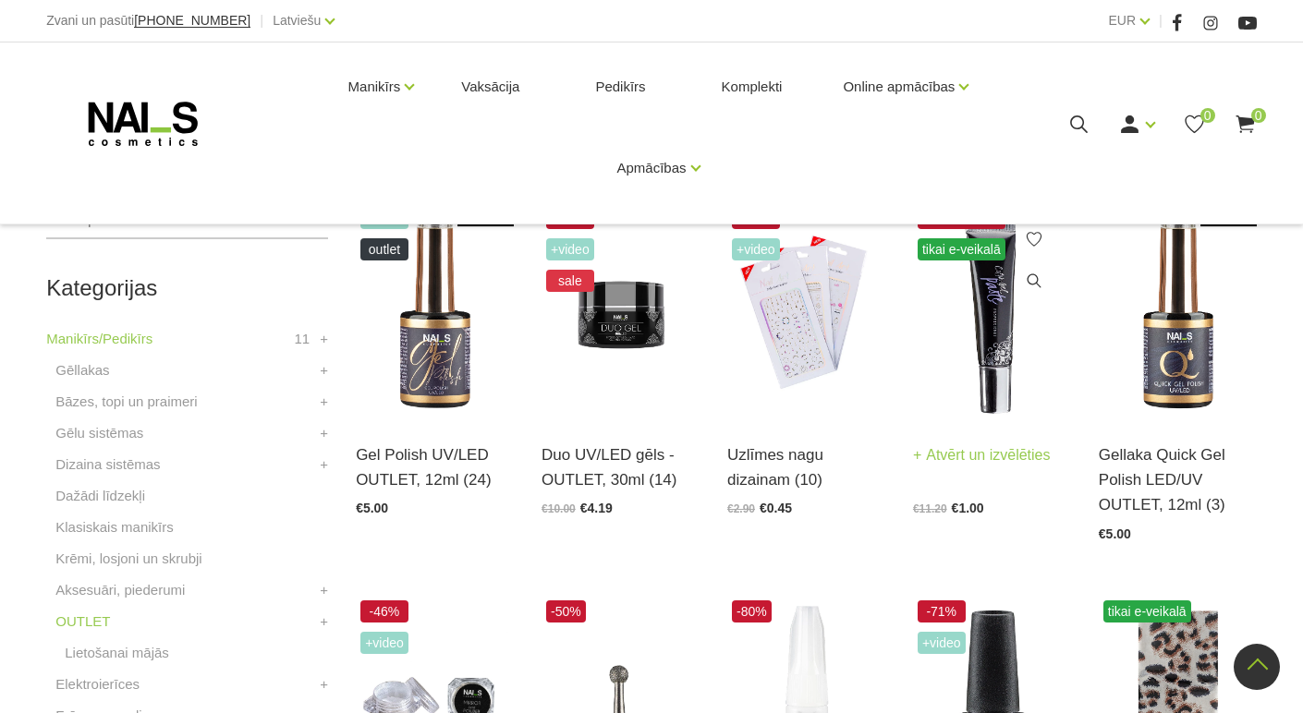
click at [996, 374] on img at bounding box center [992, 310] width 158 height 217
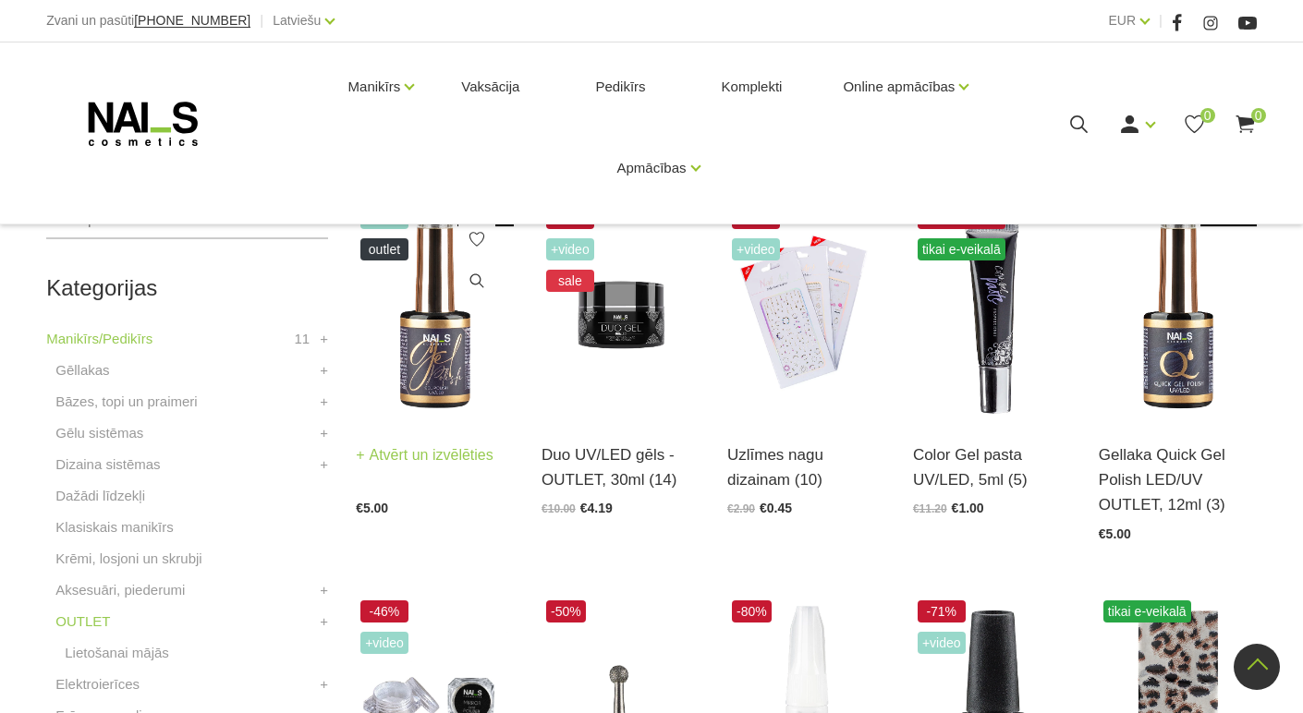
click at [442, 345] on img at bounding box center [435, 310] width 158 height 217
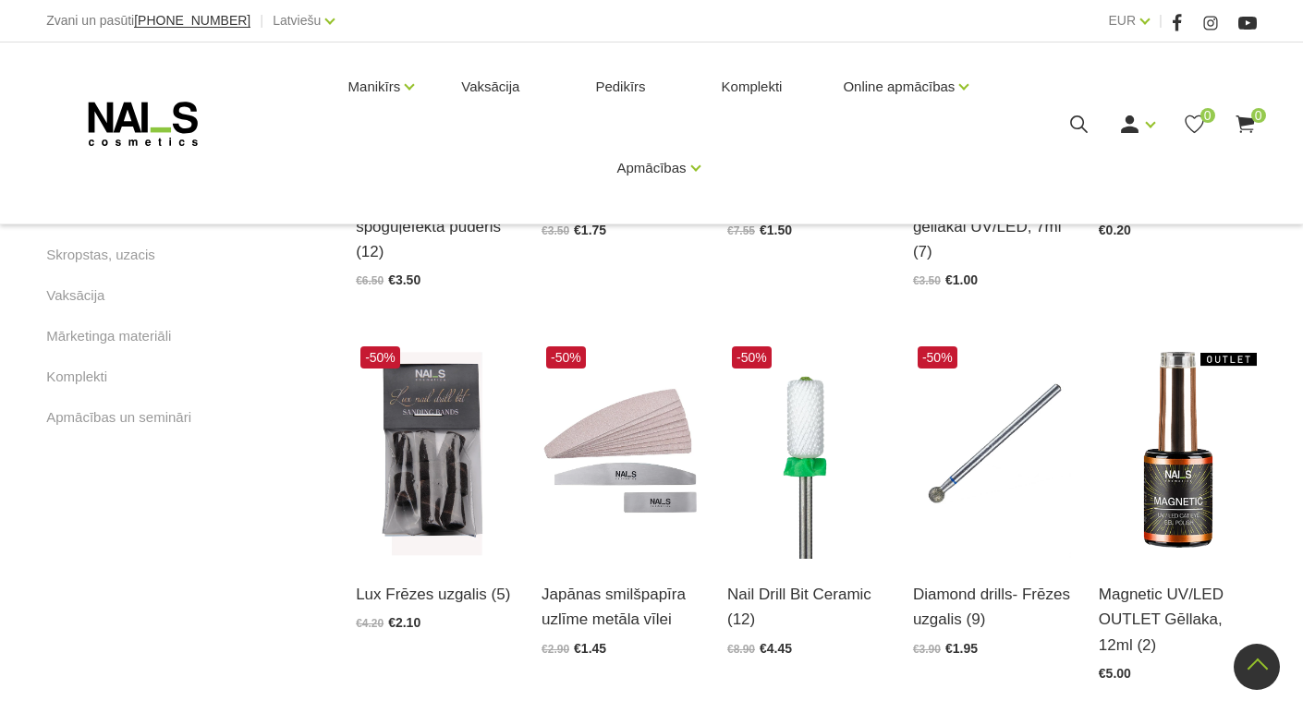
scroll to position [1109, 0]
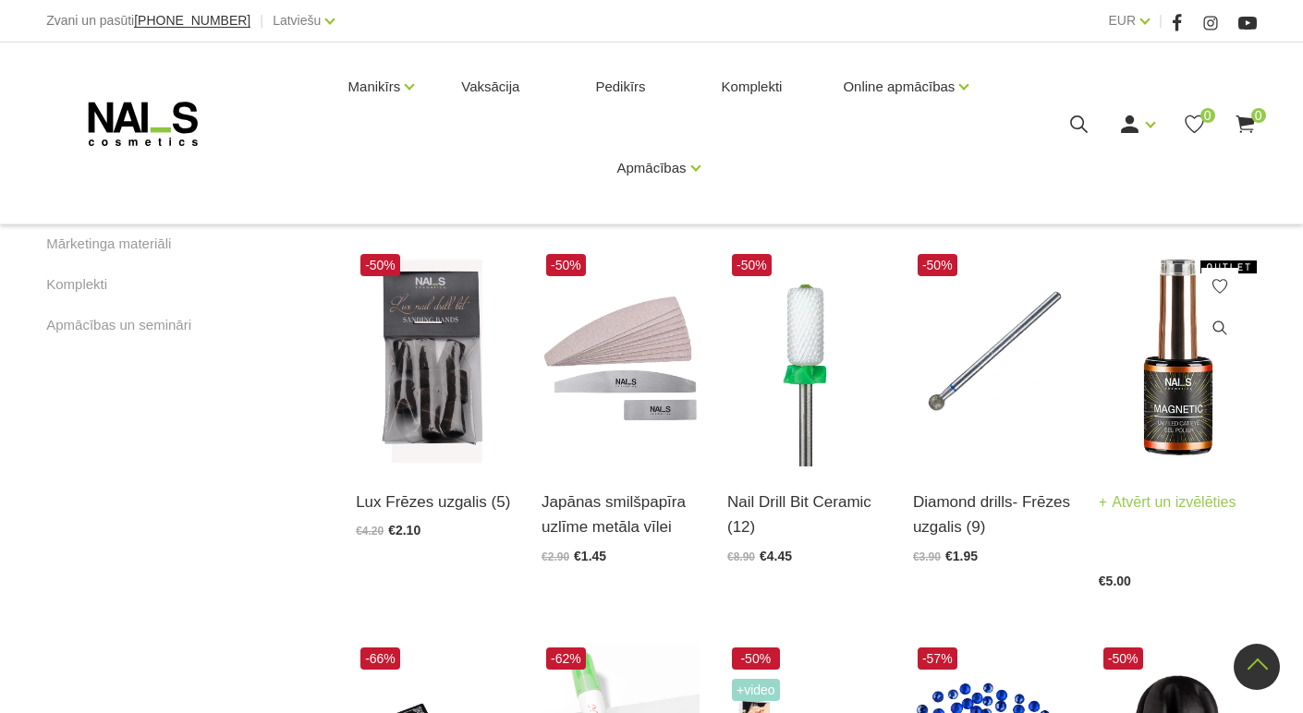
click at [1169, 447] on img at bounding box center [1177, 357] width 158 height 217
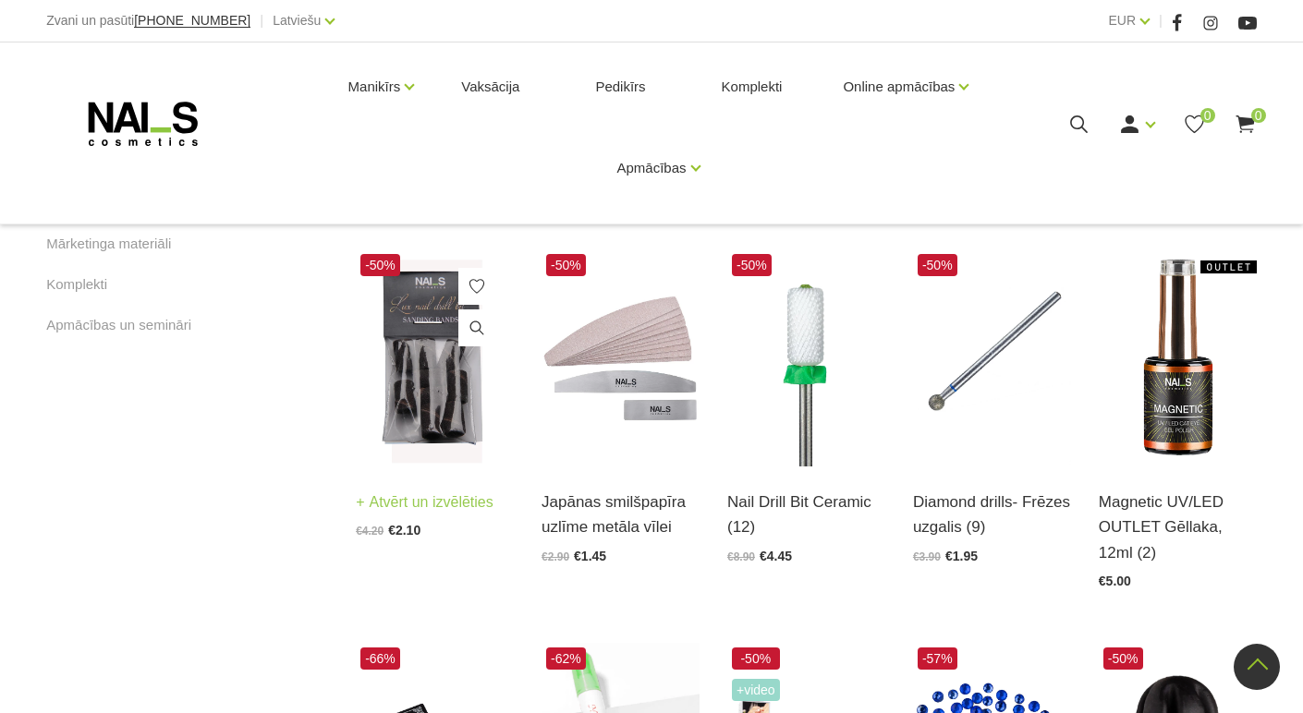
click at [439, 376] on img at bounding box center [435, 357] width 158 height 217
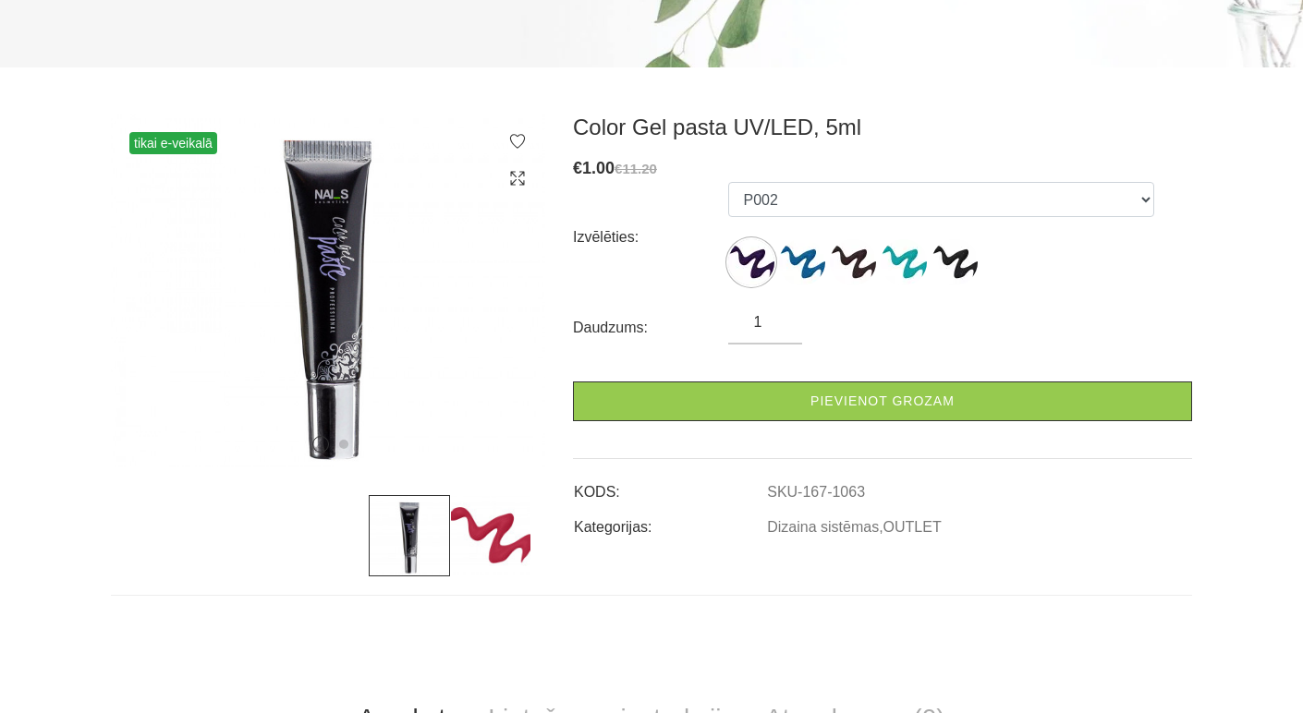
scroll to position [185, 0]
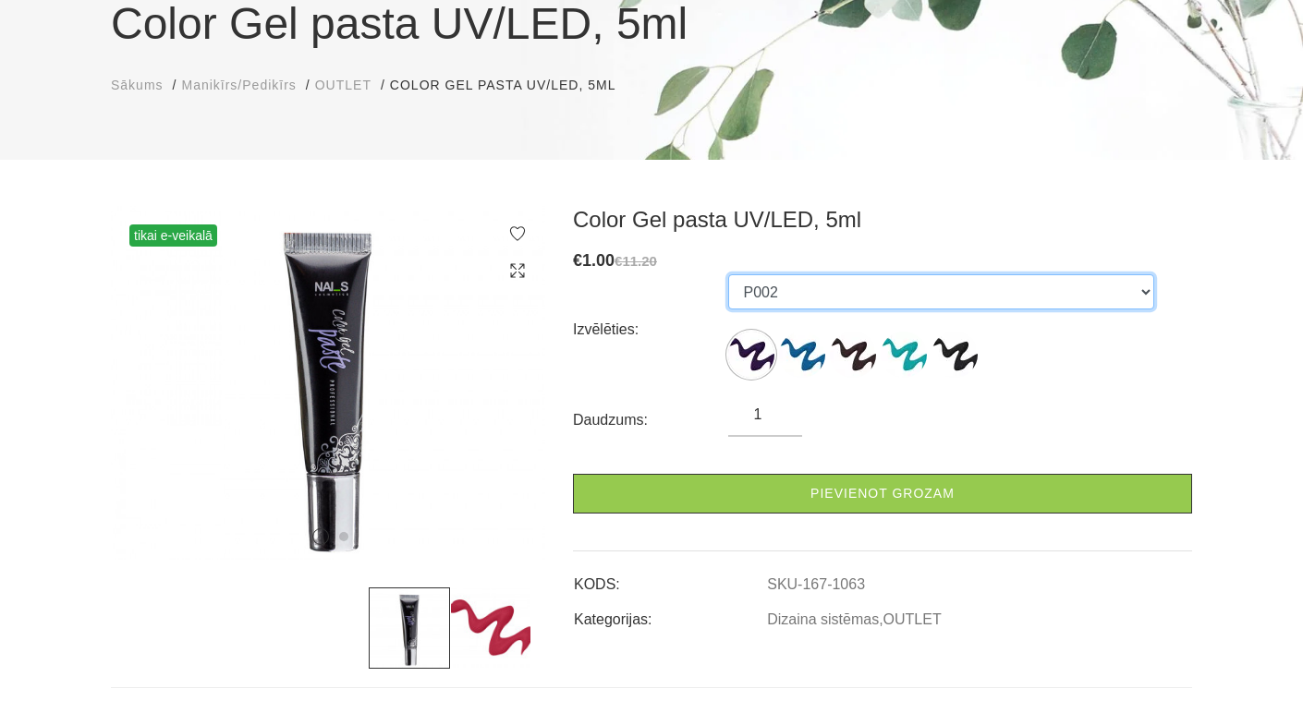
click at [1139, 296] on select "P002 P004 P007 P009 P708 - Solven Cleaner - īdzeklis pastas toņa tumšināšanai" at bounding box center [941, 291] width 426 height 35
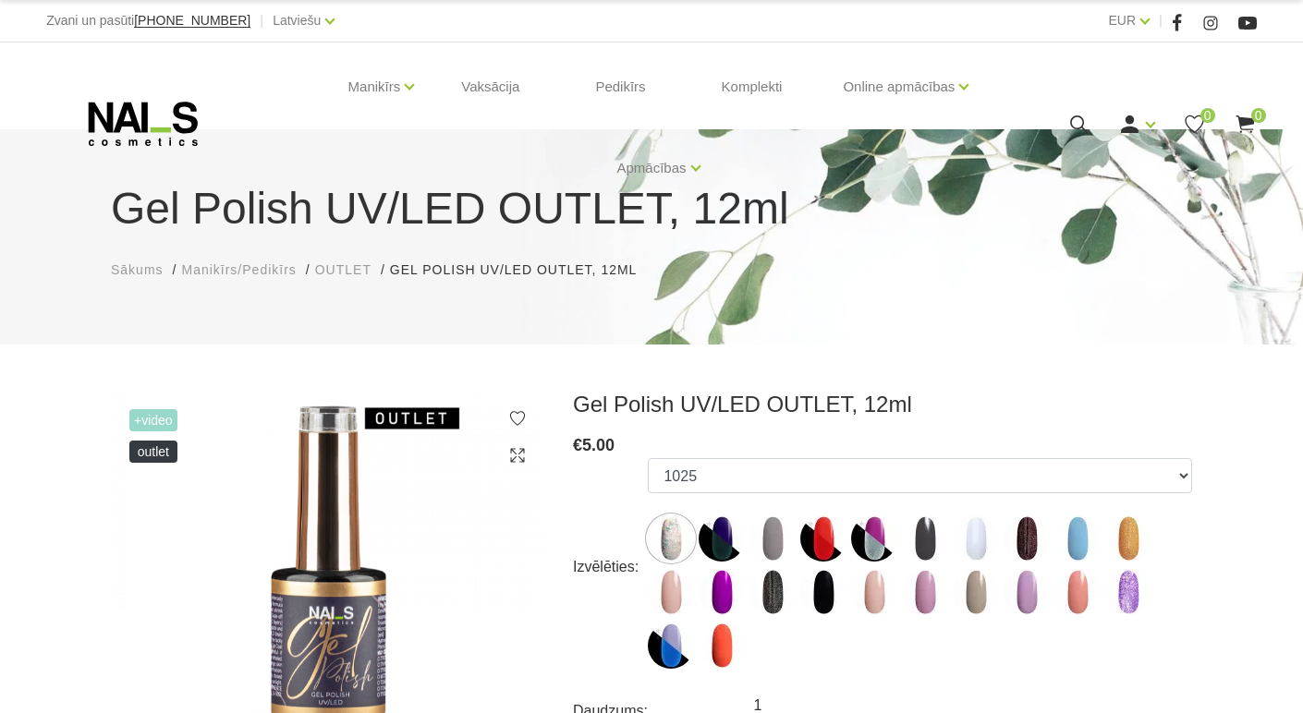
scroll to position [92, 0]
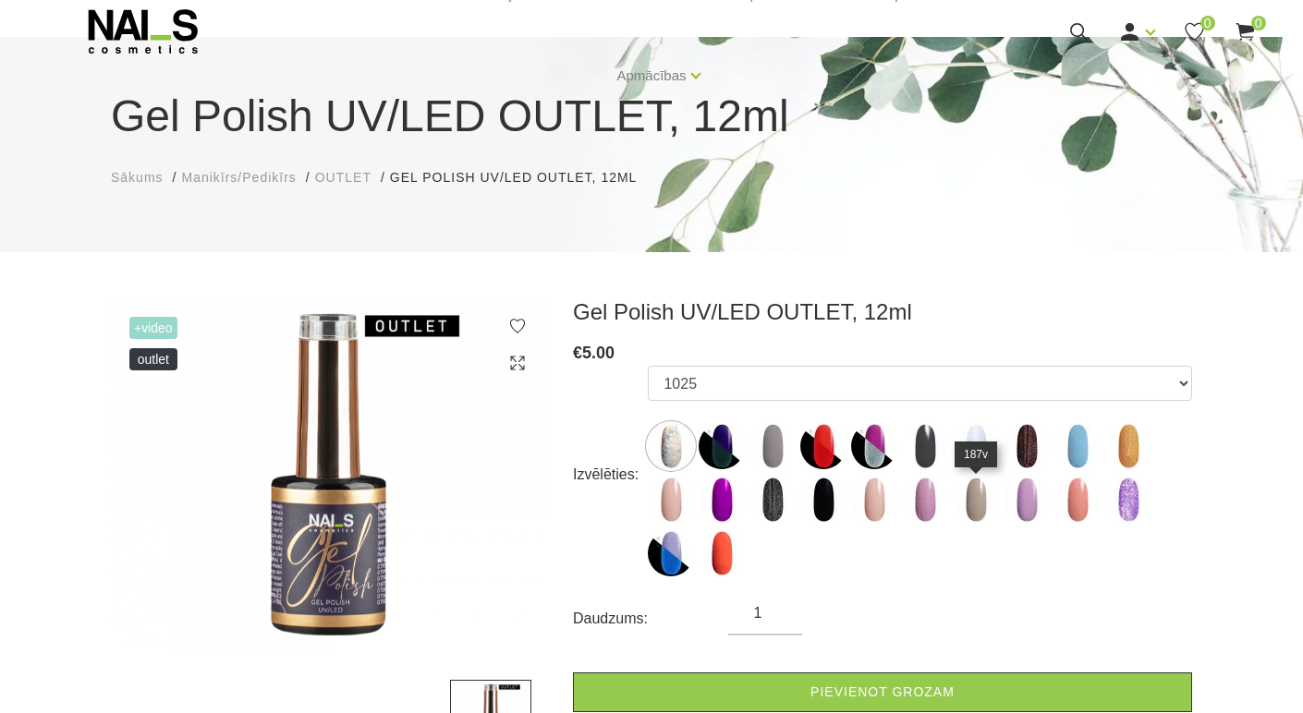
click at [977, 514] on img at bounding box center [975, 500] width 46 height 46
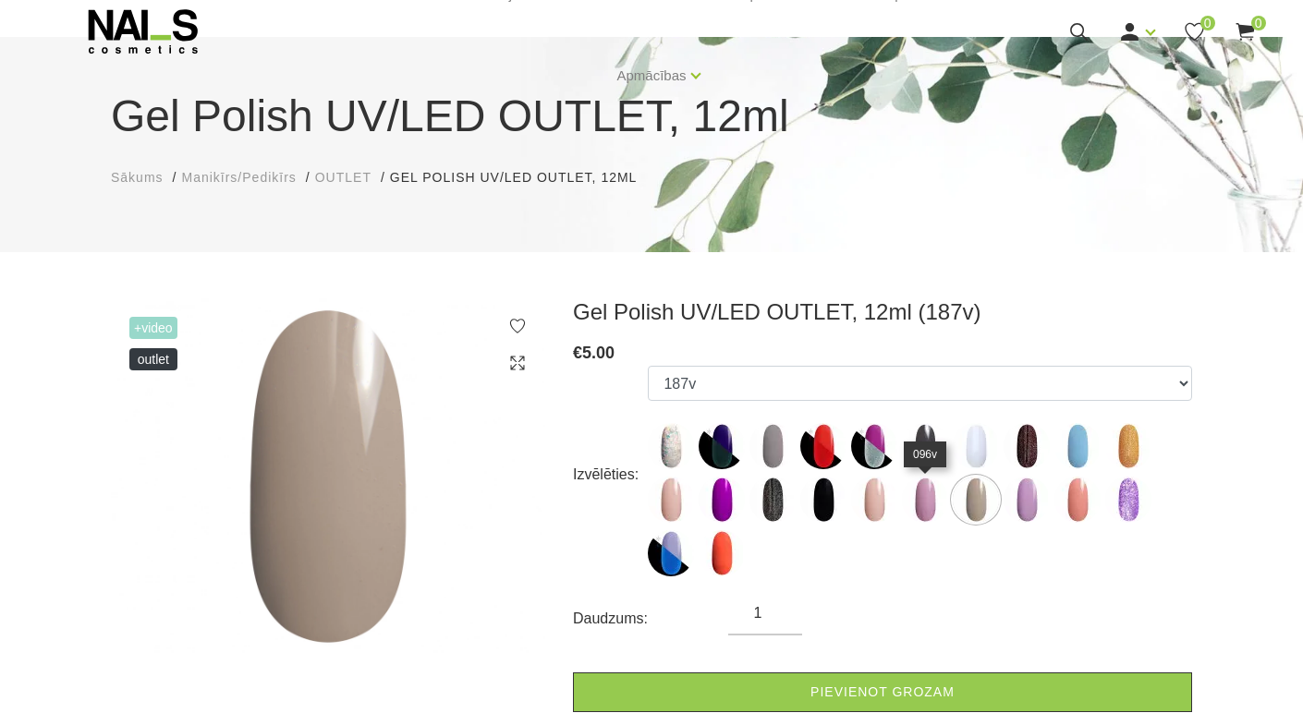
click at [926, 507] on img at bounding box center [925, 500] width 46 height 46
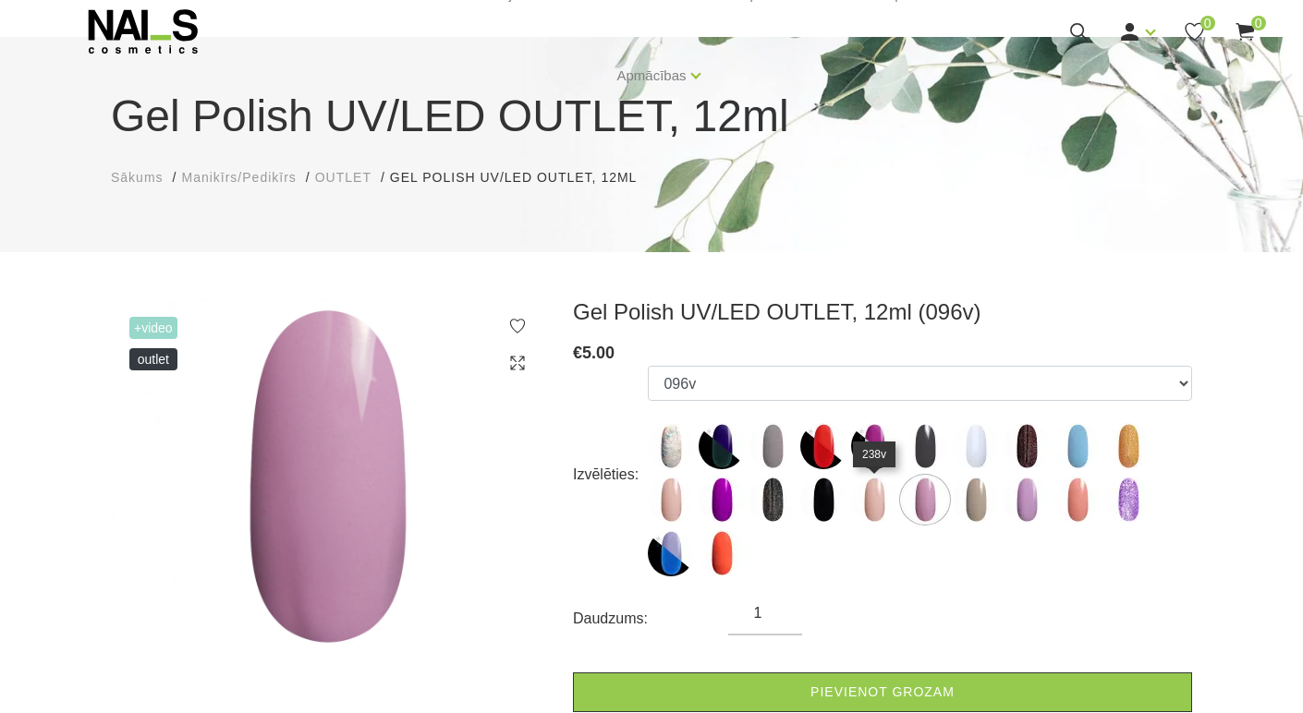
click at [869, 504] on img at bounding box center [874, 500] width 46 height 46
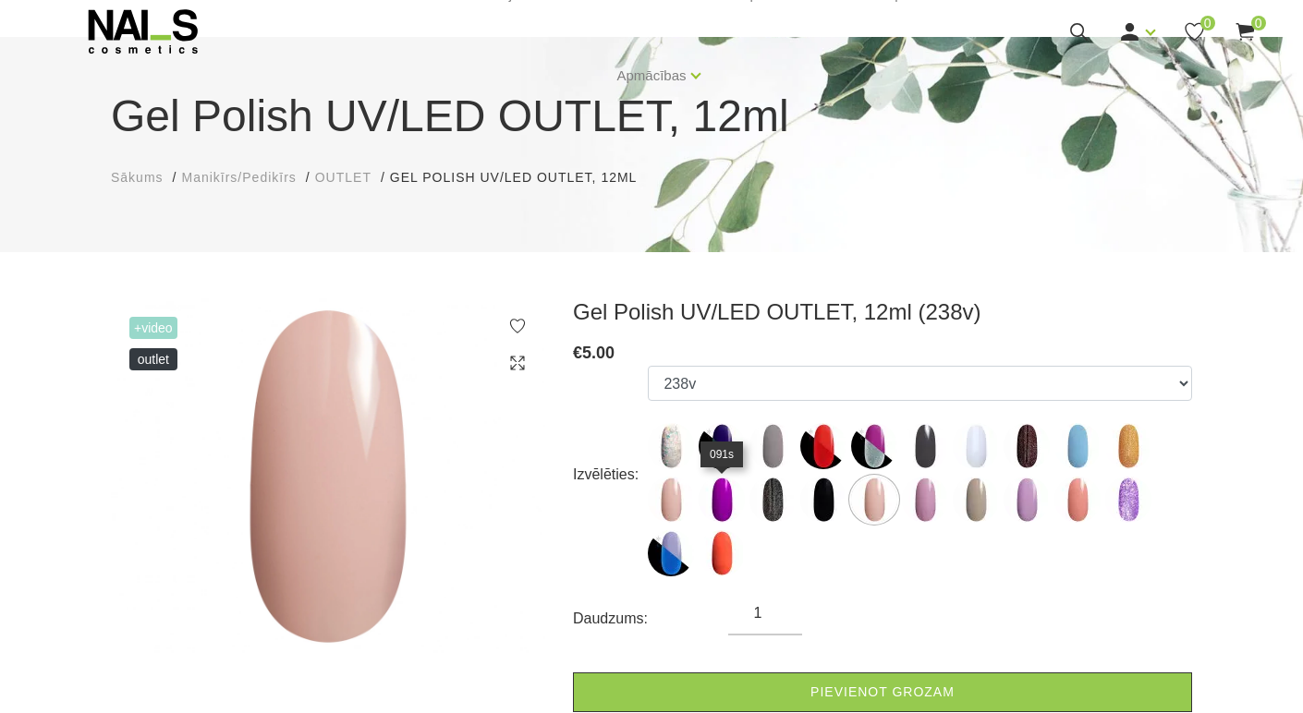
click at [717, 516] on img at bounding box center [721, 500] width 46 height 46
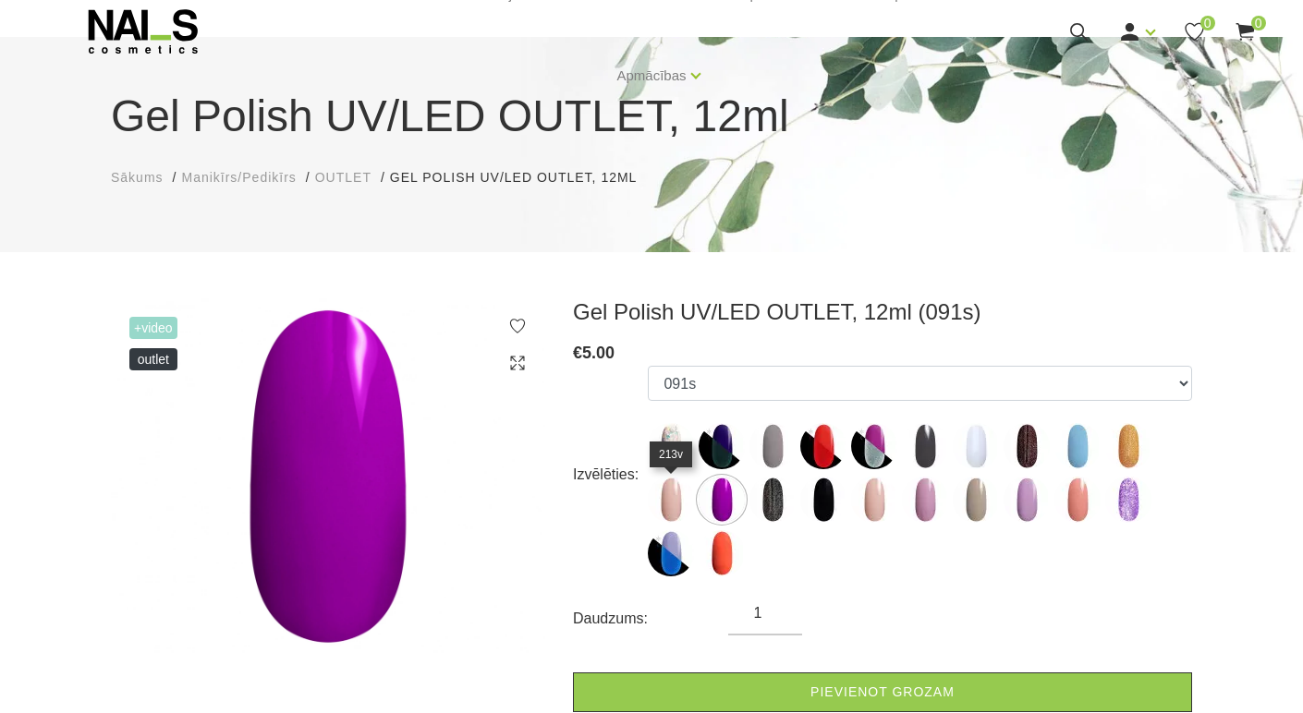
click at [665, 503] on img at bounding box center [671, 500] width 46 height 46
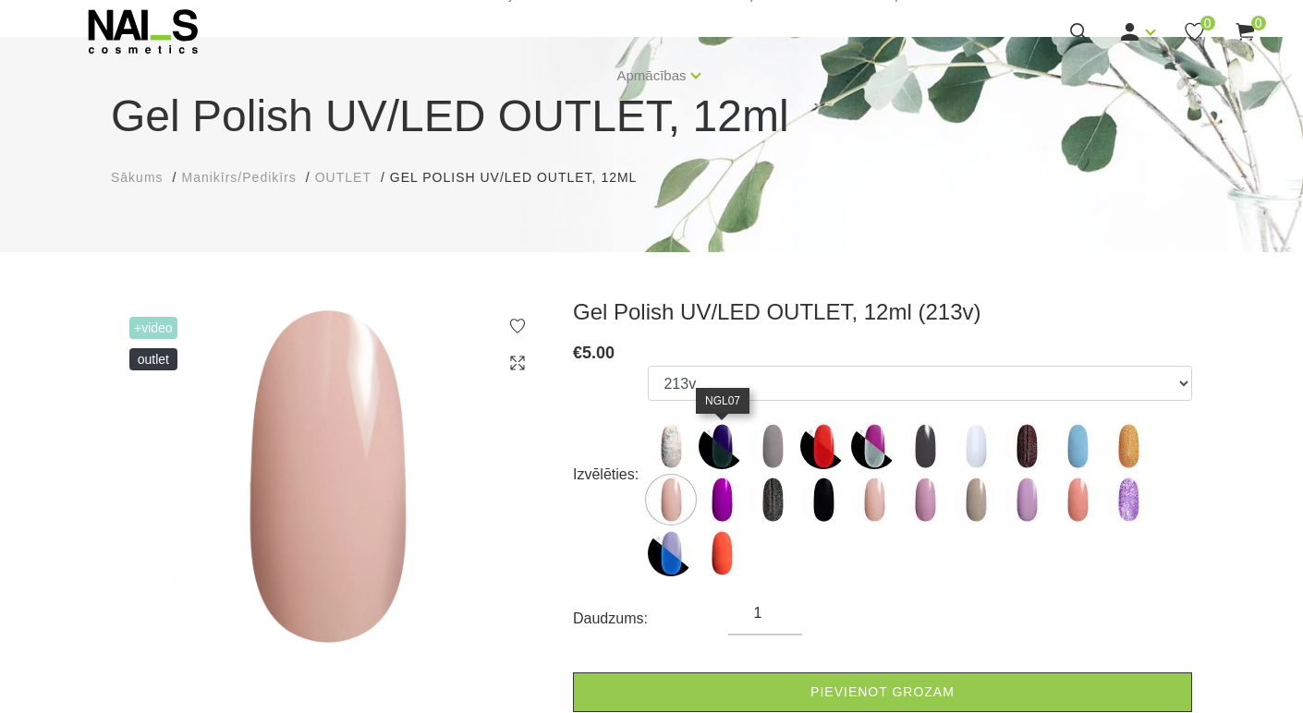
click at [728, 453] on img at bounding box center [721, 446] width 46 height 46
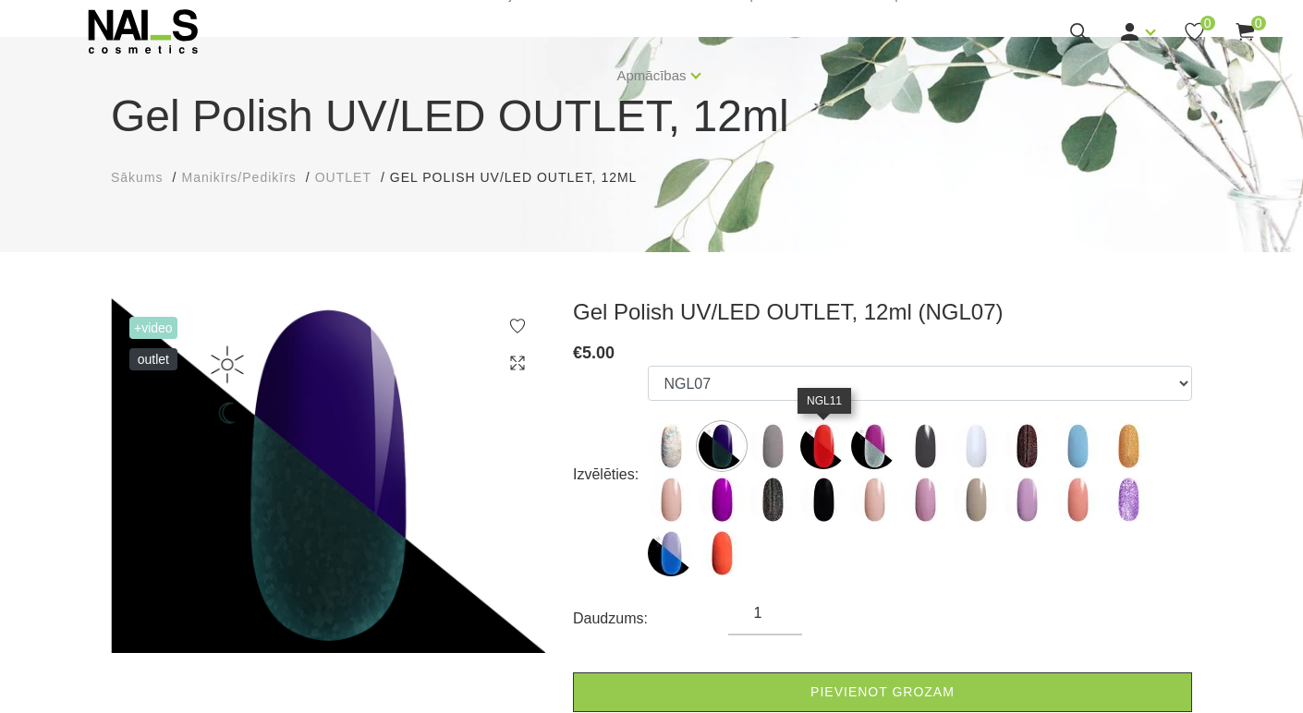
click at [813, 450] on img at bounding box center [823, 446] width 46 height 46
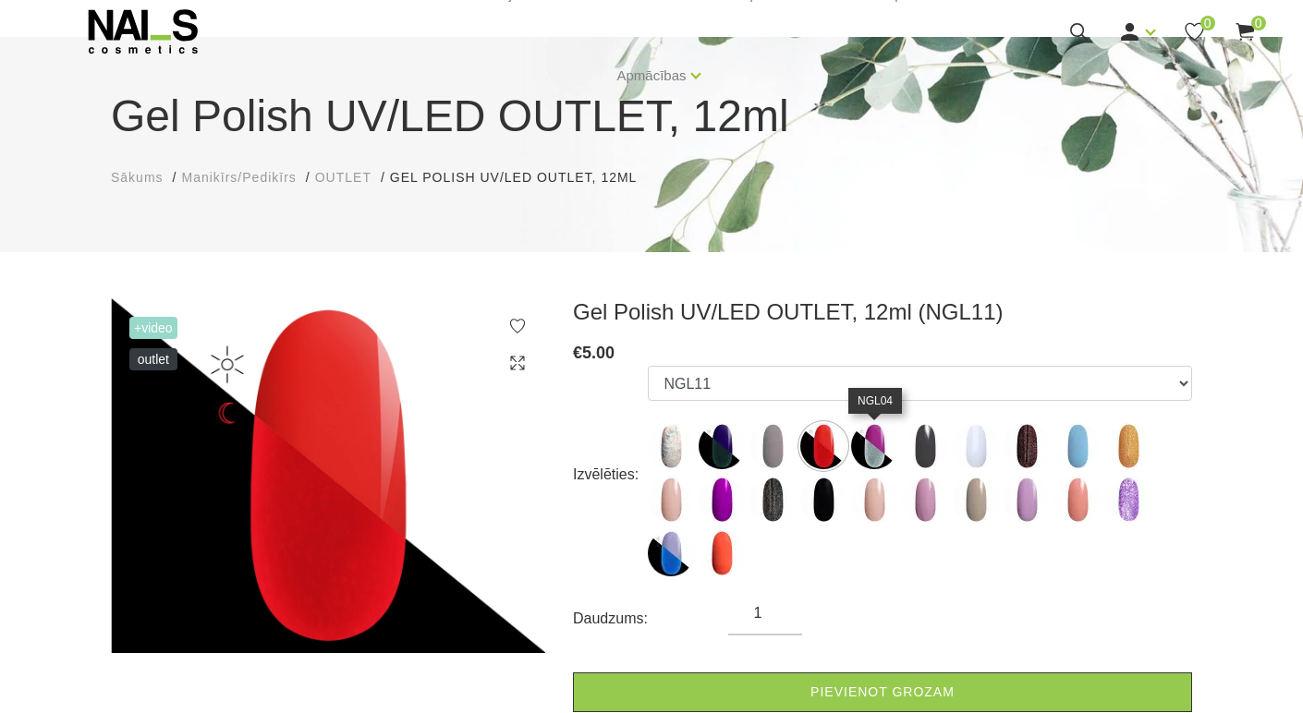
click at [878, 453] on img at bounding box center [874, 446] width 46 height 46
select select "6461"
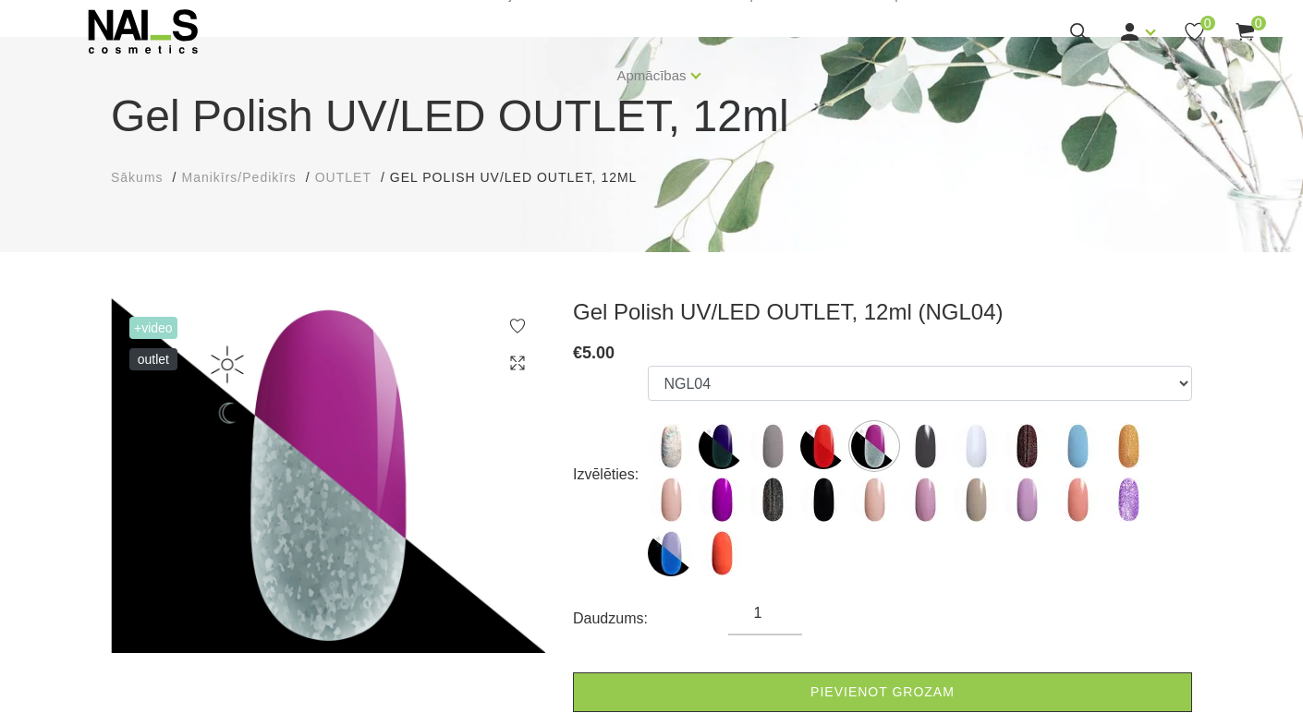
scroll to position [185, 0]
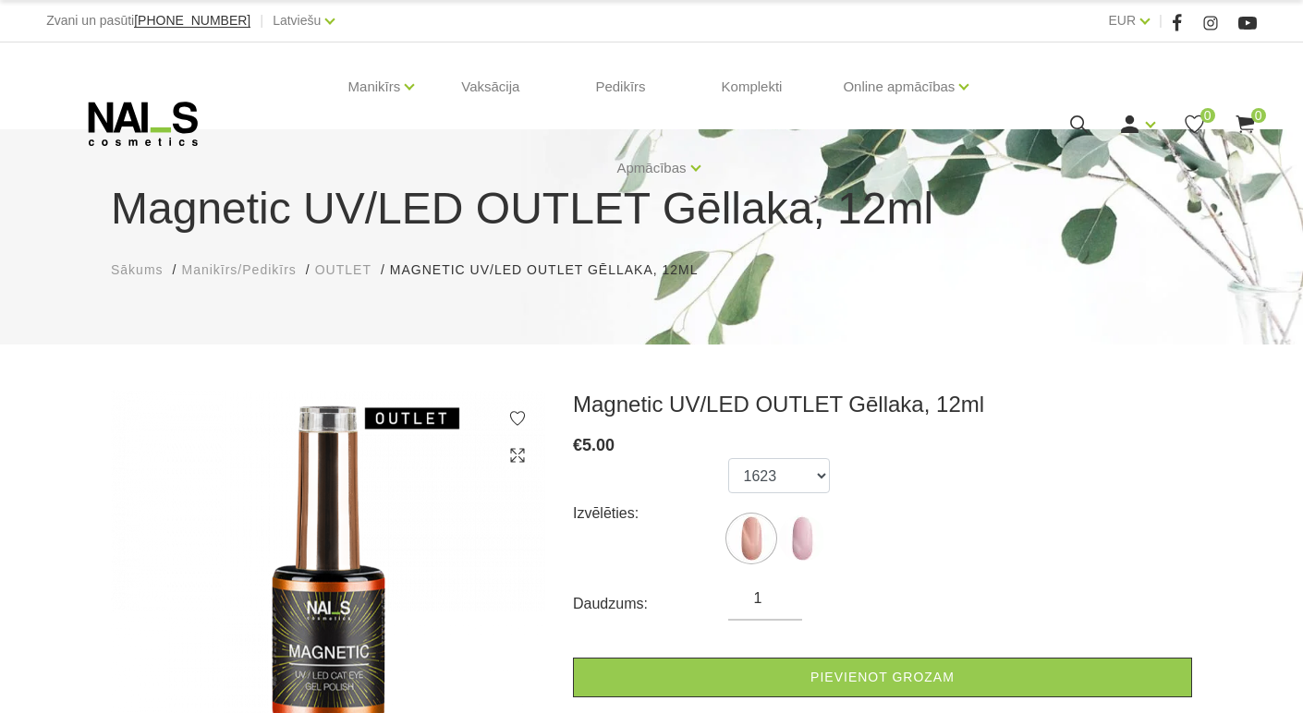
scroll to position [185, 0]
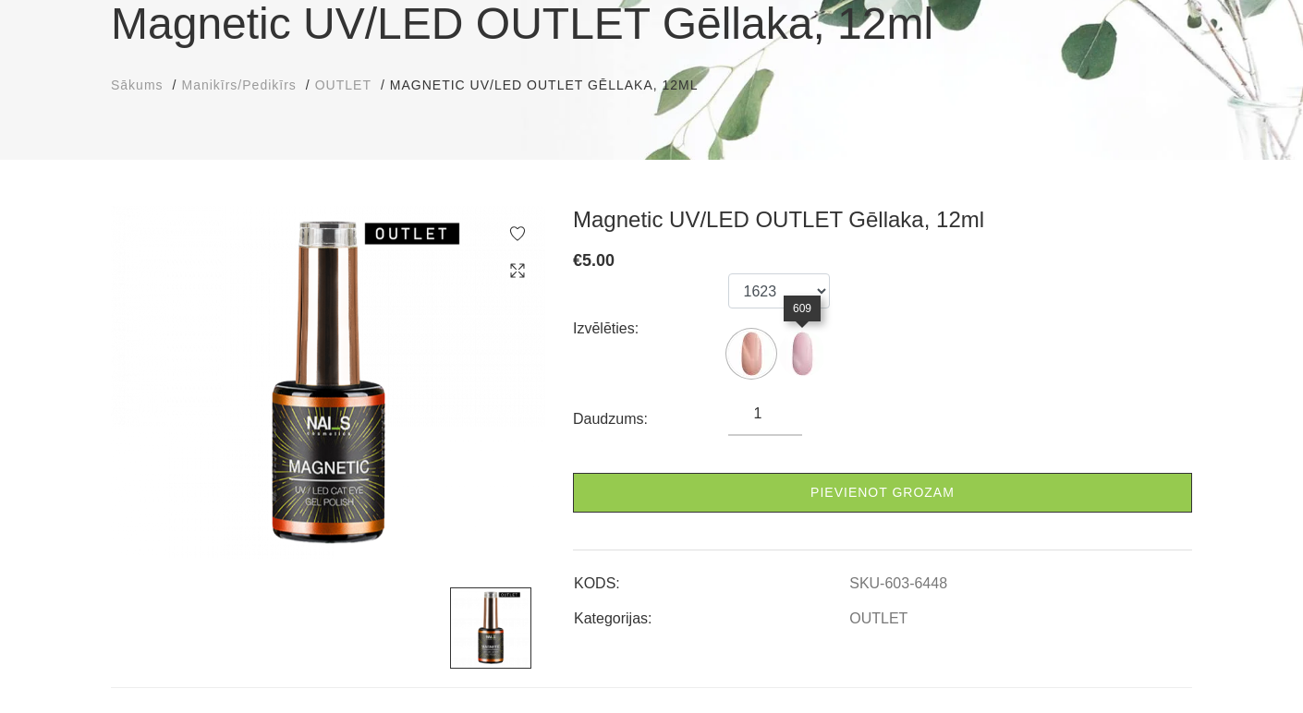
click at [796, 363] on img at bounding box center [802, 354] width 46 height 46
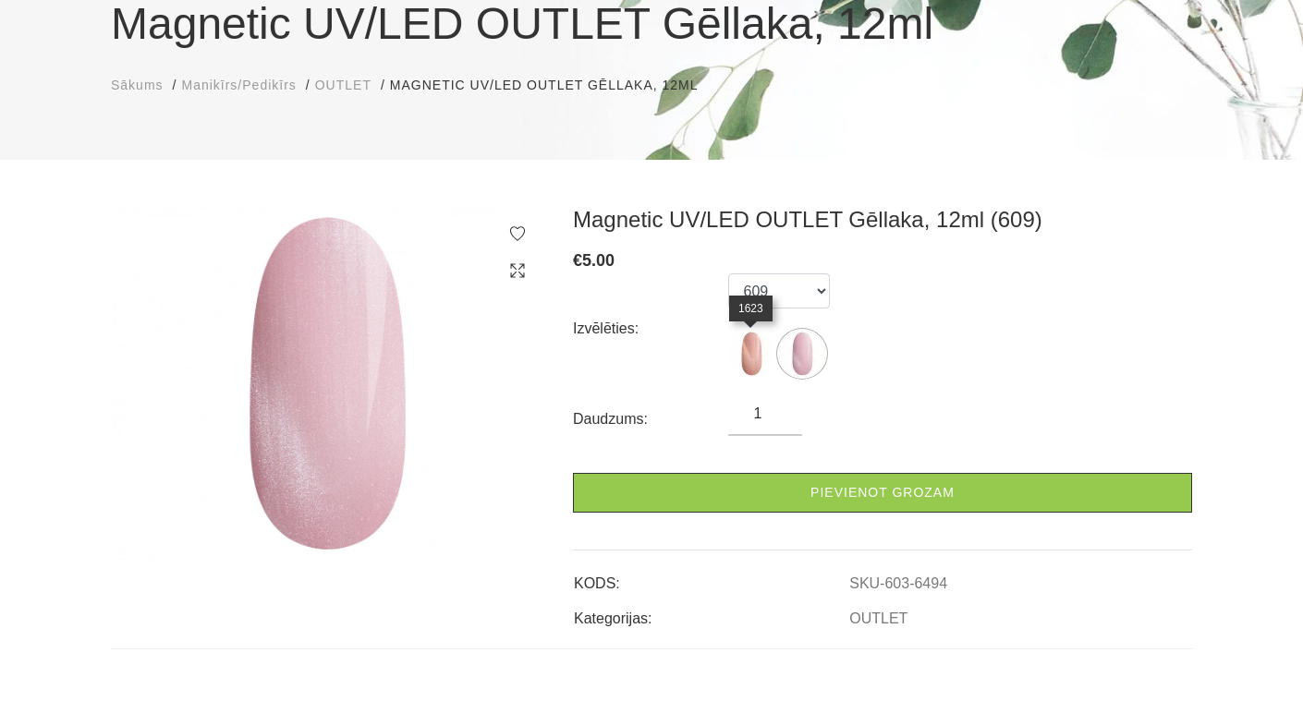
click at [752, 358] on img at bounding box center [751, 354] width 46 height 46
select select "6448"
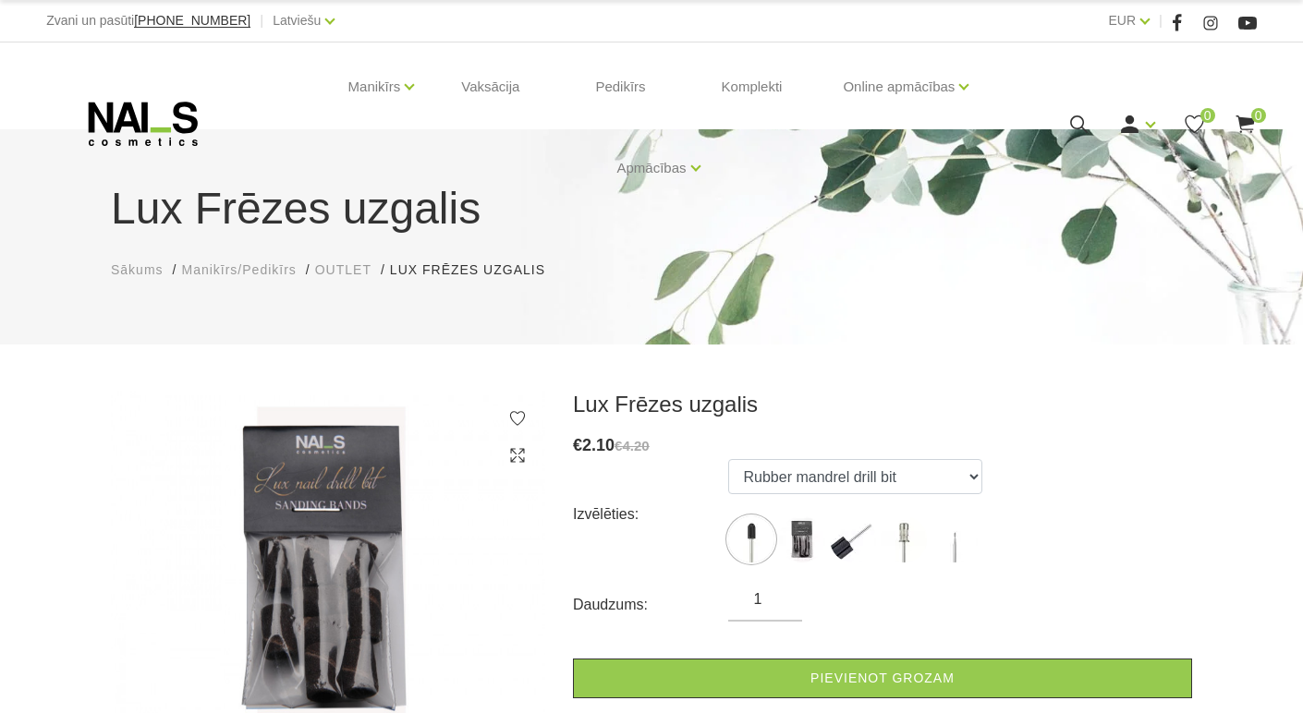
scroll to position [185, 0]
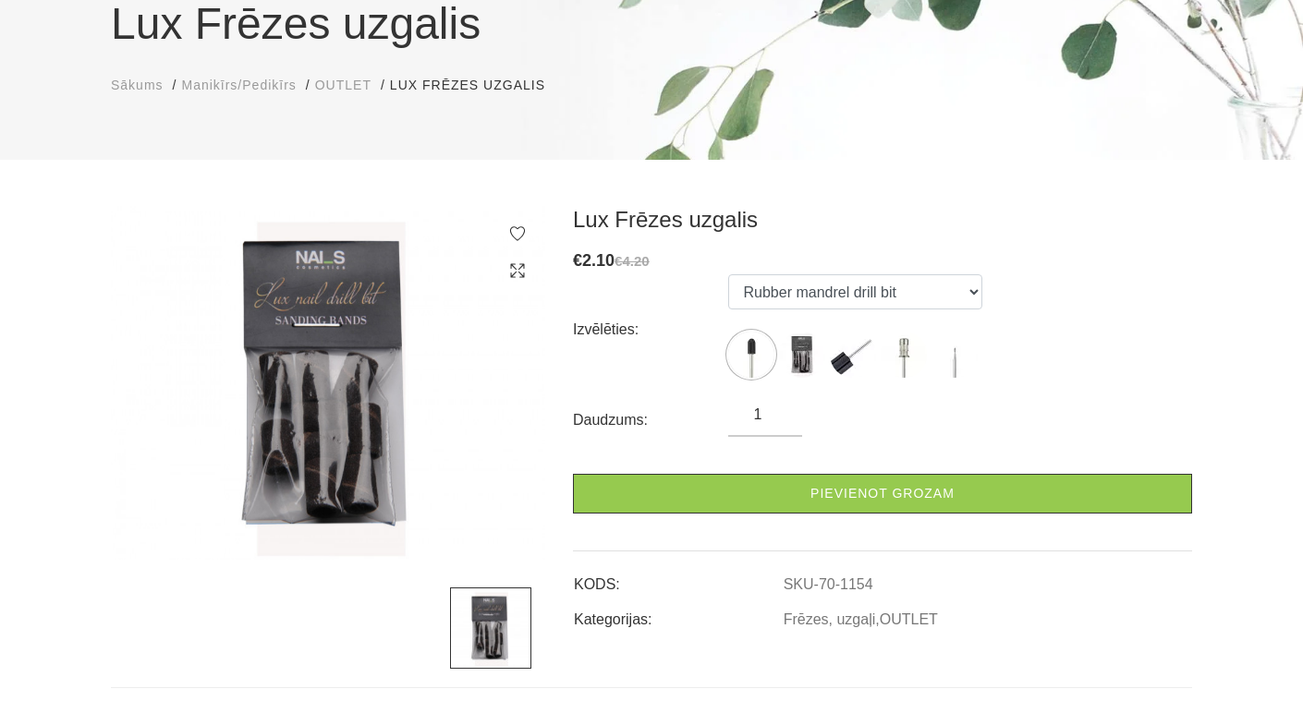
click at [341, 401] on img at bounding box center [328, 383] width 434 height 354
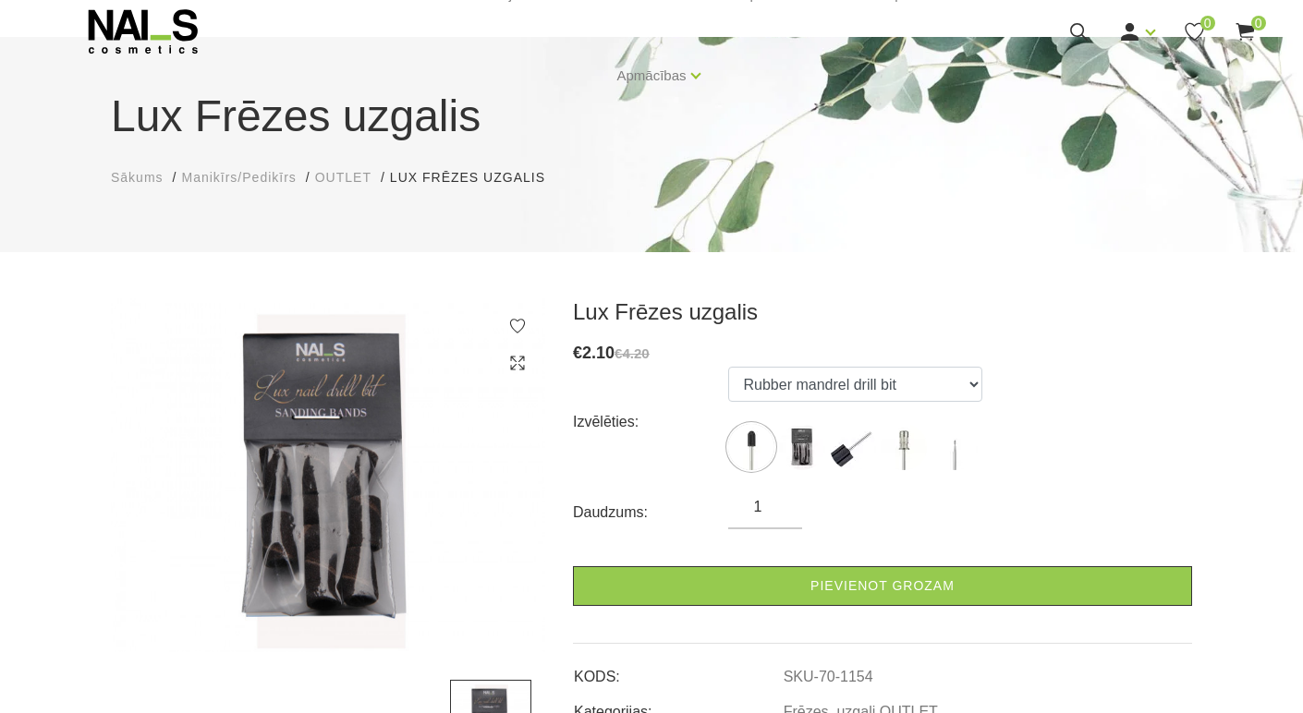
scroll to position [0, 0]
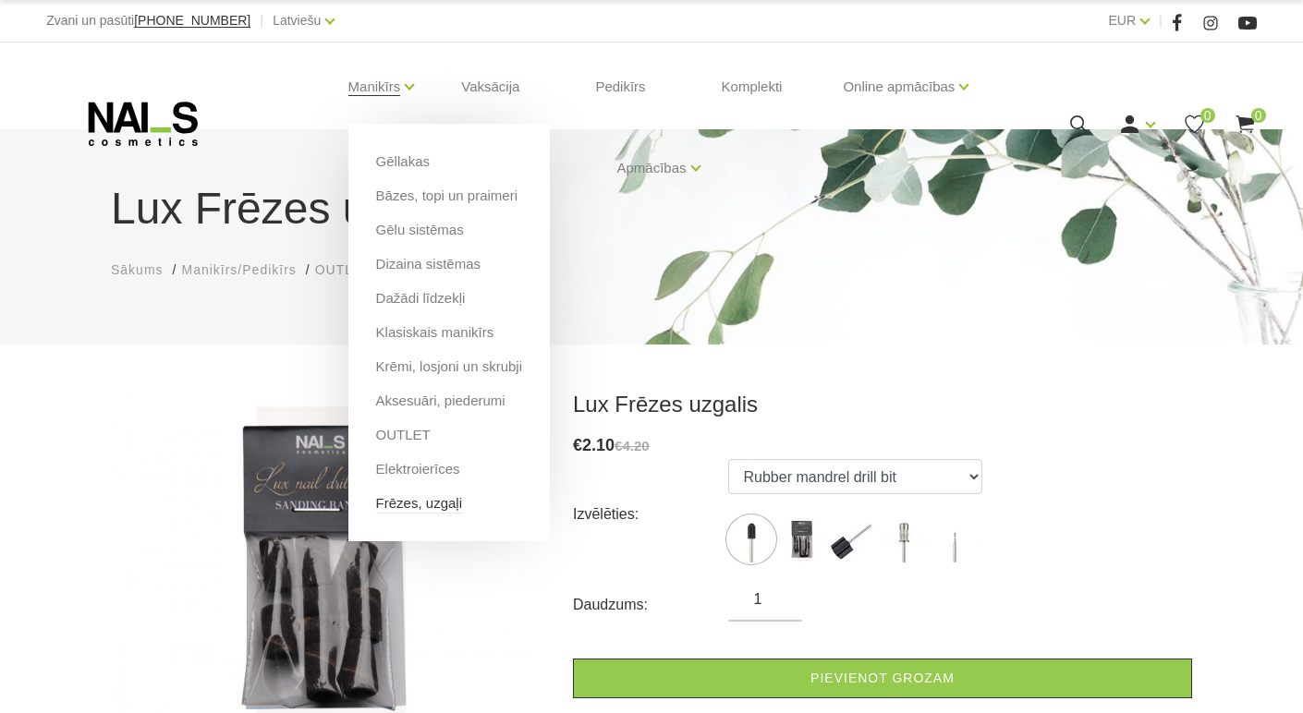
click at [421, 502] on link "Frēzes, uzgaļi" at bounding box center [419, 503] width 86 height 20
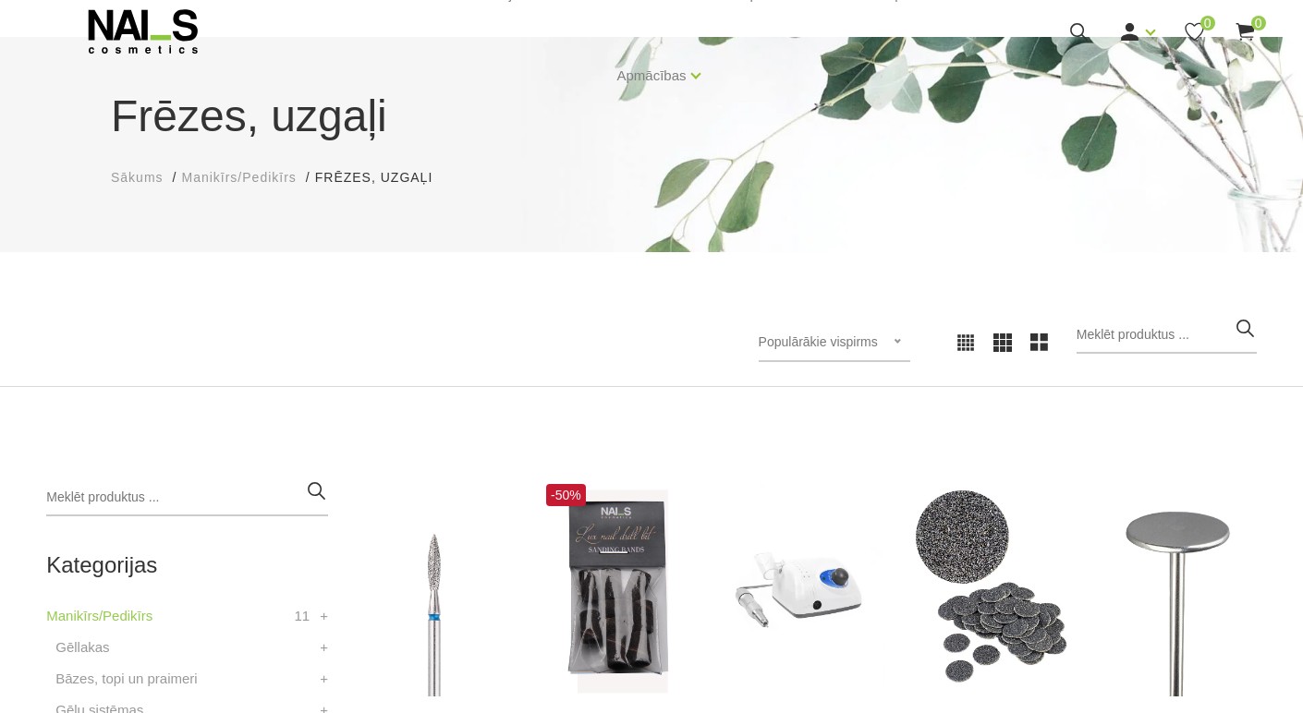
scroll to position [277, 0]
